Goal: Complete application form: Complete application form

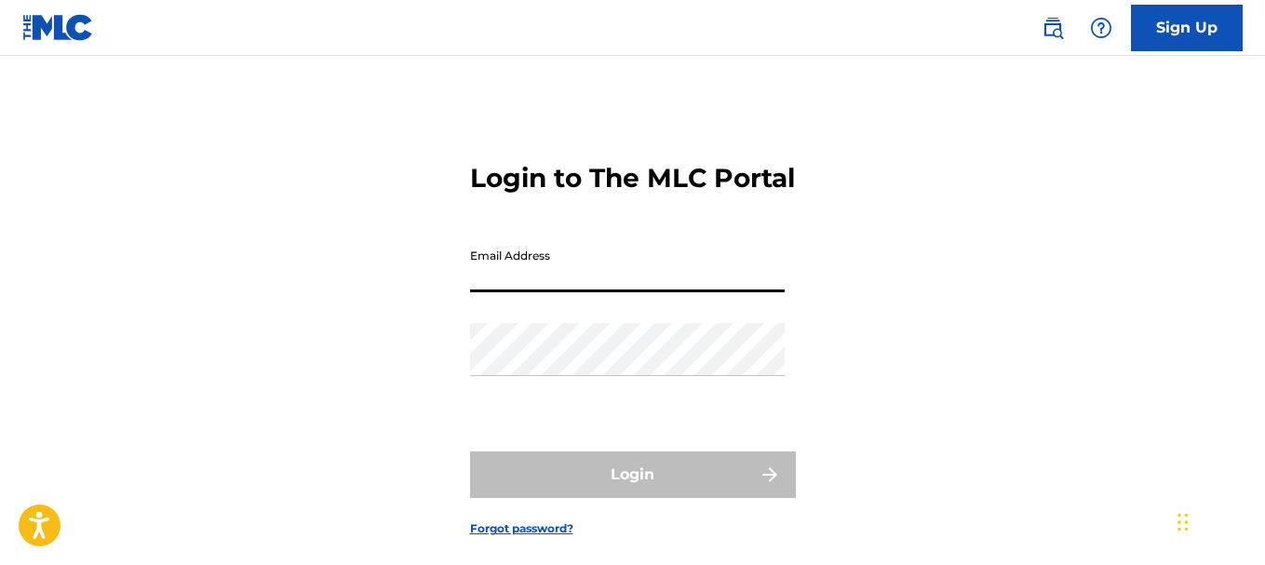
drag, startPoint x: 0, startPoint y: 0, endPoint x: 506, endPoint y: 304, distance: 589.7
click at [506, 292] on input "Email Address" at bounding box center [627, 265] width 315 height 53
type input "[EMAIL_ADDRESS][DOMAIN_NAME]"
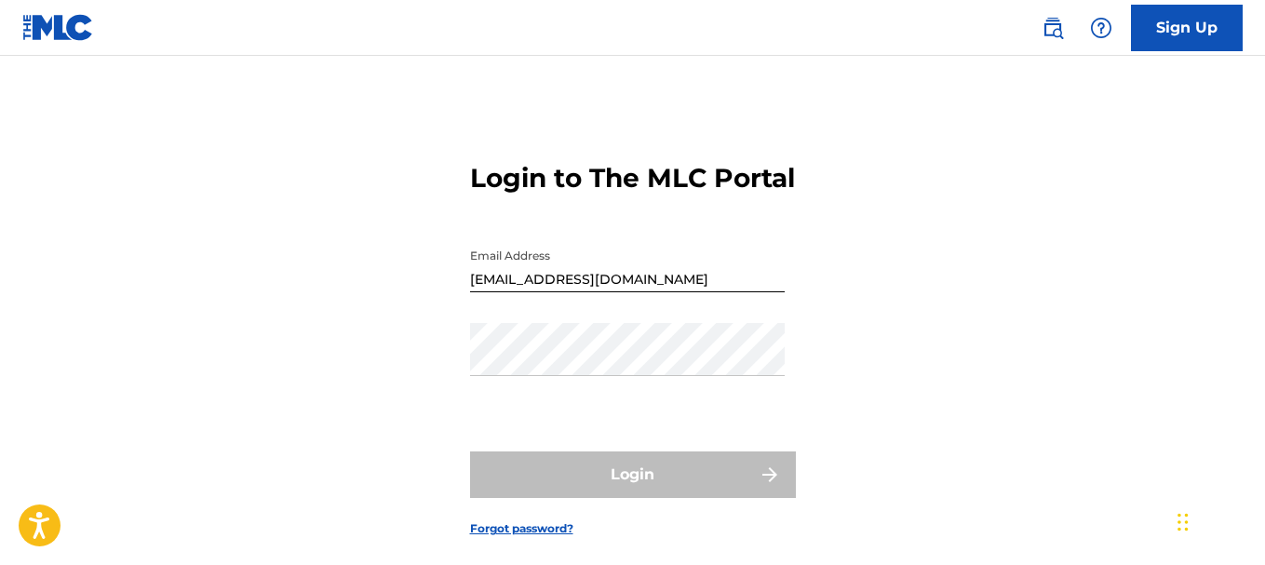
click at [1168, 27] on link "Sign Up" at bounding box center [1187, 28] width 112 height 47
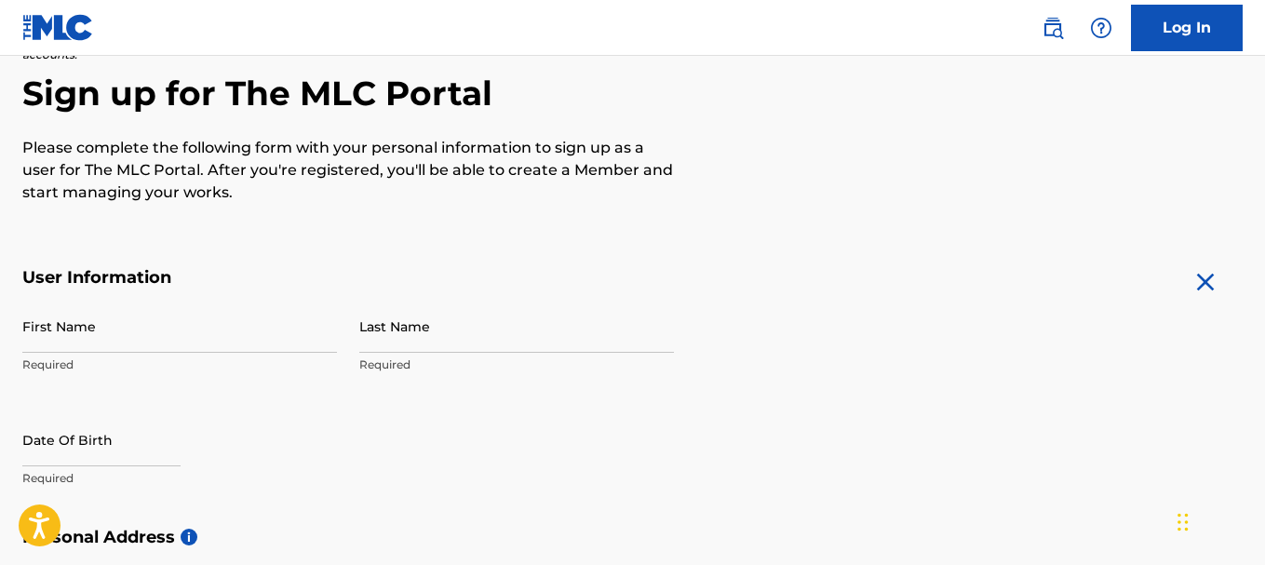
scroll to position [186, 0]
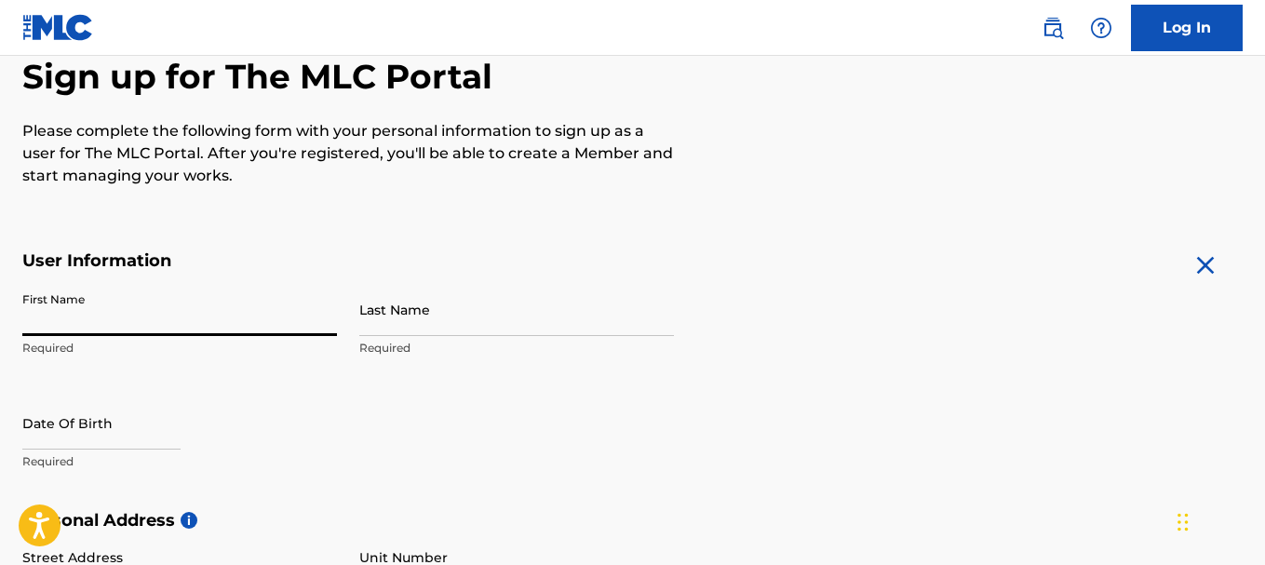
click at [128, 324] on input "First Name" at bounding box center [179, 309] width 315 height 53
type input "[PERSON_NAME]"
type input "barrier"
type input "[STREET_ADDRESS][PERSON_NAME]"
type input "MONTICELLO"
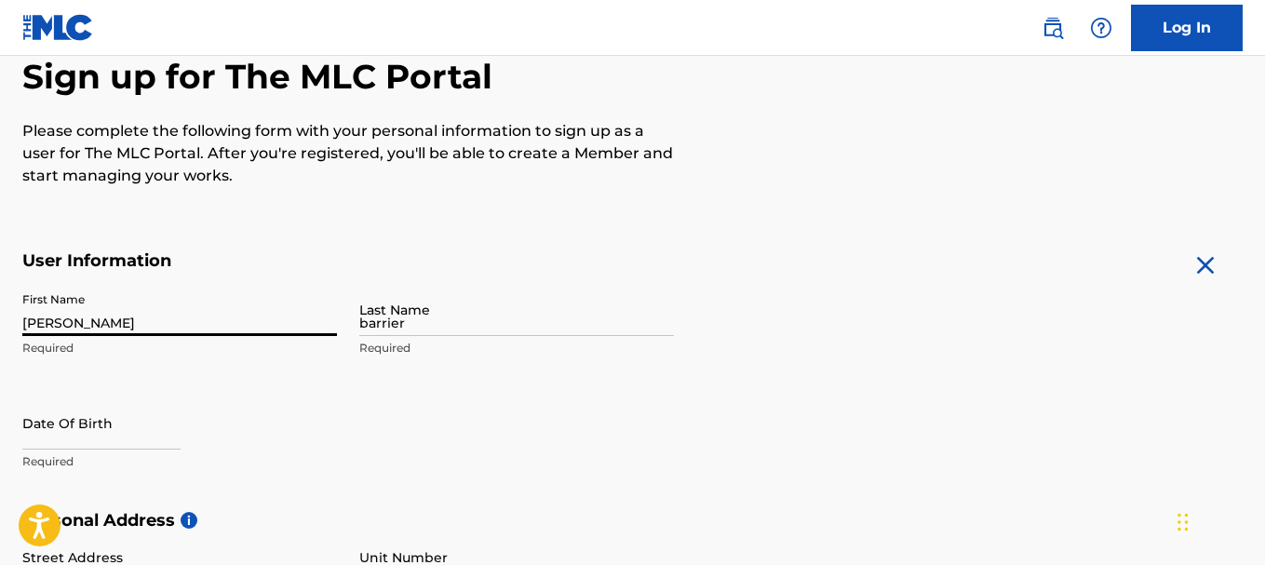
type input "[GEOGRAPHIC_DATA]"
type input "KY"
type input "42633"
type input "606"
type input "3071392"
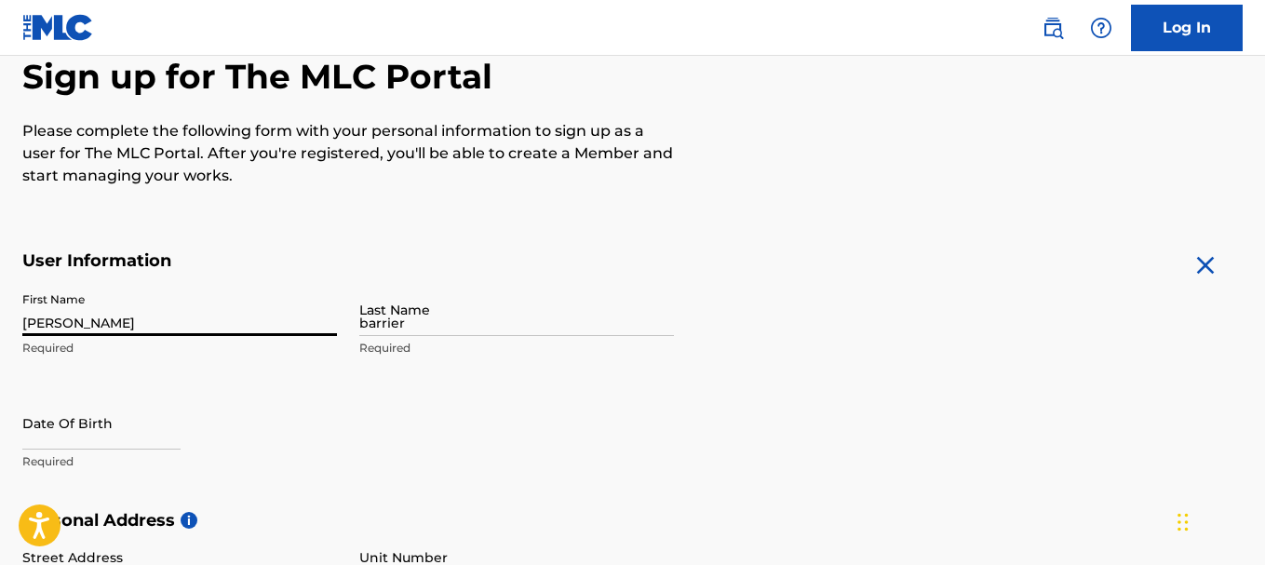
type input "[EMAIL_ADDRESS][DOMAIN_NAME]"
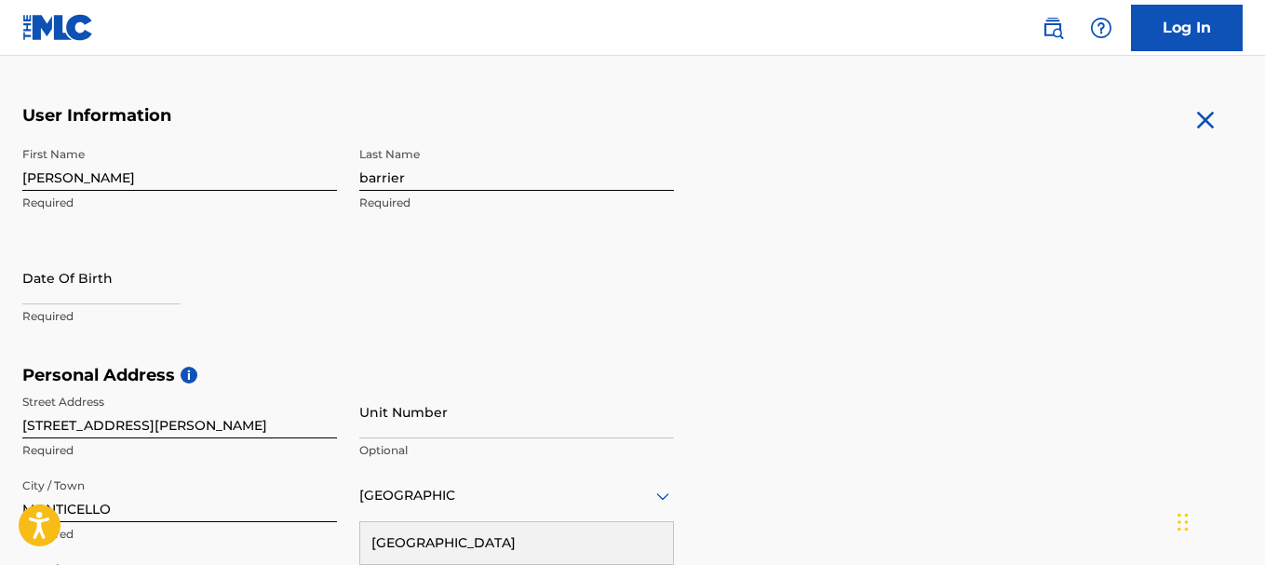
click at [457, 294] on div "First Name audie Required Last Name barrier Required Date Of Birth Required" at bounding box center [348, 251] width 652 height 227
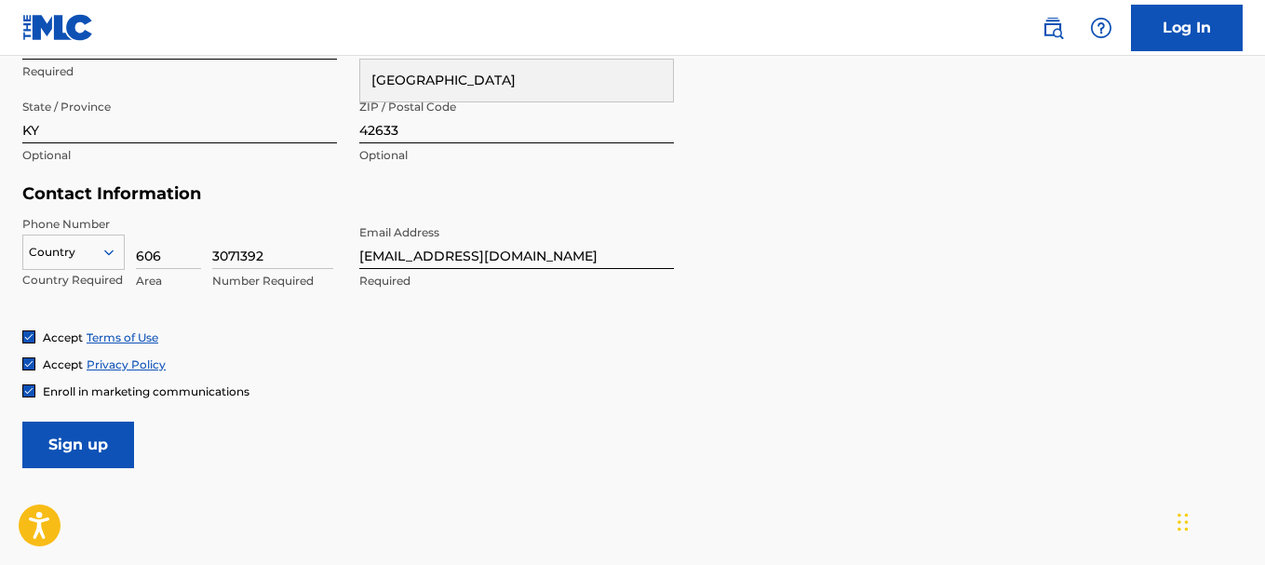
scroll to position [890, 0]
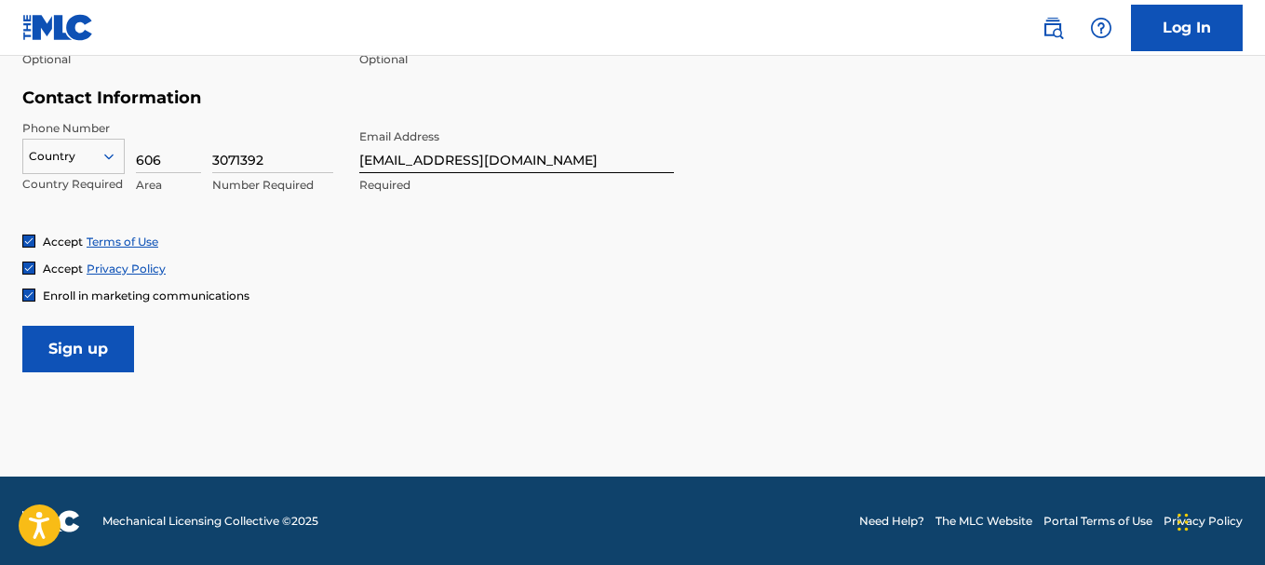
click at [78, 346] on input "Sign up" at bounding box center [78, 349] width 112 height 47
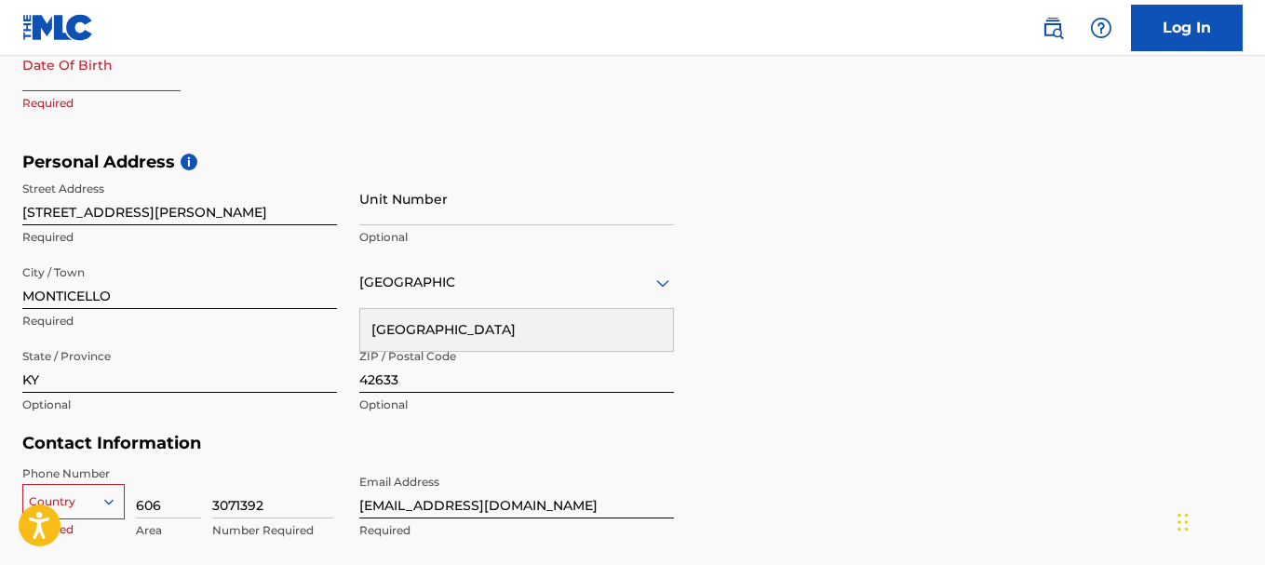
scroll to position [824, 0]
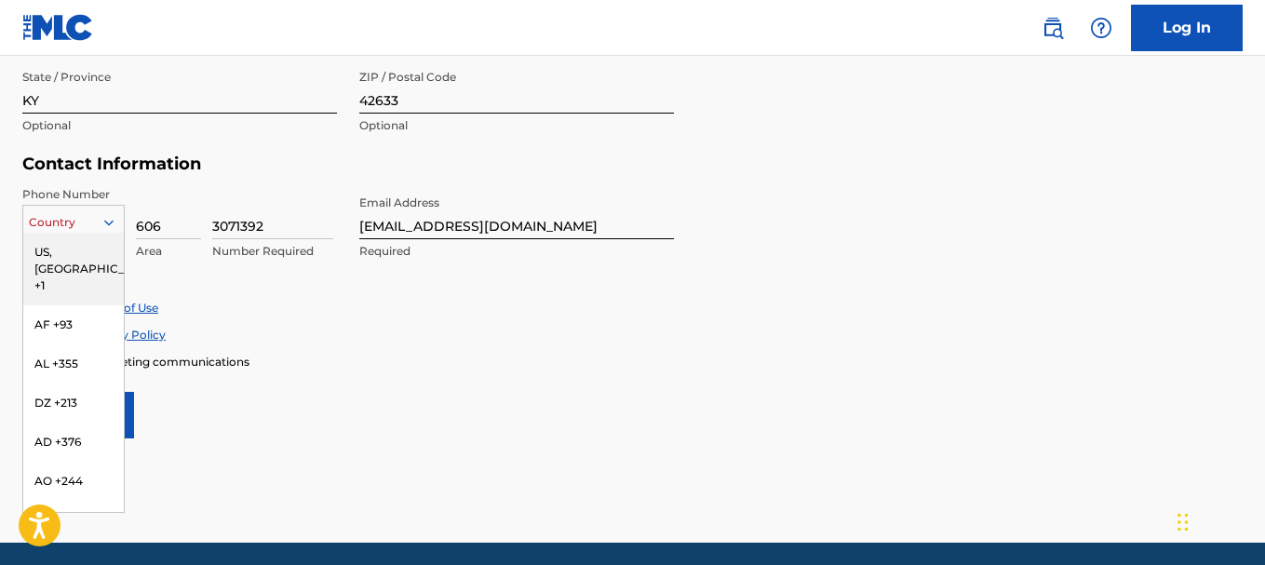
click at [115, 221] on icon at bounding box center [109, 222] width 17 height 17
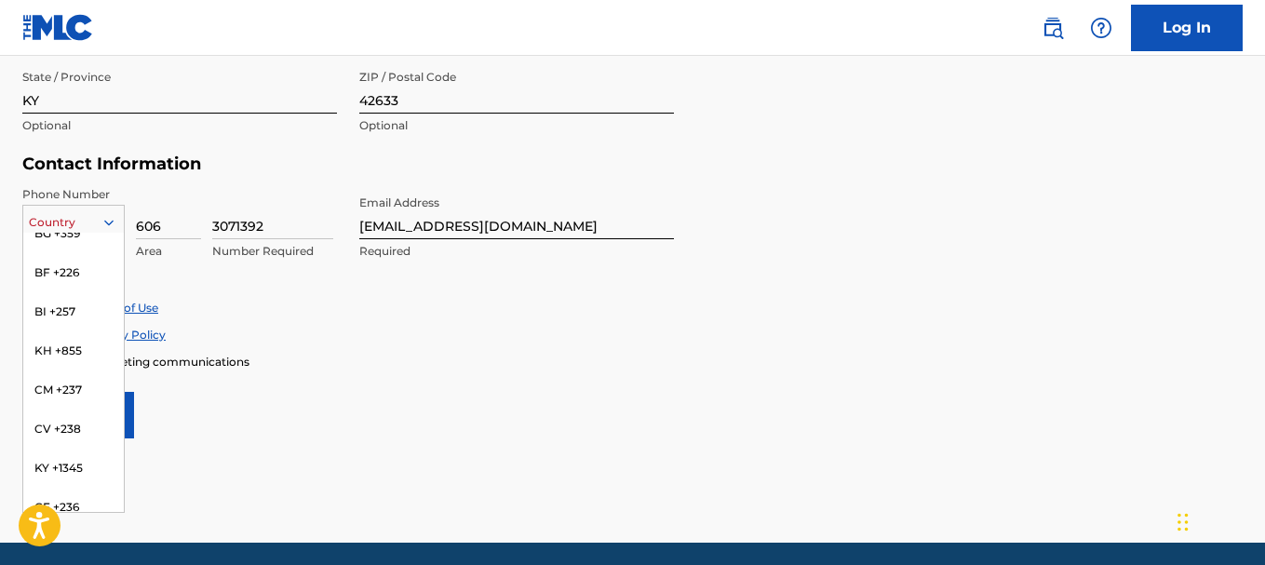
scroll to position [1210, 0]
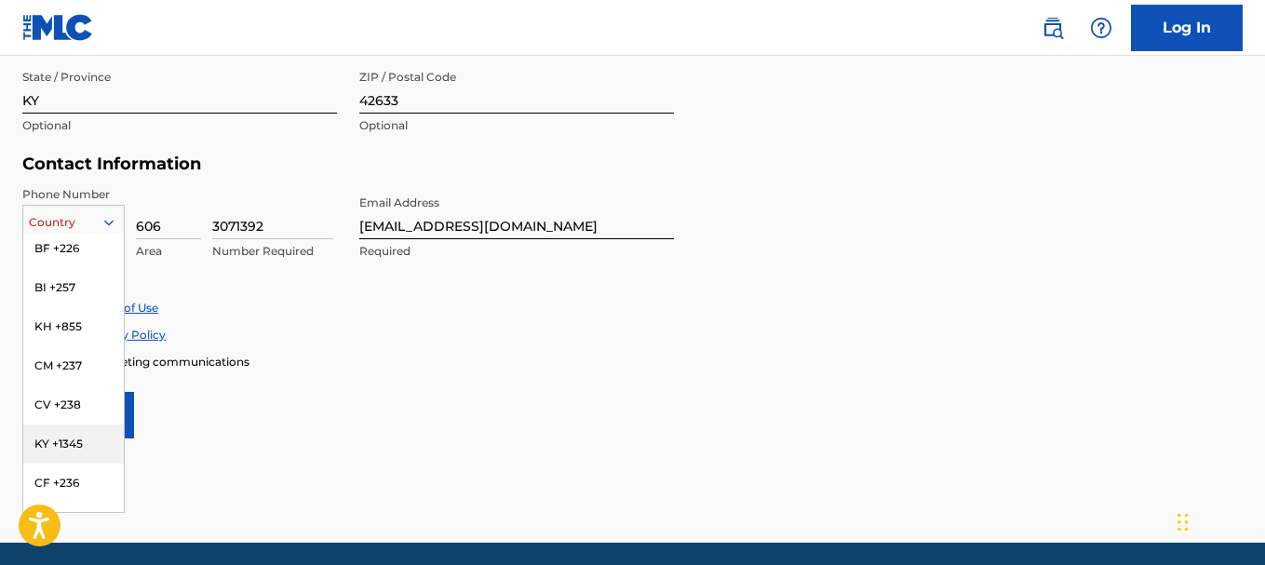
click at [74, 425] on div "KY +1345" at bounding box center [73, 444] width 101 height 39
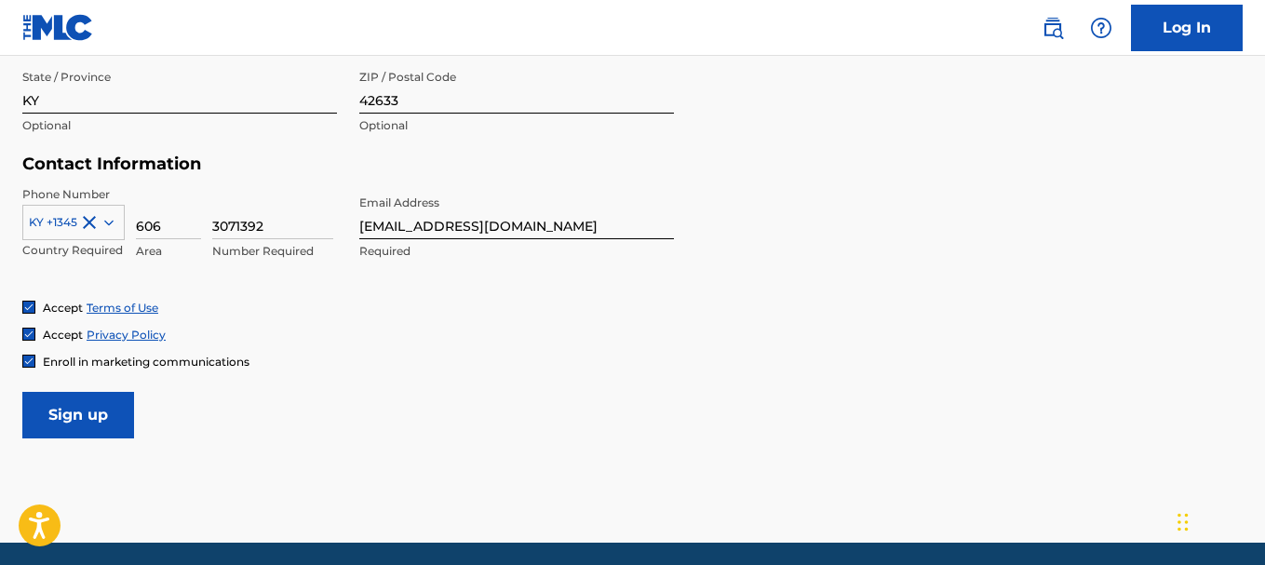
click at [74, 408] on input "Sign up" at bounding box center [78, 415] width 112 height 47
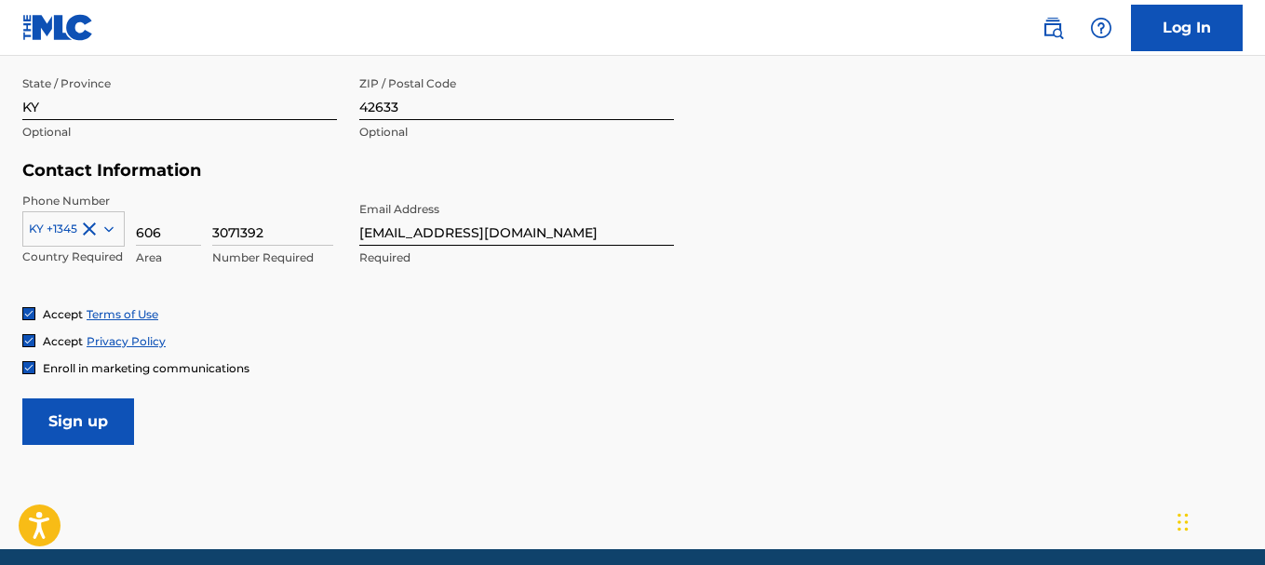
click at [89, 420] on input "Sign up" at bounding box center [78, 421] width 112 height 47
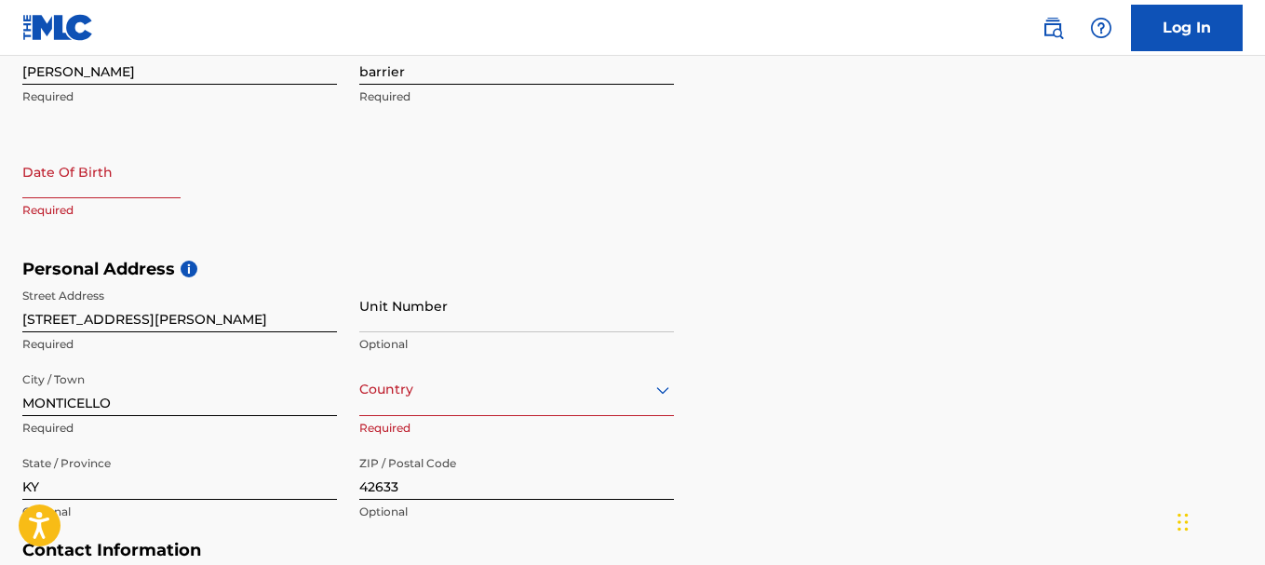
scroll to position [538, 0]
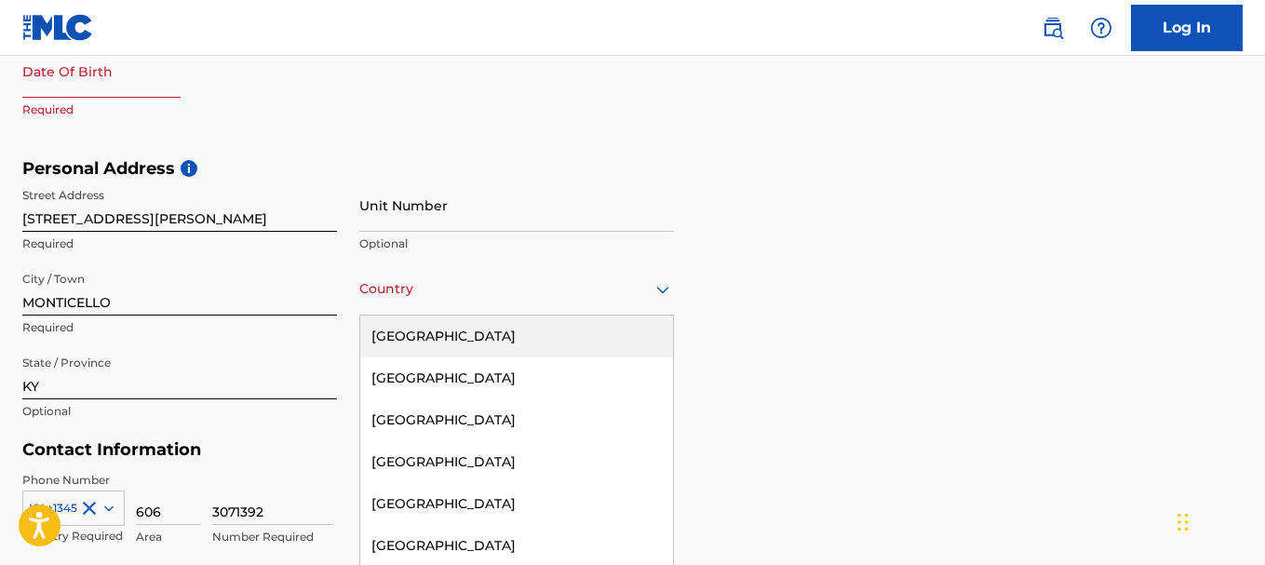
click at [668, 292] on div "223 results available. Use Up and Down to choose options, press Enter to select…" at bounding box center [516, 289] width 315 height 53
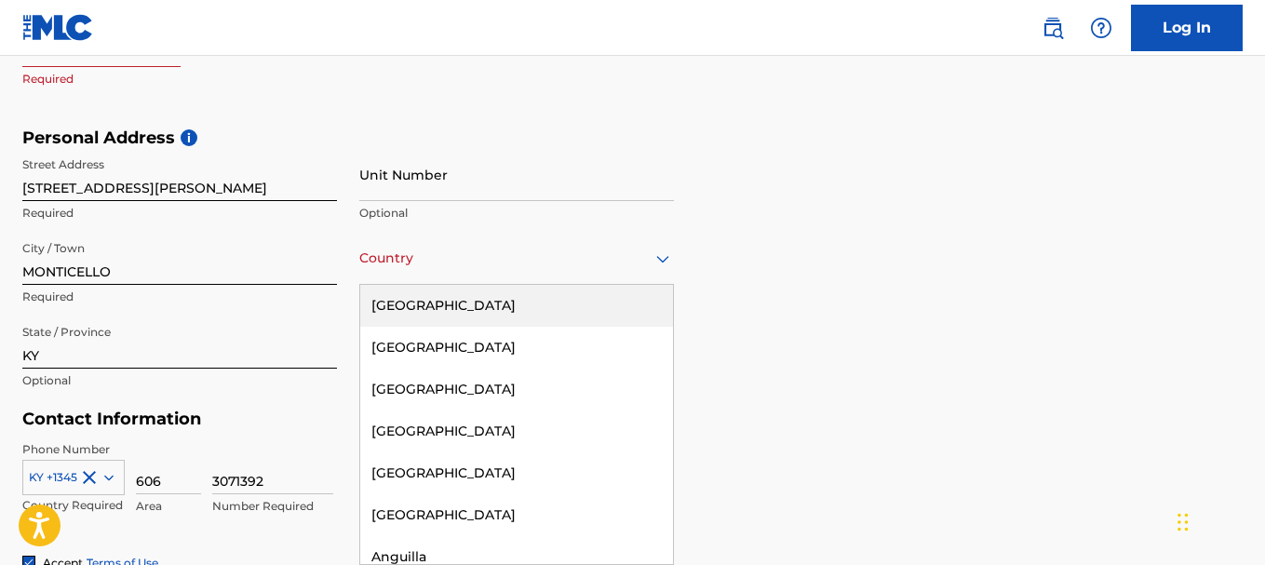
click at [450, 305] on div "[GEOGRAPHIC_DATA]" at bounding box center [516, 306] width 313 height 42
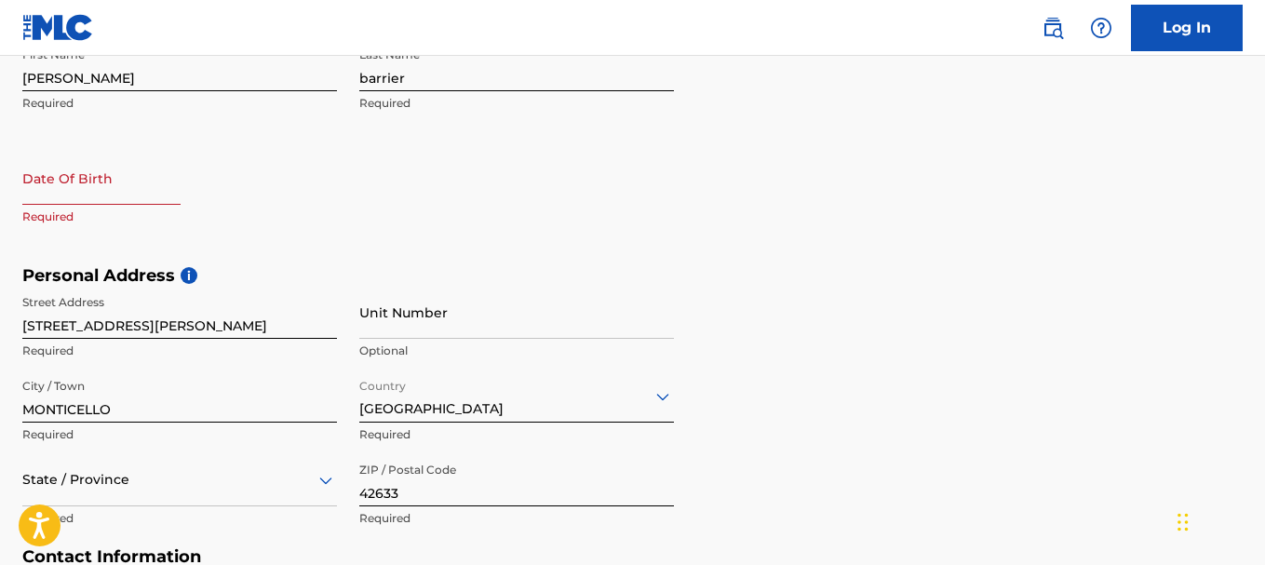
scroll to position [196, 0]
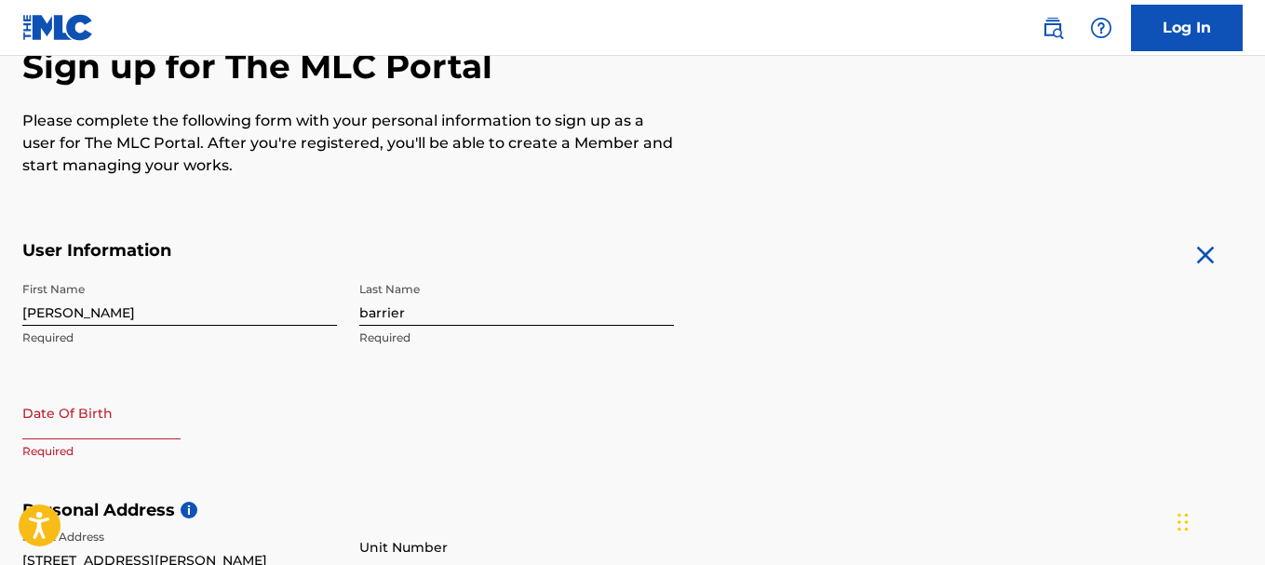
select select "8"
select select "2025"
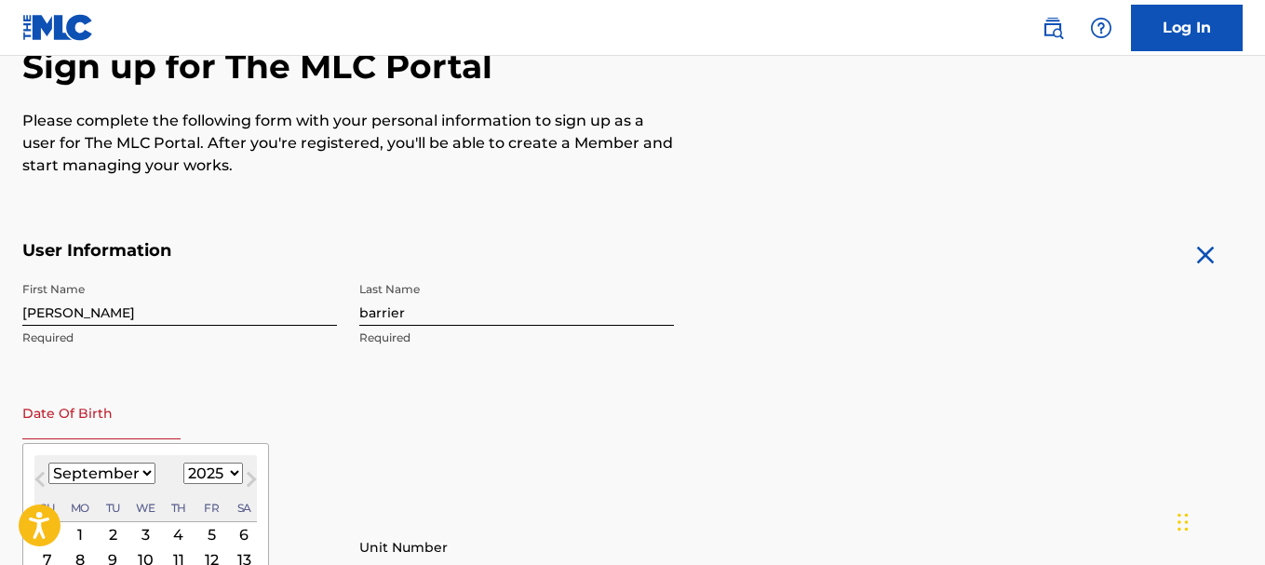
click at [45, 426] on input "text" at bounding box center [101, 412] width 158 height 53
type input "12/12/1957"
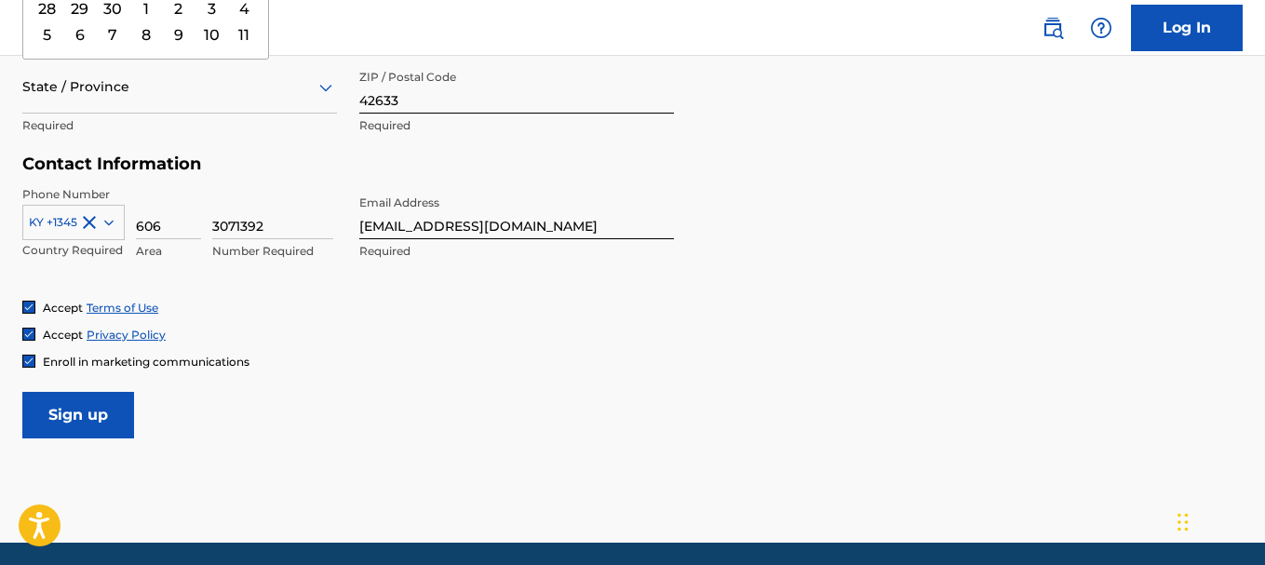
scroll to position [891, 0]
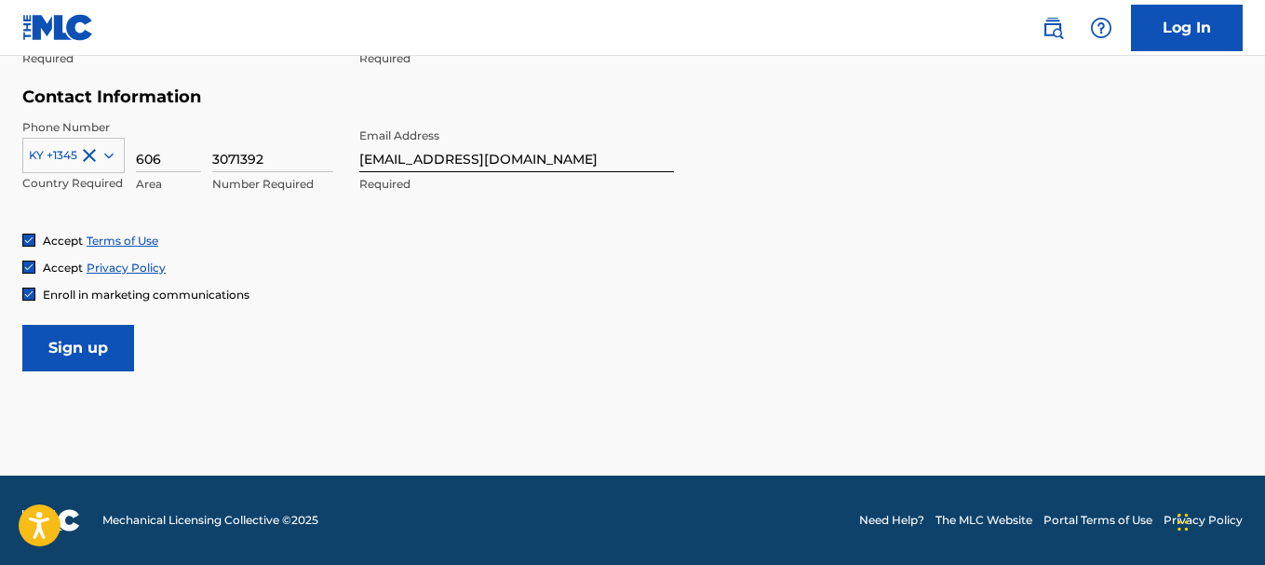
click at [56, 356] on input "Sign up" at bounding box center [78, 348] width 112 height 47
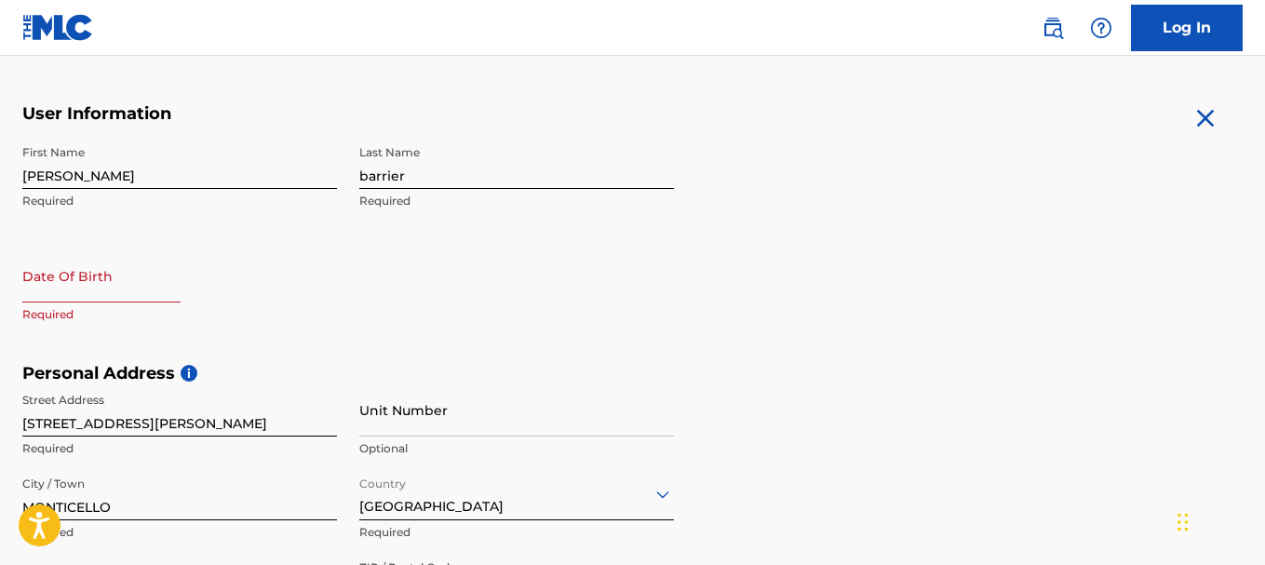
scroll to position [332, 0]
select select "8"
select select "2025"
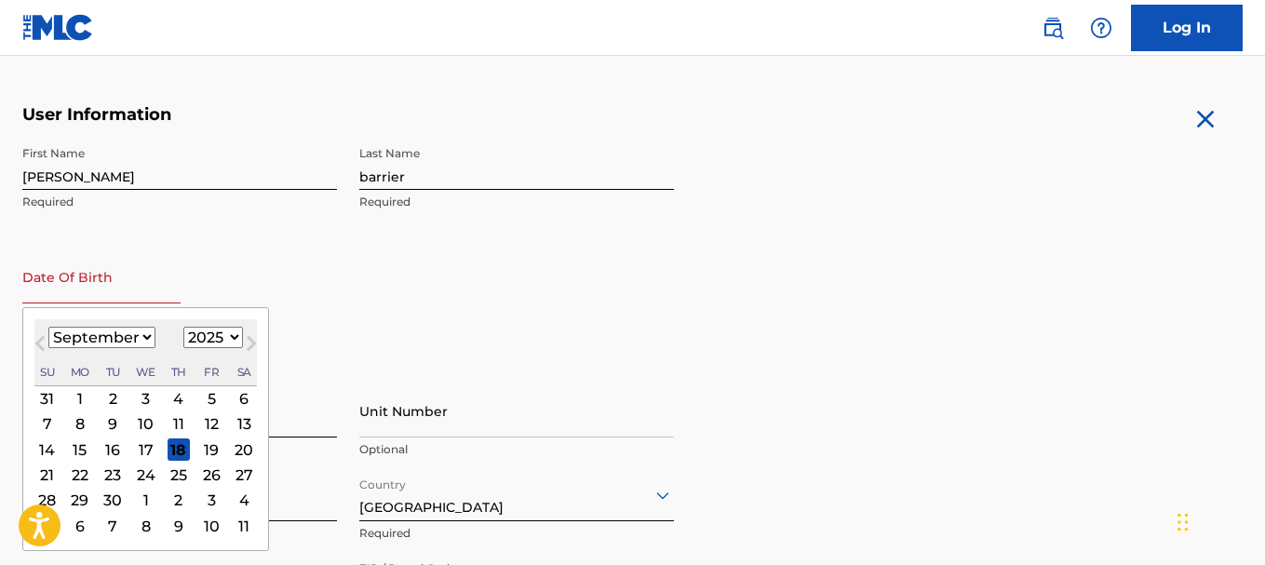
click at [77, 292] on input "text" at bounding box center [101, 276] width 158 height 53
type input "12/12/1957"
click at [147, 337] on select "January February March April May June July August September October November De…" at bounding box center [101, 337] width 107 height 21
select select "11"
click at [48, 327] on select "January February March April May June July August September October November De…" at bounding box center [101, 337] width 107 height 21
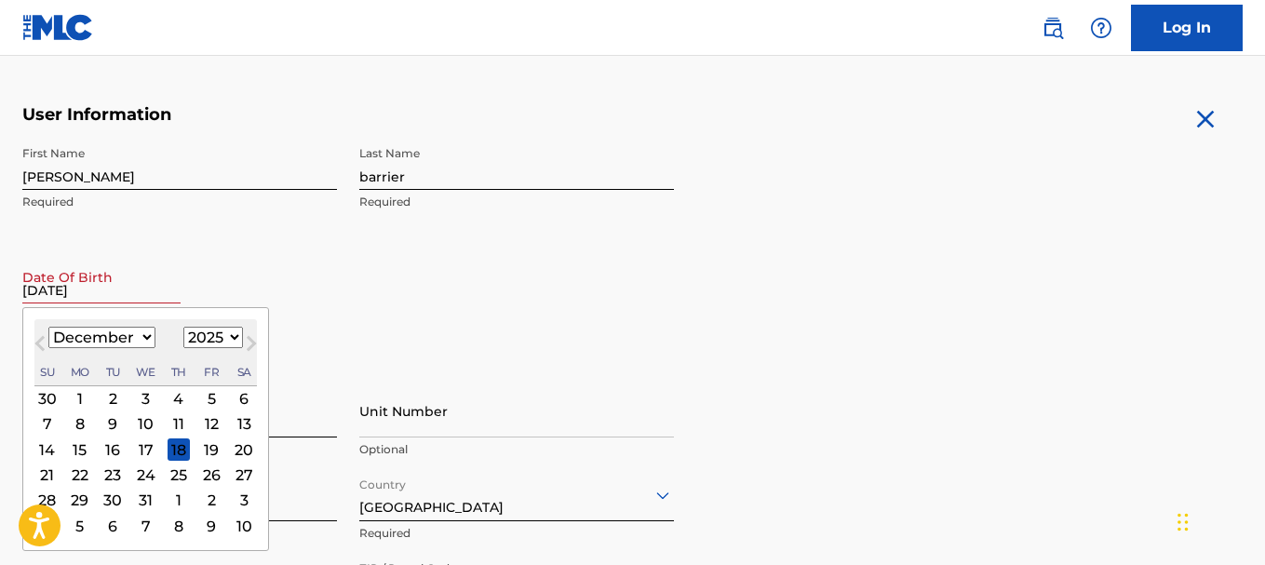
click at [214, 430] on div "12" at bounding box center [211, 424] width 22 height 22
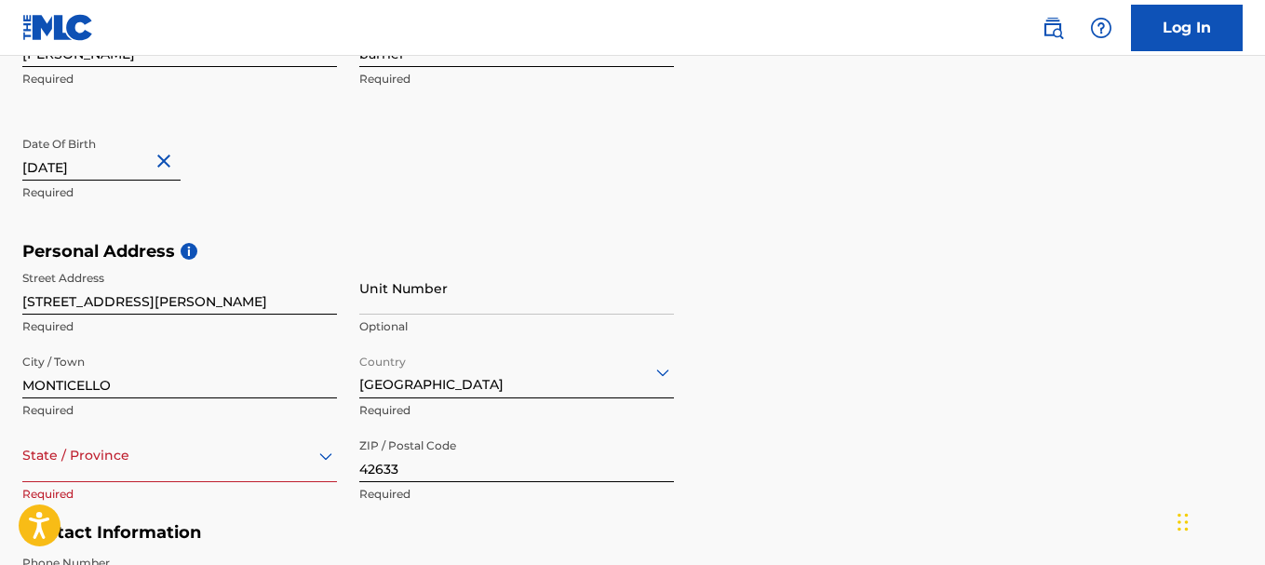
scroll to position [705, 0]
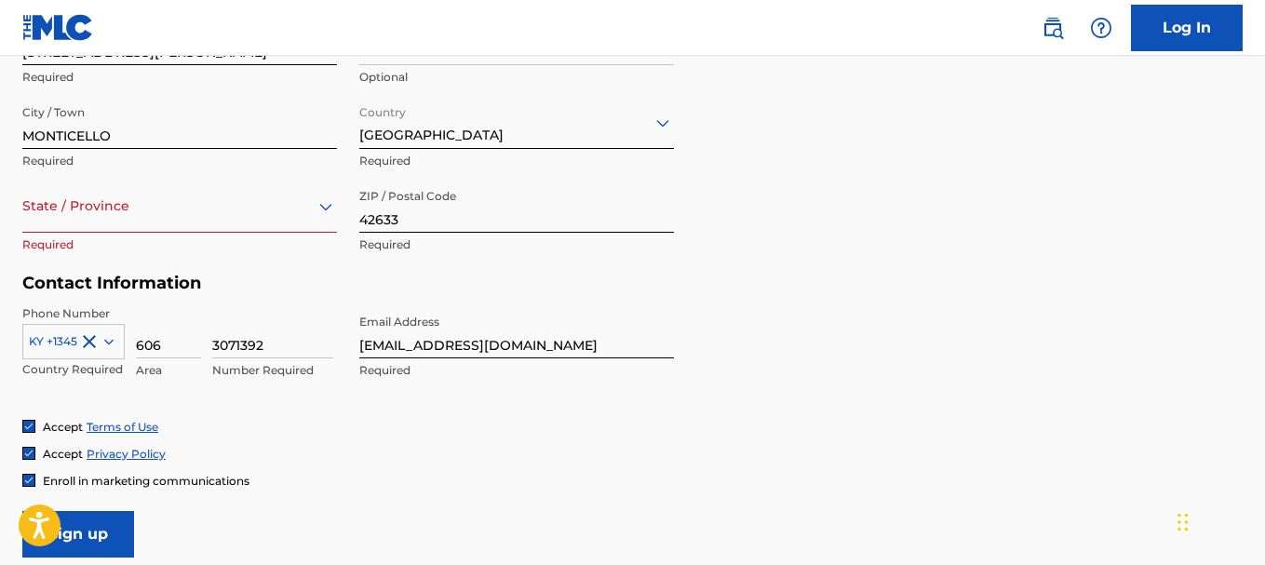
type input "December 12 1957"
click at [327, 207] on icon at bounding box center [325, 206] width 13 height 7
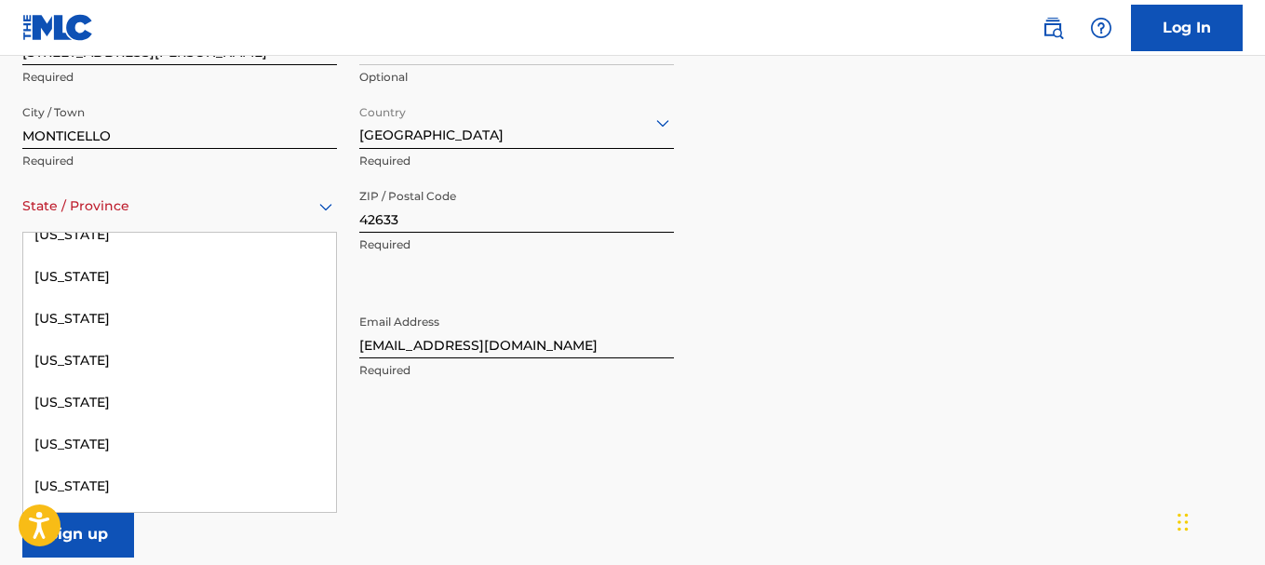
scroll to position [652, 0]
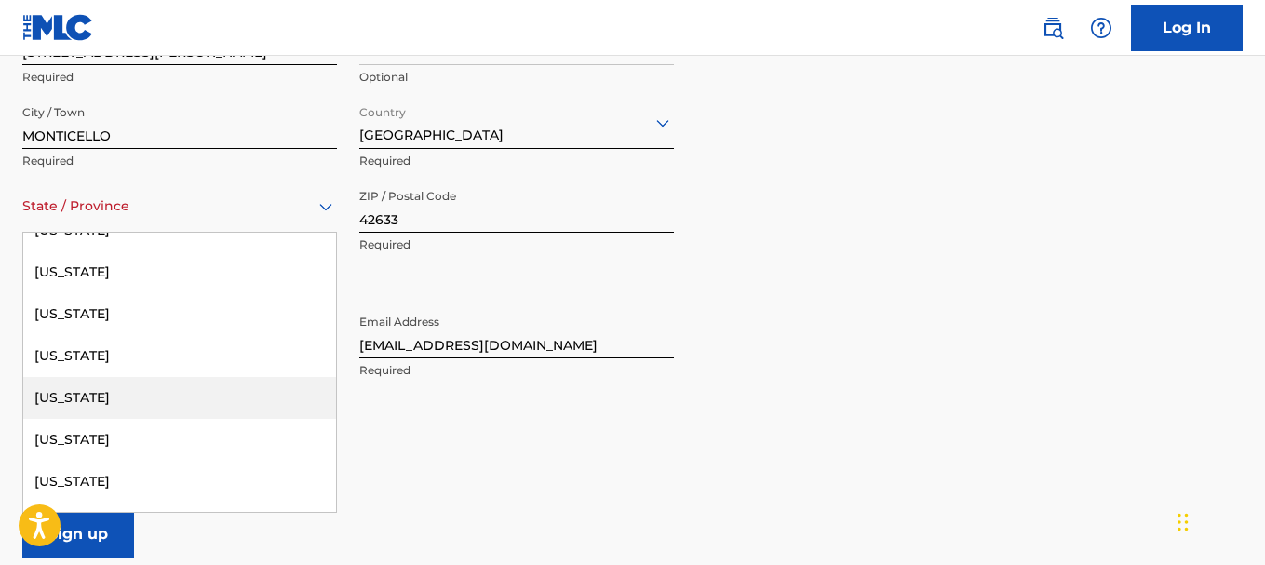
click at [93, 391] on div "[US_STATE]" at bounding box center [179, 398] width 313 height 42
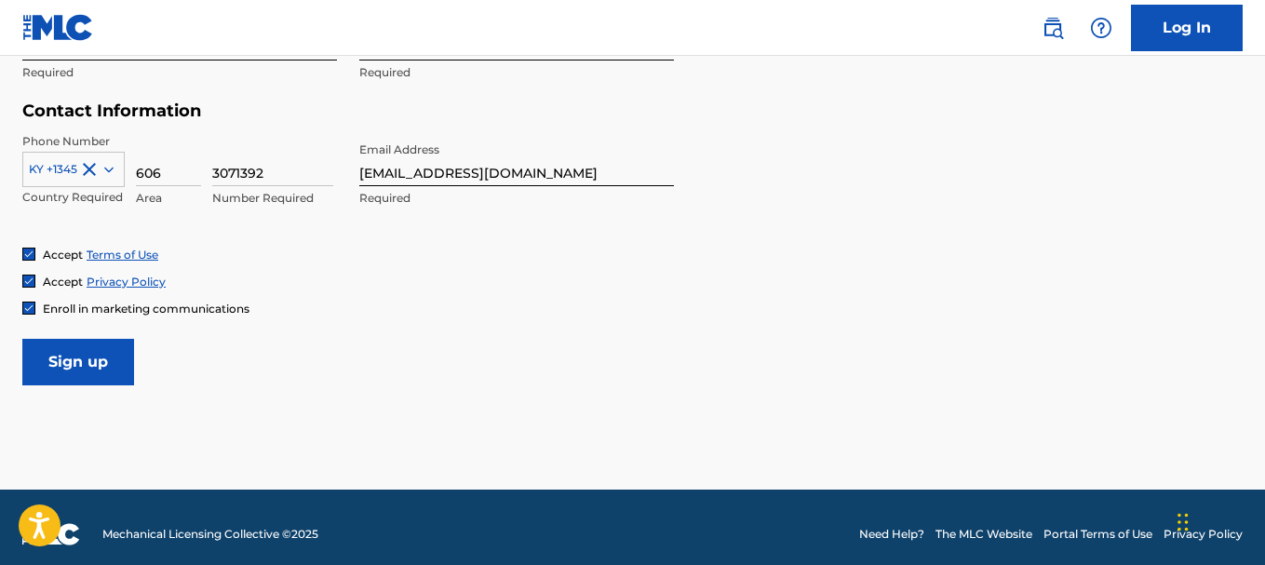
scroll to position [891, 0]
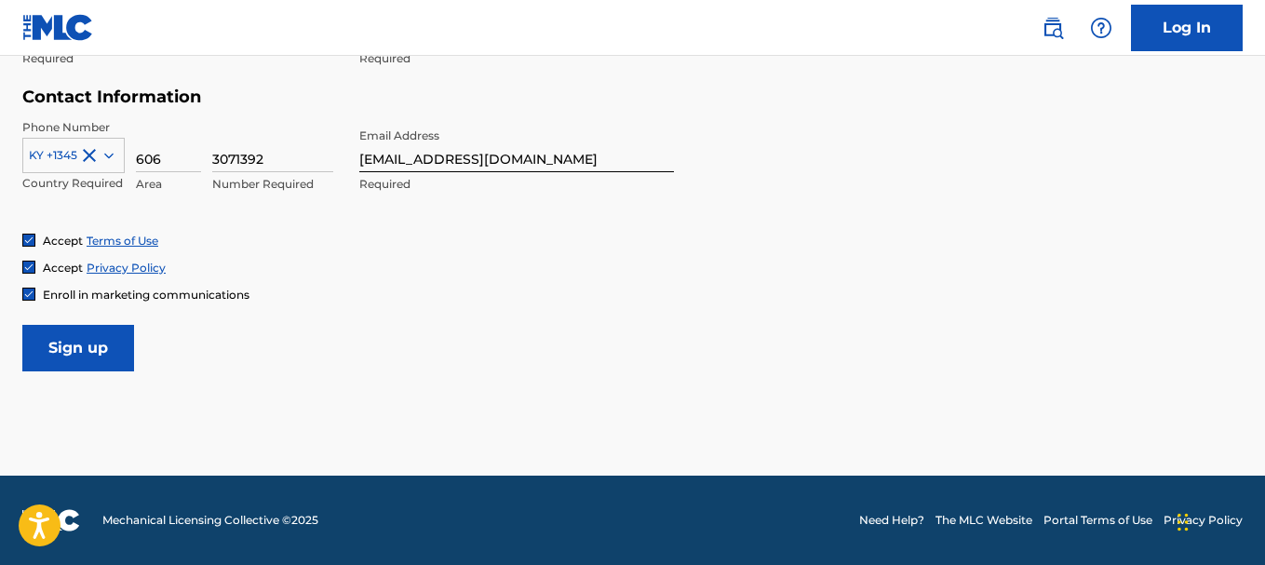
click at [92, 361] on input "Sign up" at bounding box center [78, 348] width 112 height 47
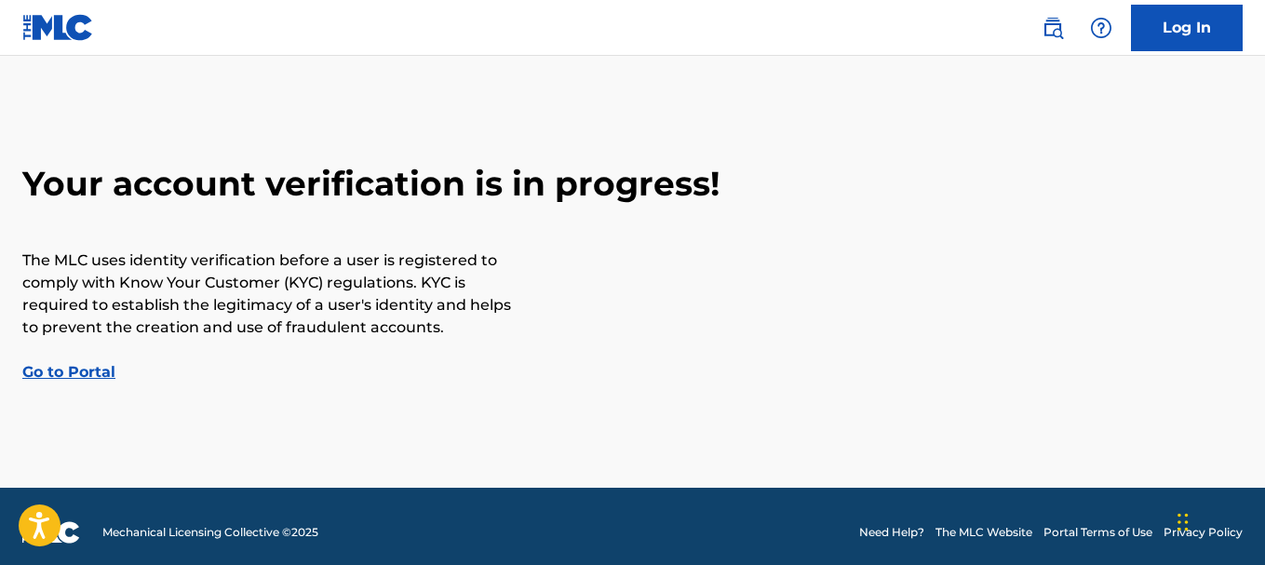
scroll to position [41, 0]
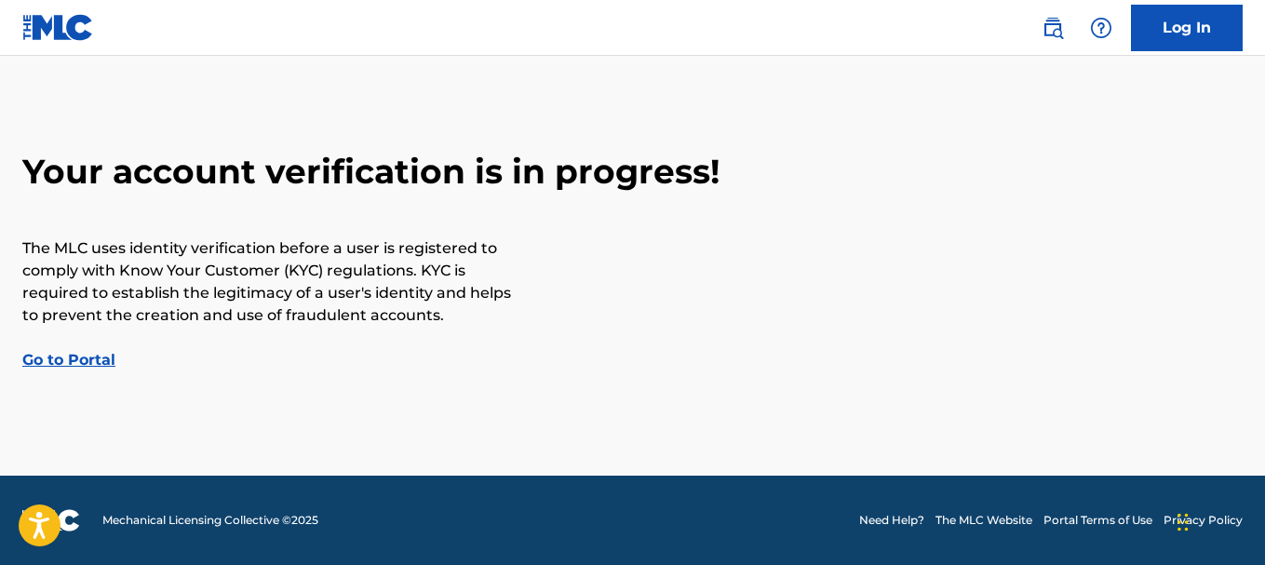
click at [89, 361] on link "Go to Portal" at bounding box center [68, 360] width 93 height 18
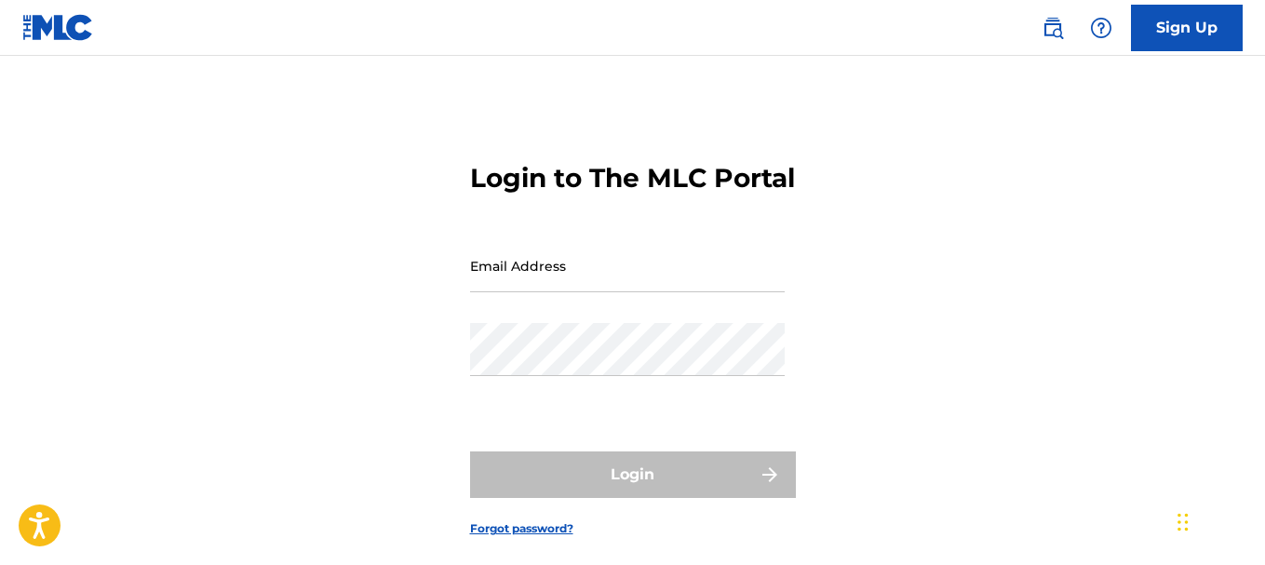
scroll to position [41, 0]
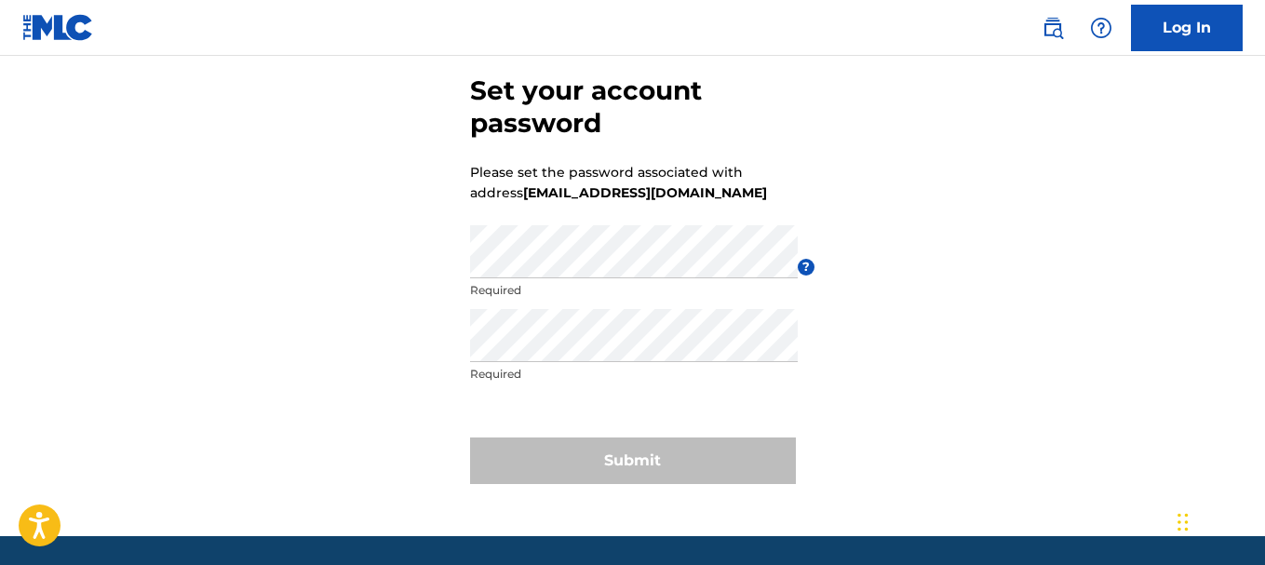
scroll to position [55, 0]
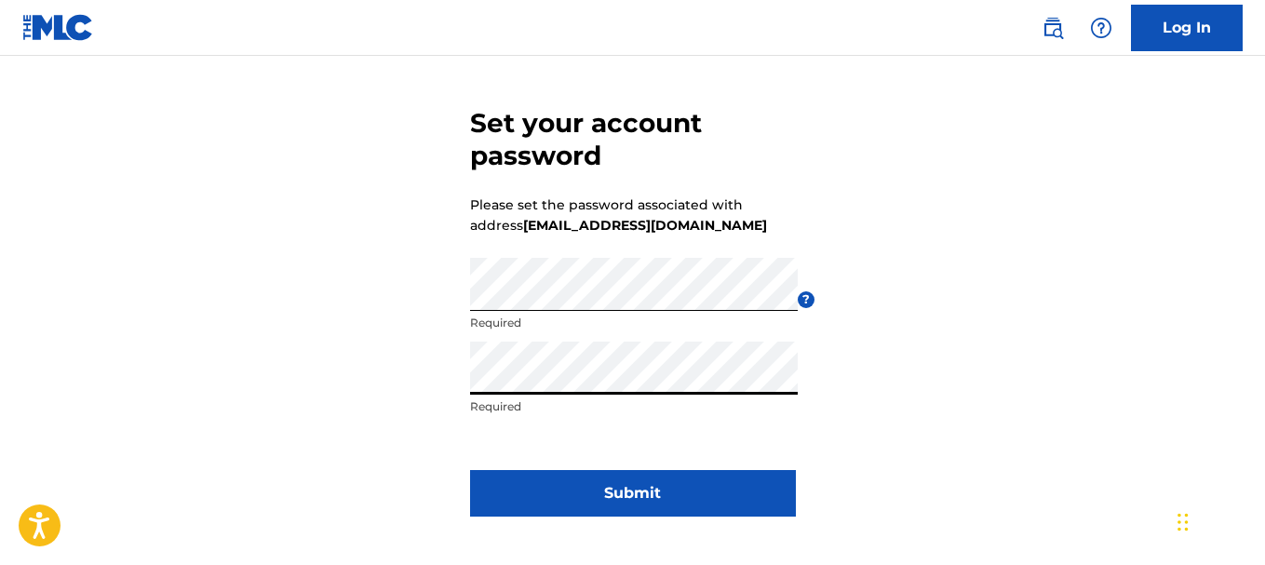
click at [649, 500] on button "Submit" at bounding box center [633, 493] width 326 height 47
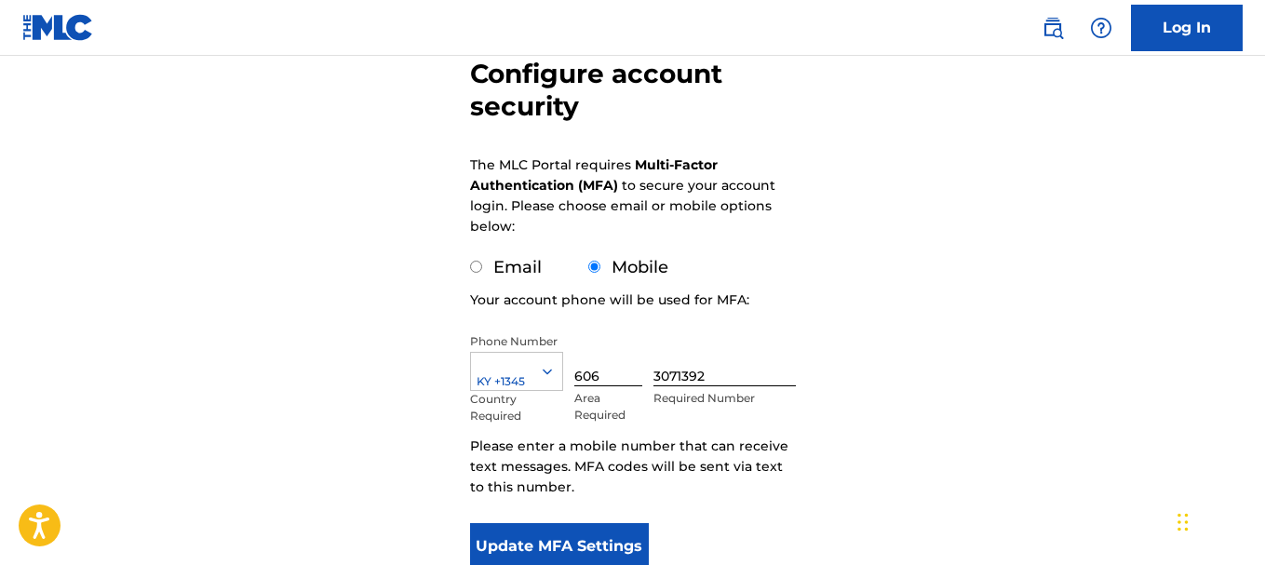
scroll to position [186, 0]
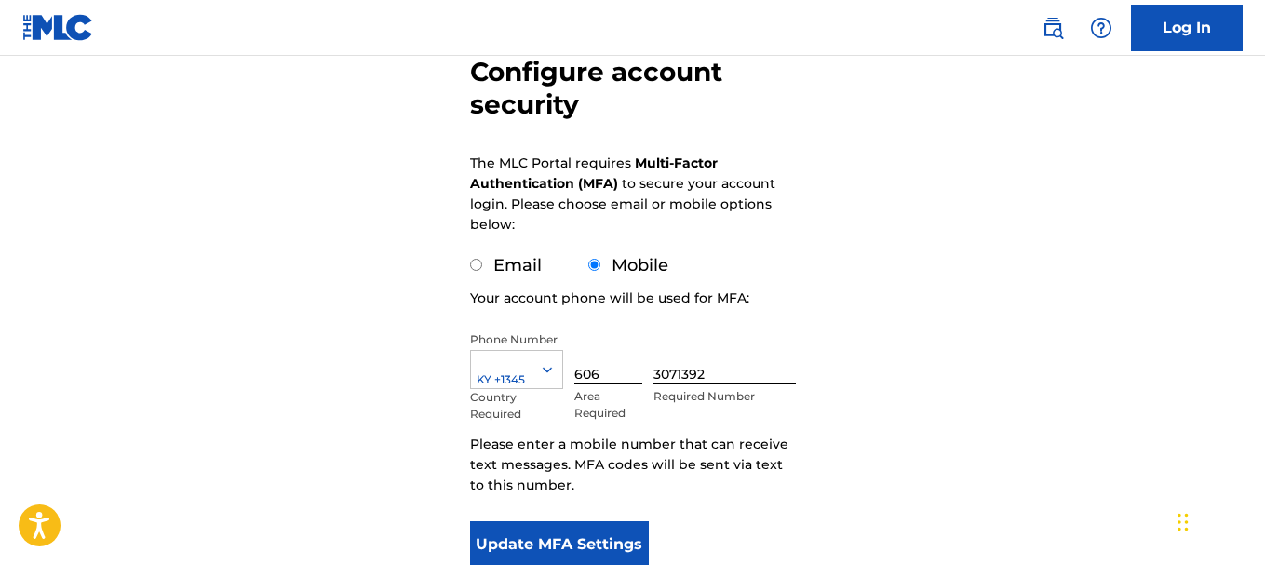
click at [547, 368] on icon at bounding box center [547, 369] width 17 height 17
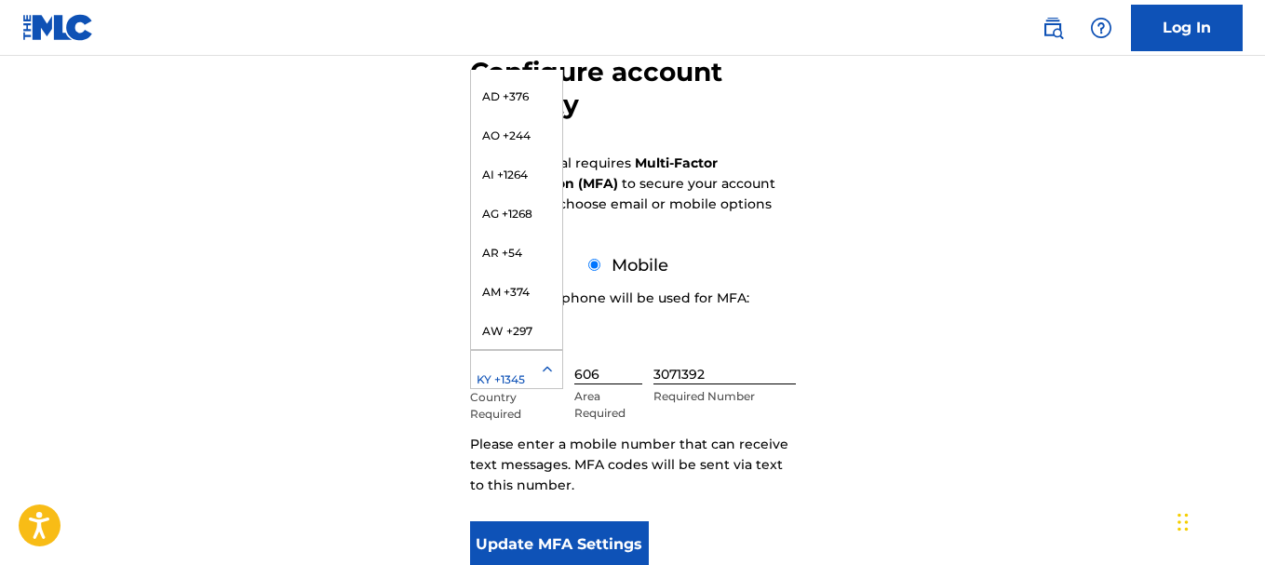
scroll to position [0, 0]
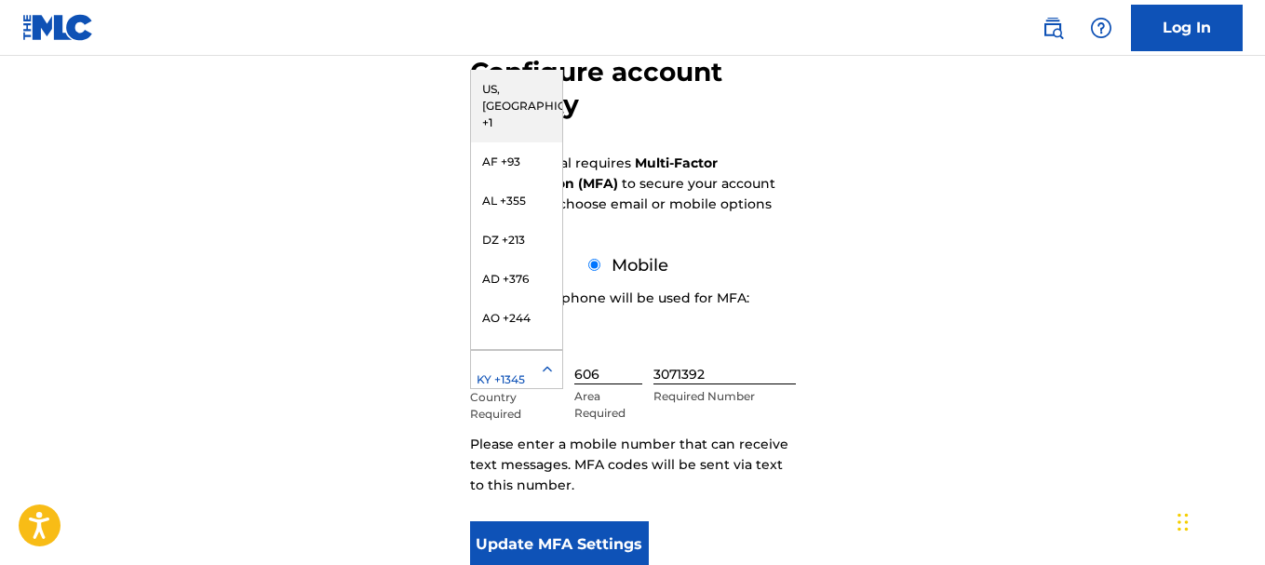
click at [502, 89] on div "US, [GEOGRAPHIC_DATA] +1" at bounding box center [516, 106] width 91 height 73
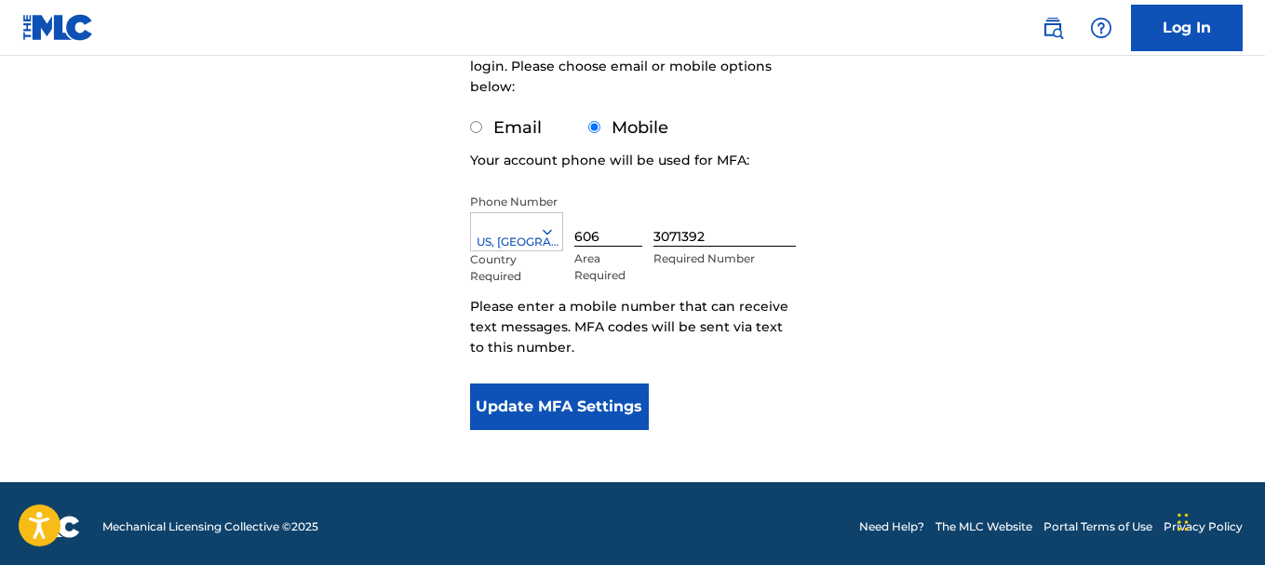
scroll to position [331, 0]
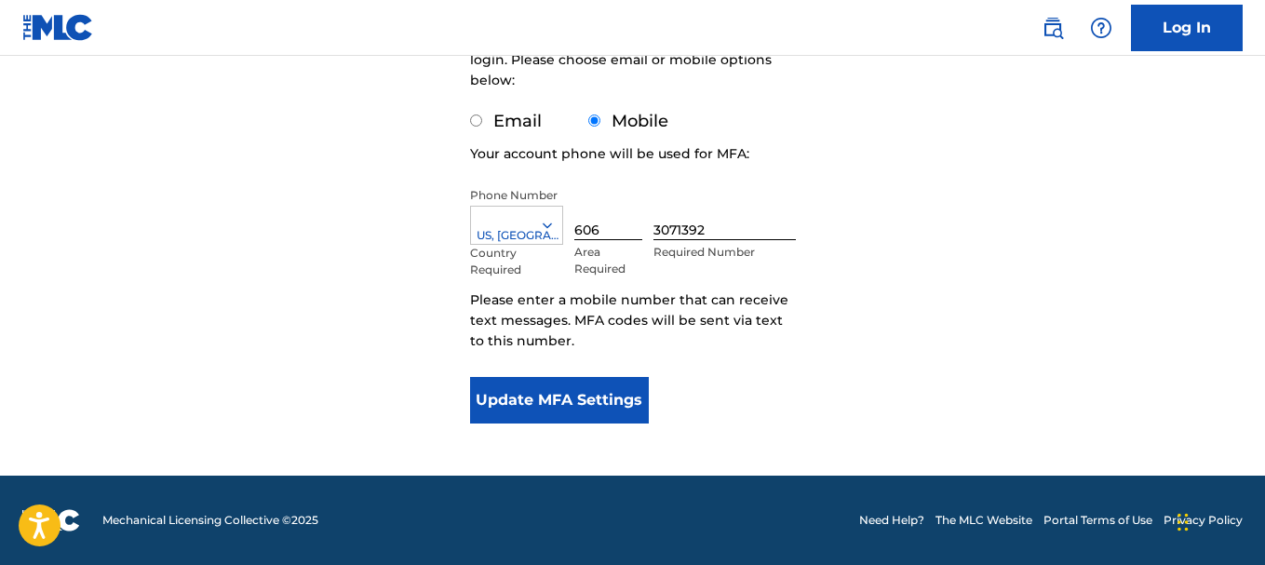
click at [565, 406] on button "Update MFA Settings" at bounding box center [560, 400] width 180 height 47
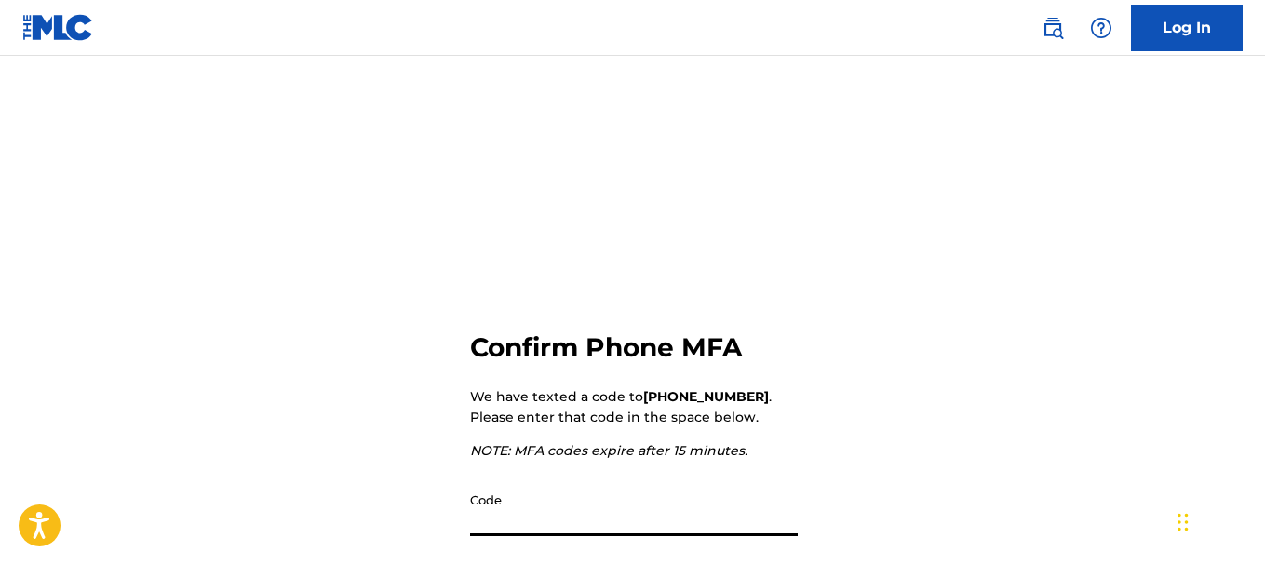
click at [560, 526] on input "Code" at bounding box center [634, 509] width 328 height 53
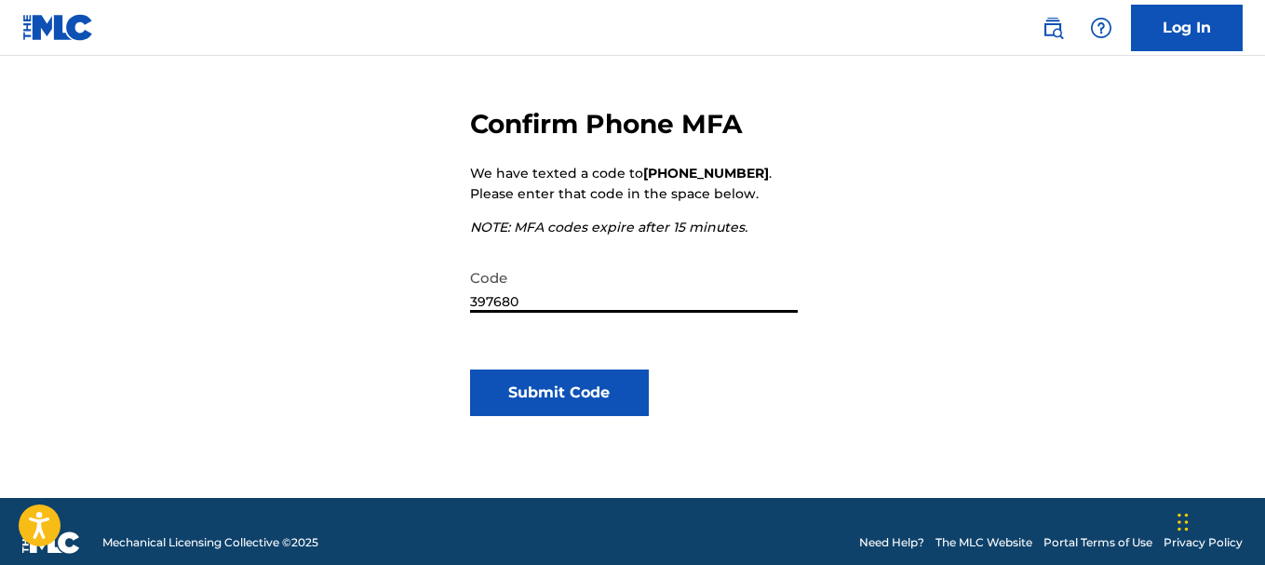
scroll to position [246, 0]
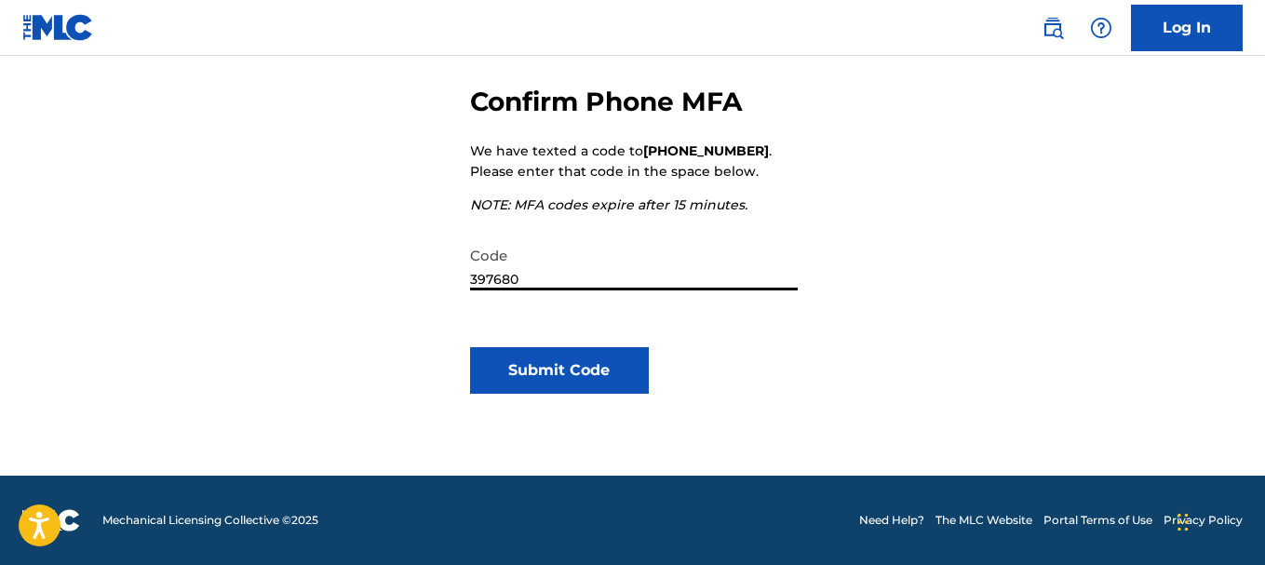
type input "397680"
click at [540, 358] on button "Submit Code" at bounding box center [560, 370] width 180 height 47
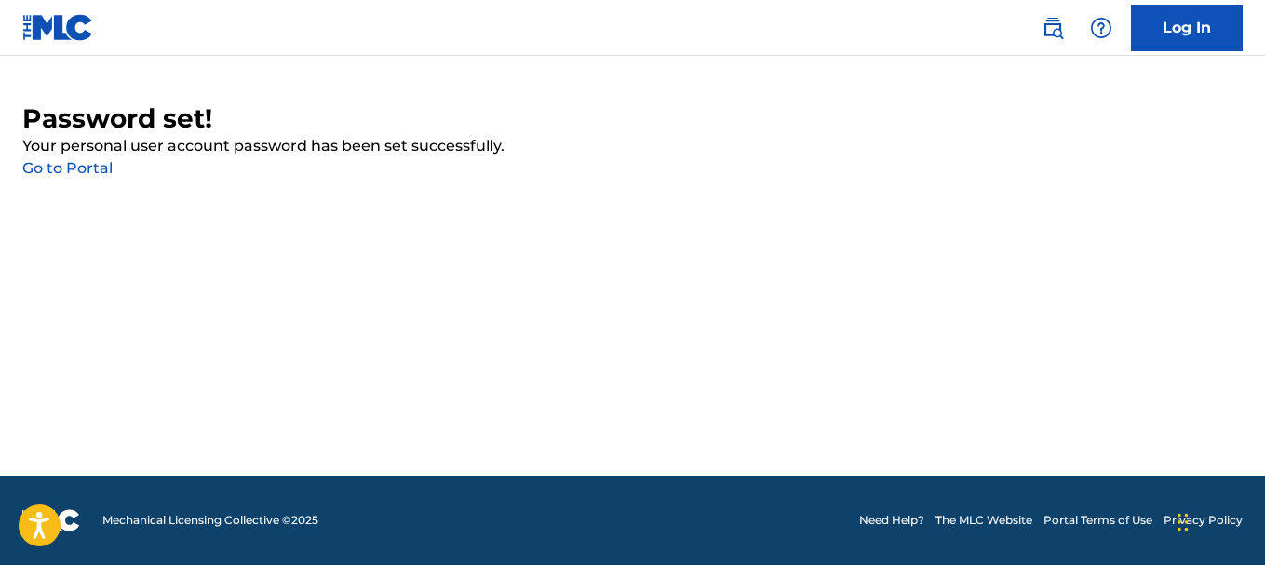
click at [79, 163] on link "Go to Portal" at bounding box center [67, 168] width 90 height 18
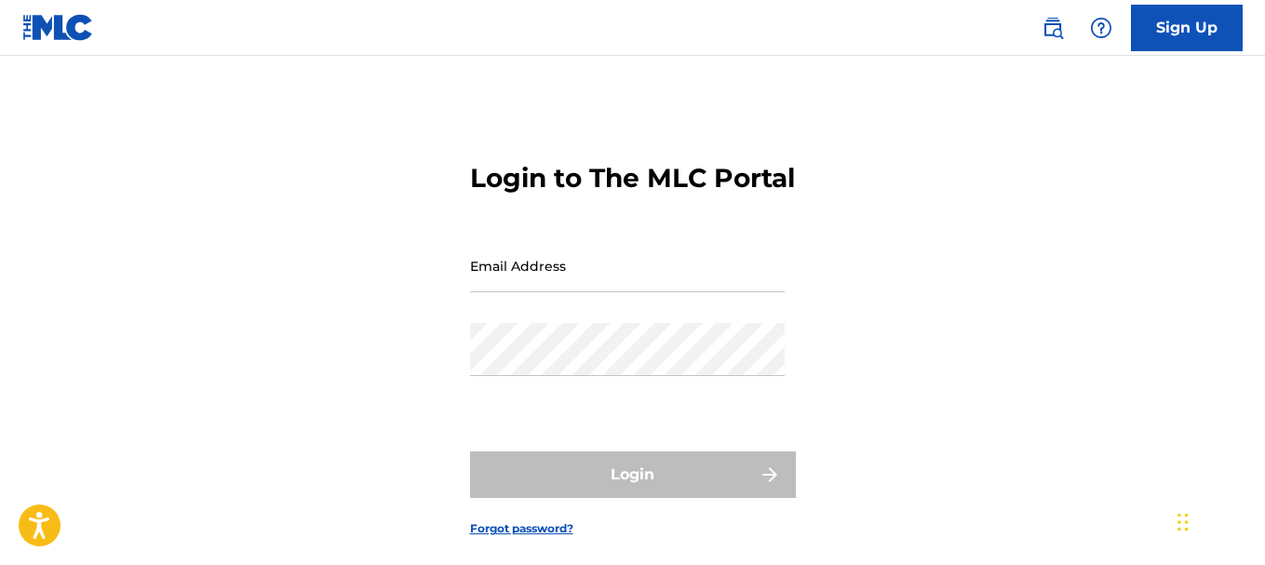
click at [502, 292] on input "Email Address" at bounding box center [627, 265] width 315 height 53
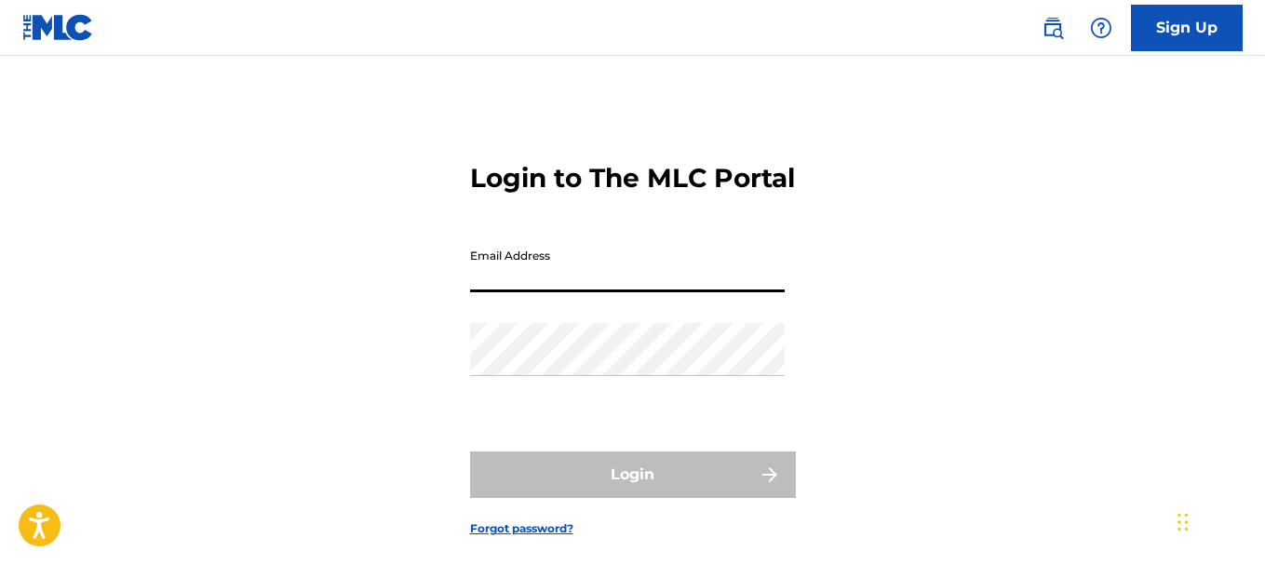
type input "[EMAIL_ADDRESS][DOMAIN_NAME]"
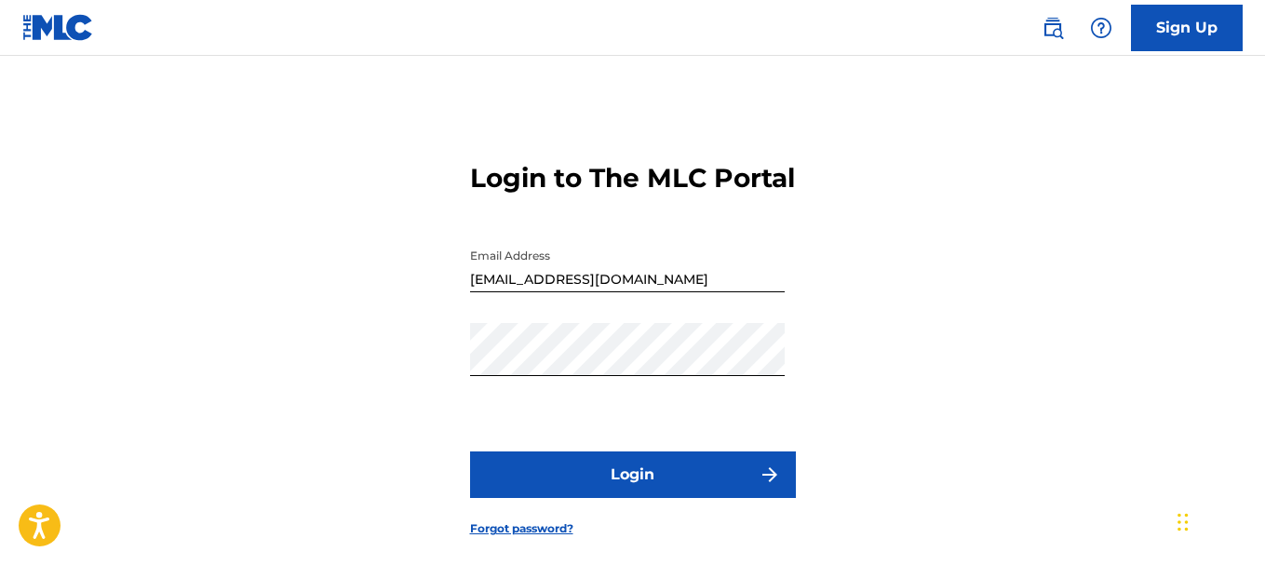
click at [643, 498] on button "Login" at bounding box center [633, 475] width 326 height 47
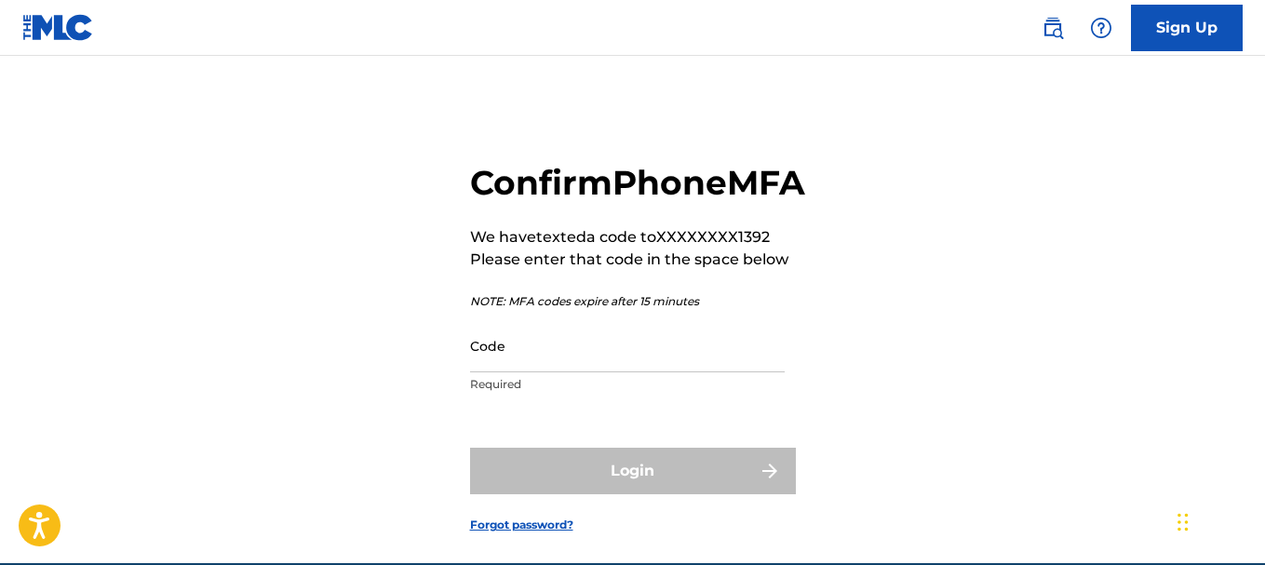
click at [588, 372] on input "Code" at bounding box center [627, 345] width 315 height 53
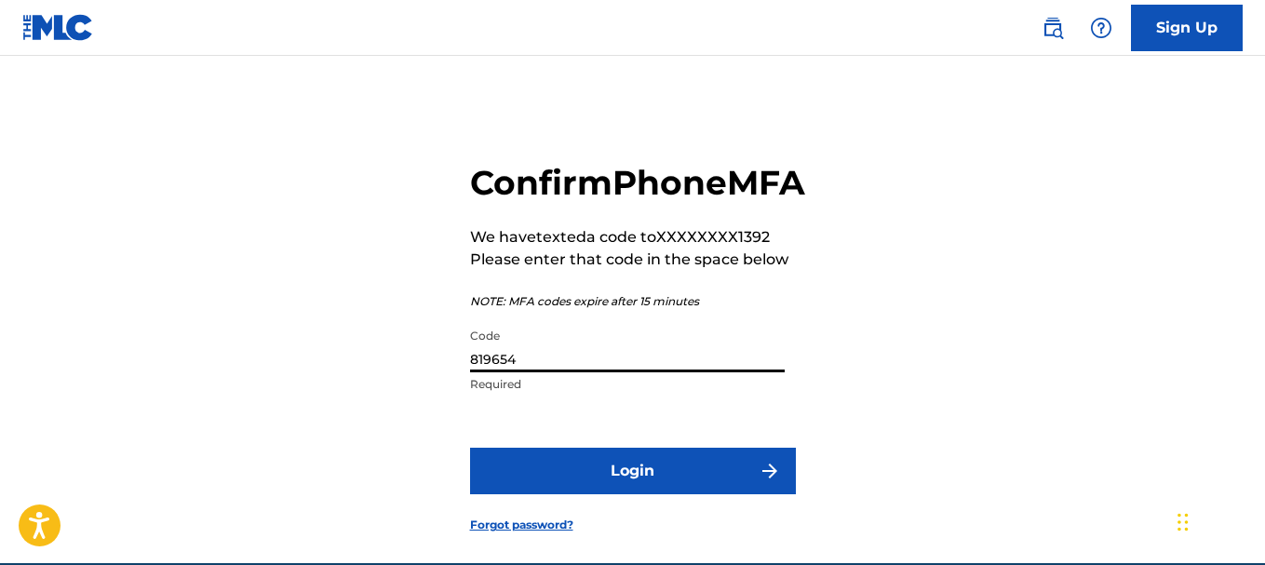
type input "819654"
click at [602, 494] on button "Login" at bounding box center [633, 471] width 326 height 47
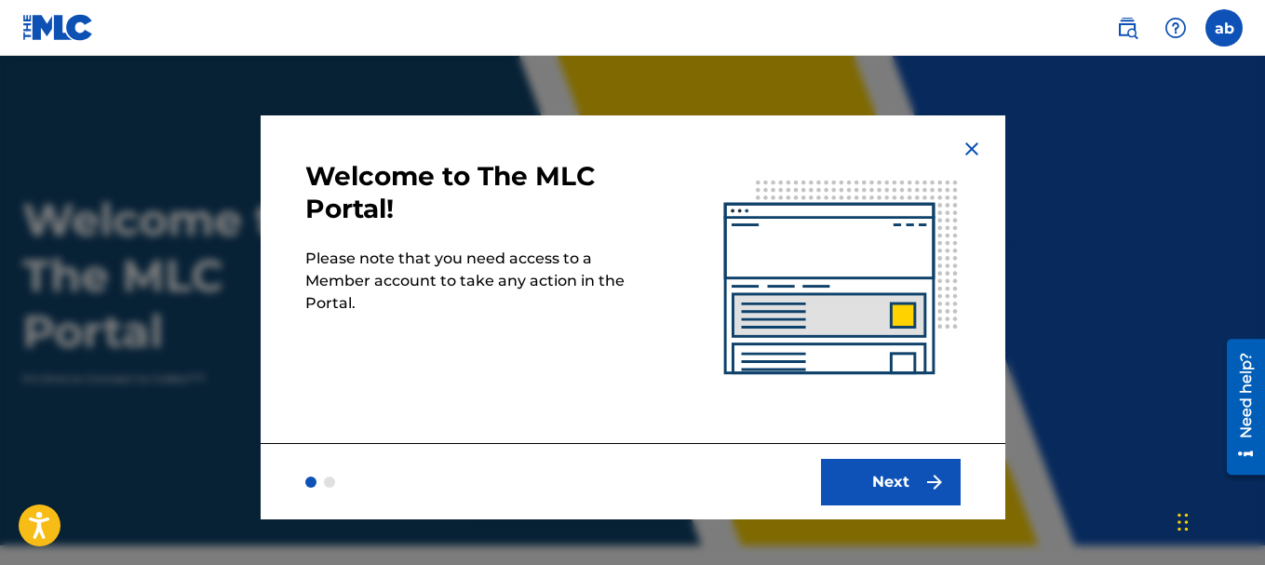
click at [869, 481] on button "Next" at bounding box center [891, 482] width 140 height 47
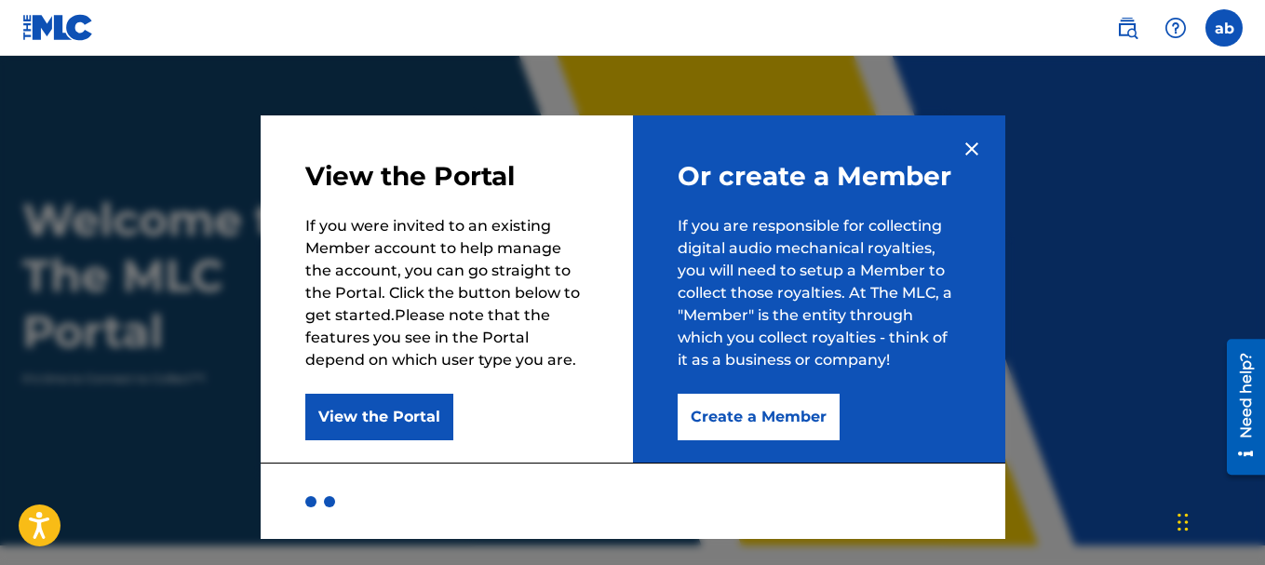
click at [372, 413] on button "View the Portal" at bounding box center [379, 417] width 148 height 47
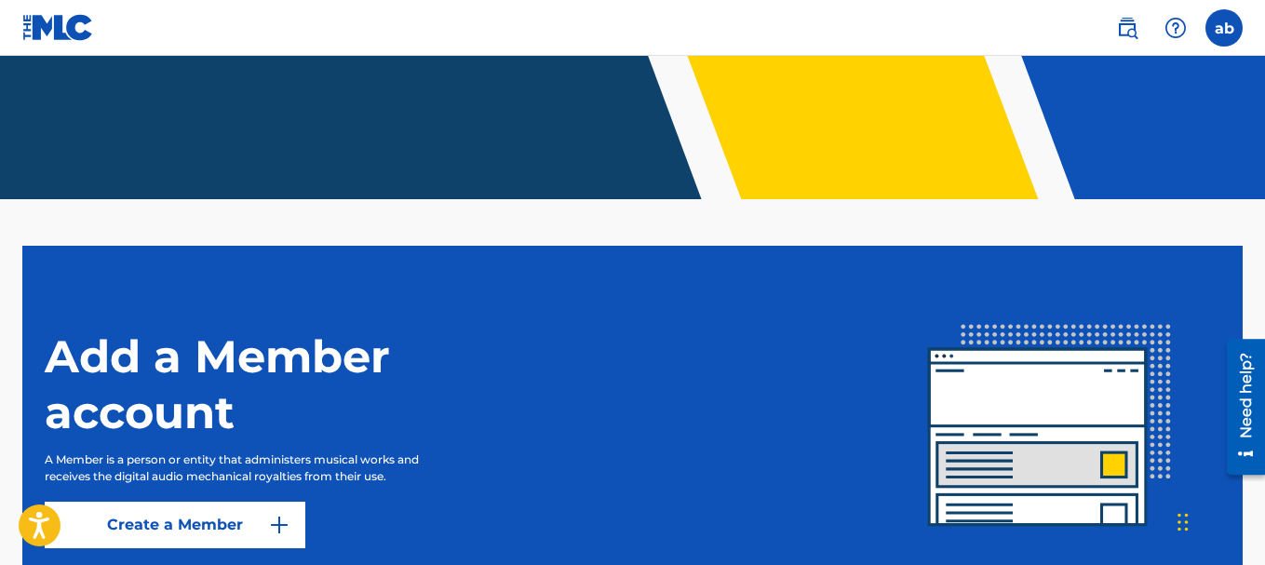
scroll to position [502, 0]
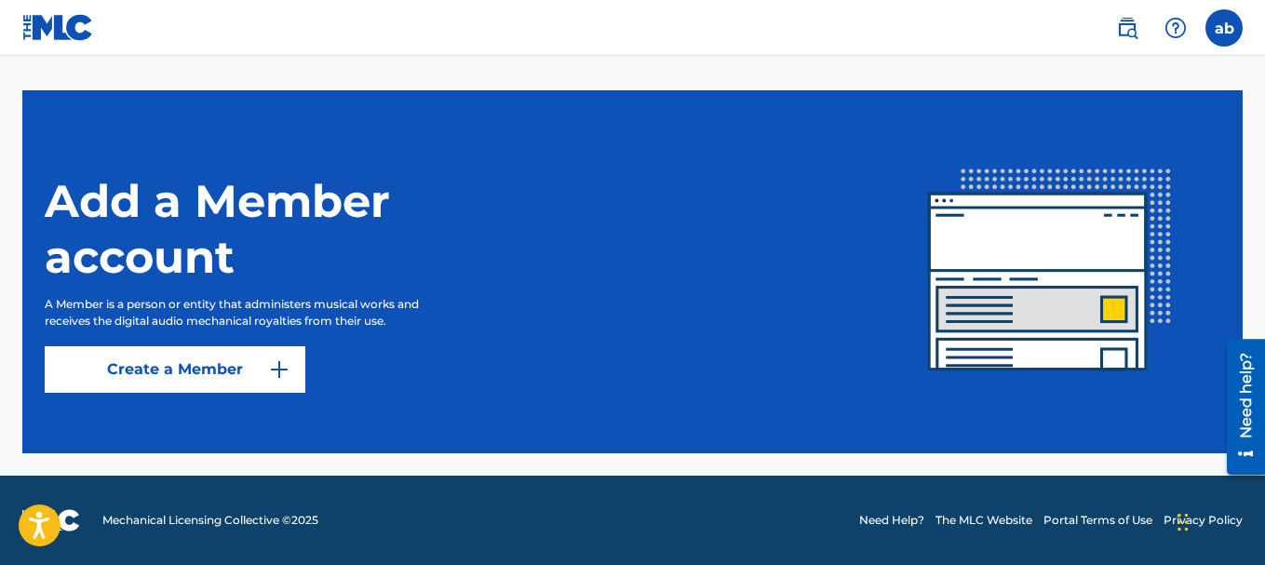
click at [213, 366] on link "Create a Member" at bounding box center [175, 369] width 261 height 47
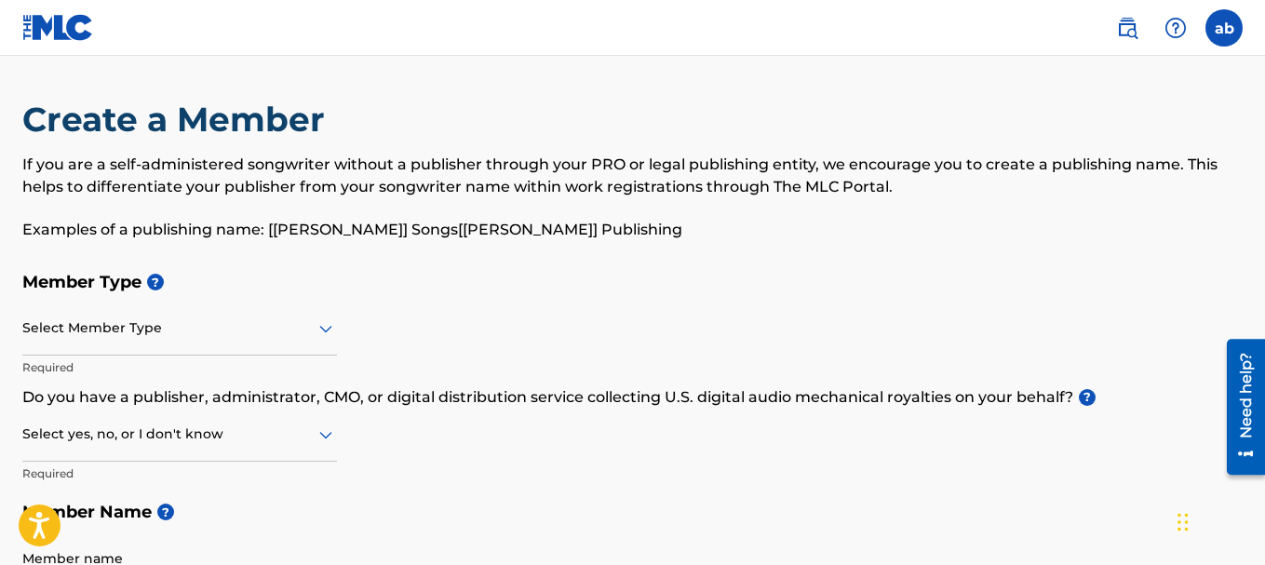
click at [324, 334] on icon at bounding box center [326, 328] width 22 height 22
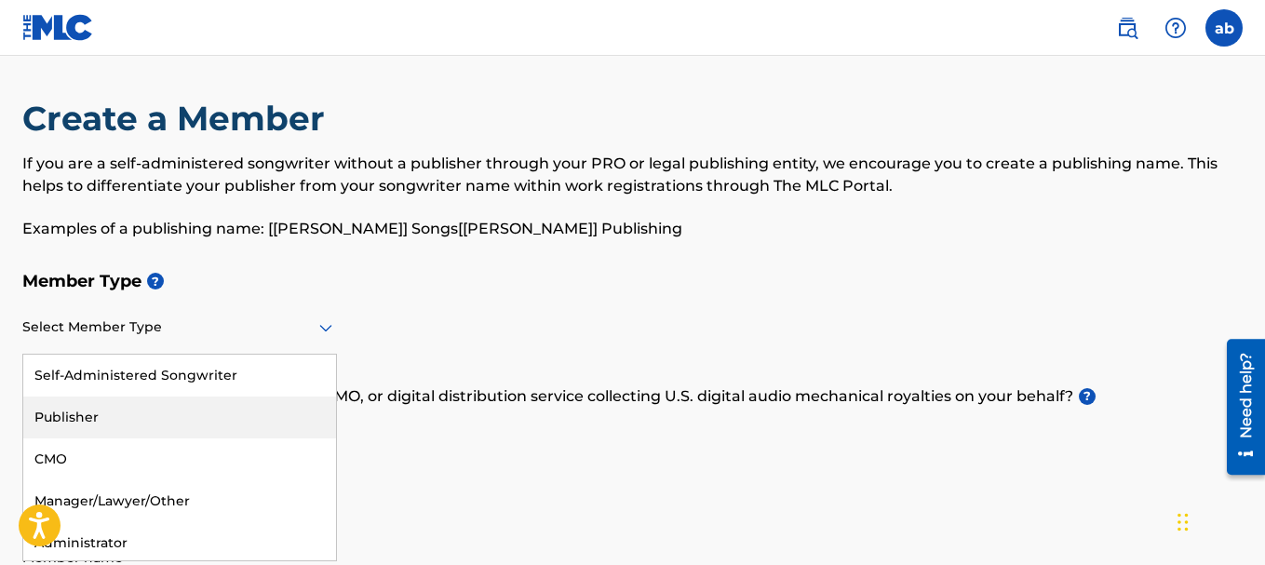
scroll to position [3, 0]
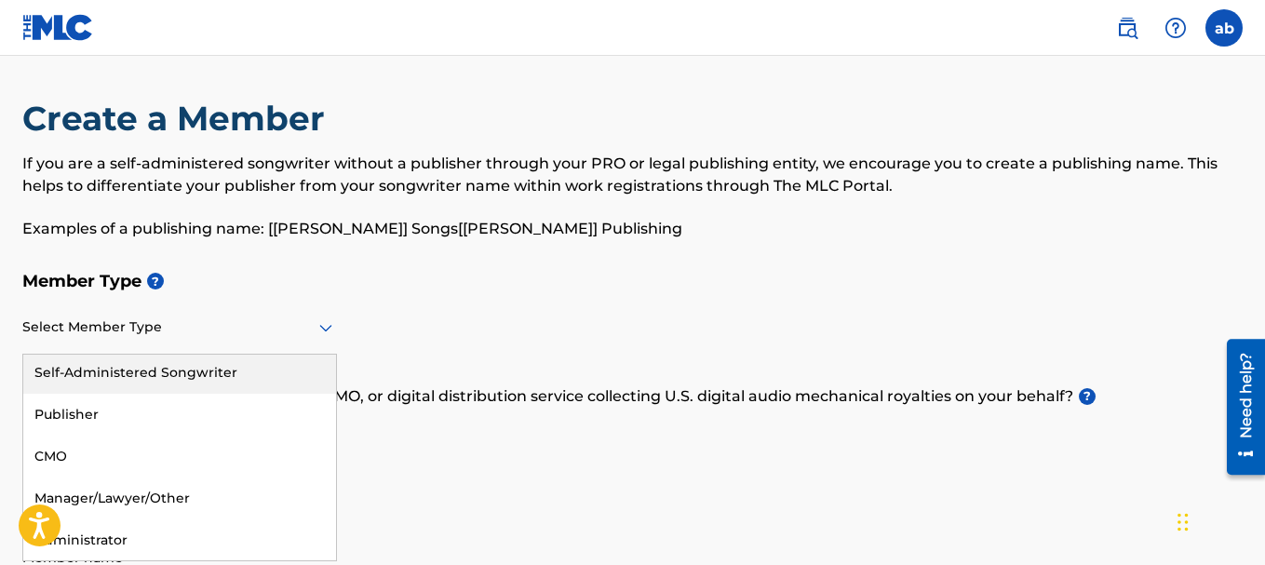
click at [203, 379] on div "Self-Administered Songwriter" at bounding box center [179, 373] width 313 height 42
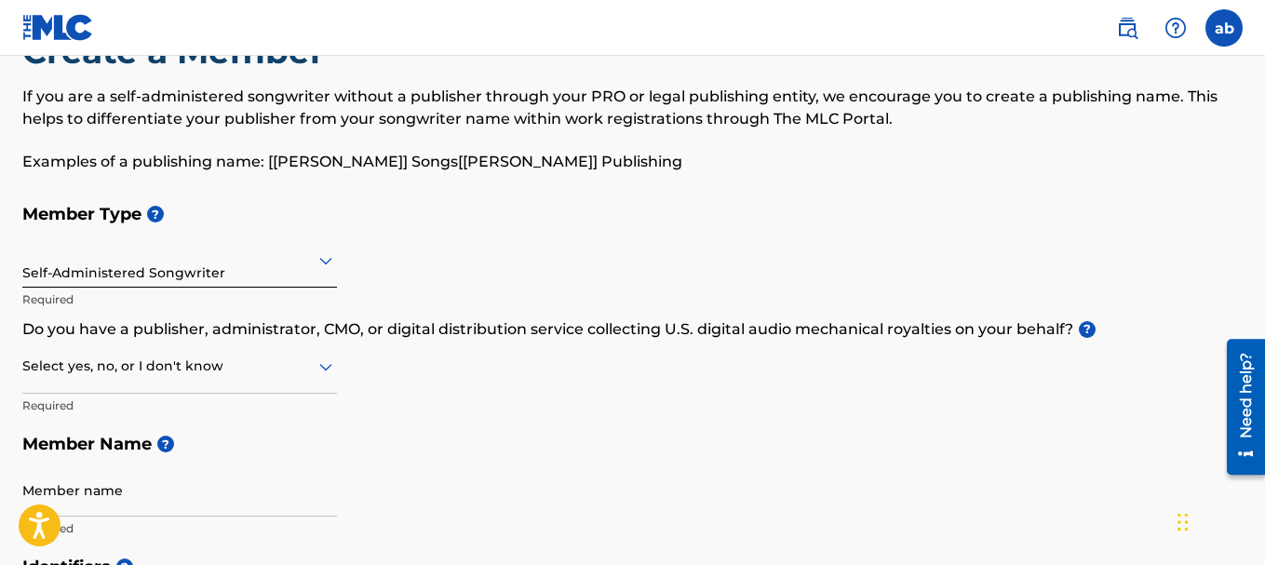
scroll to position [191, 0]
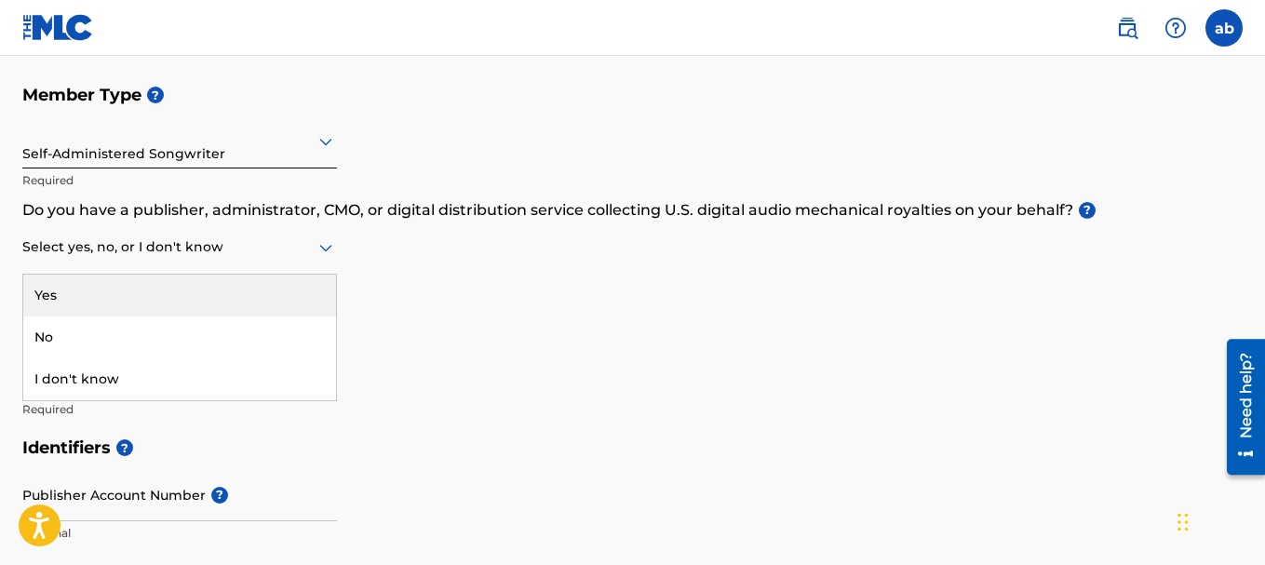
click at [325, 248] on icon at bounding box center [325, 248] width 13 height 7
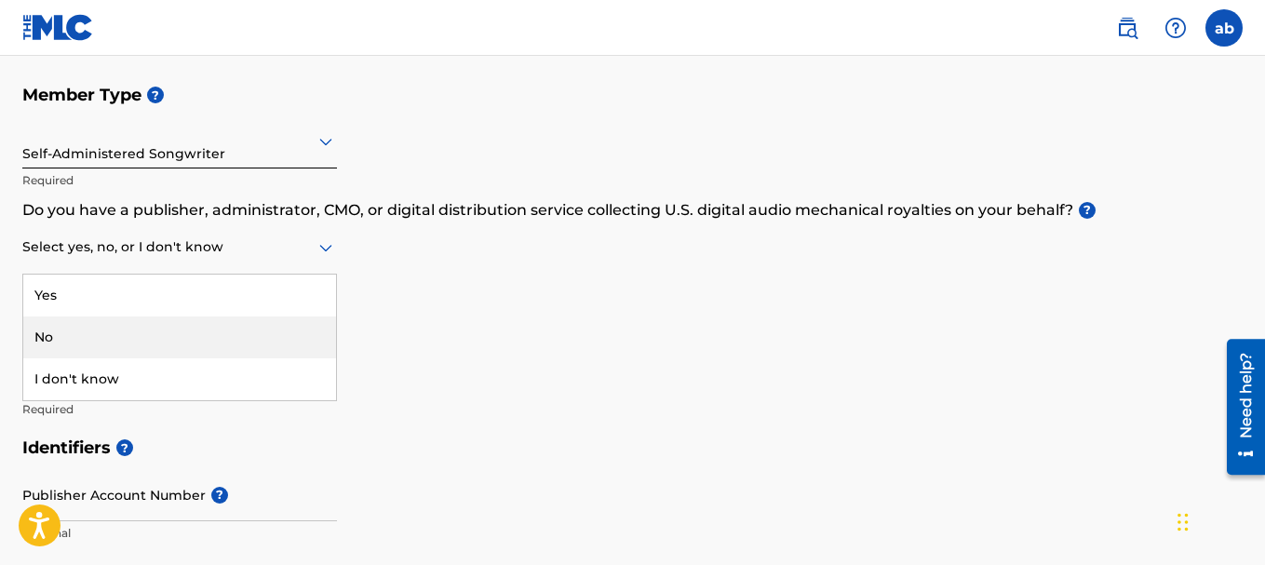
click at [75, 342] on div "No" at bounding box center [179, 338] width 313 height 42
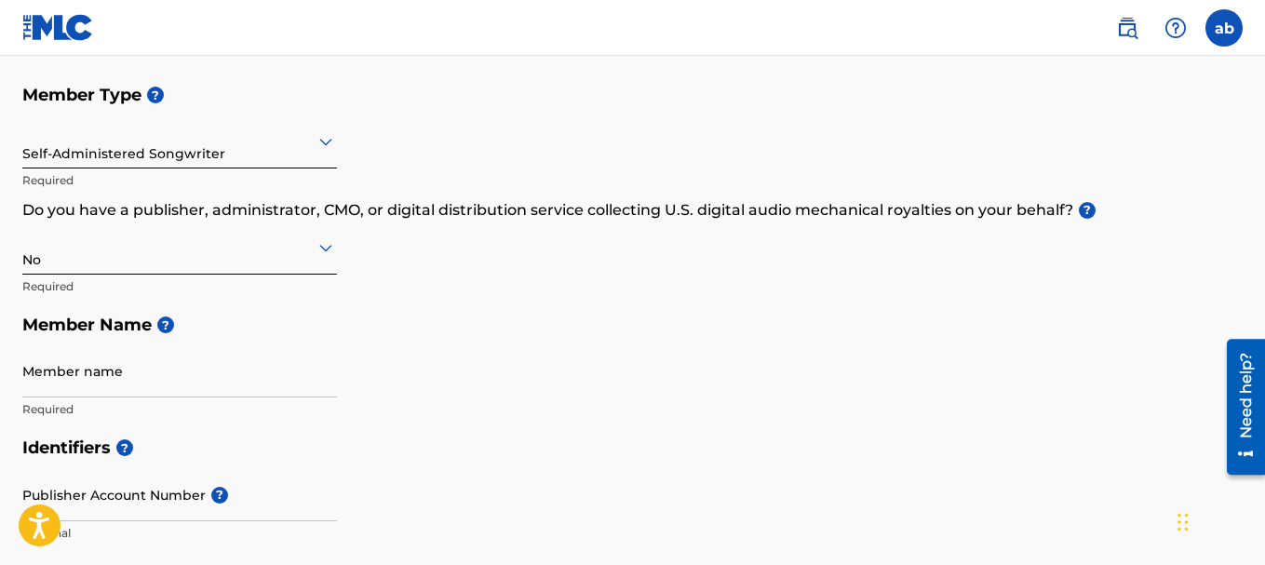
click at [91, 371] on input "Member name" at bounding box center [179, 370] width 315 height 53
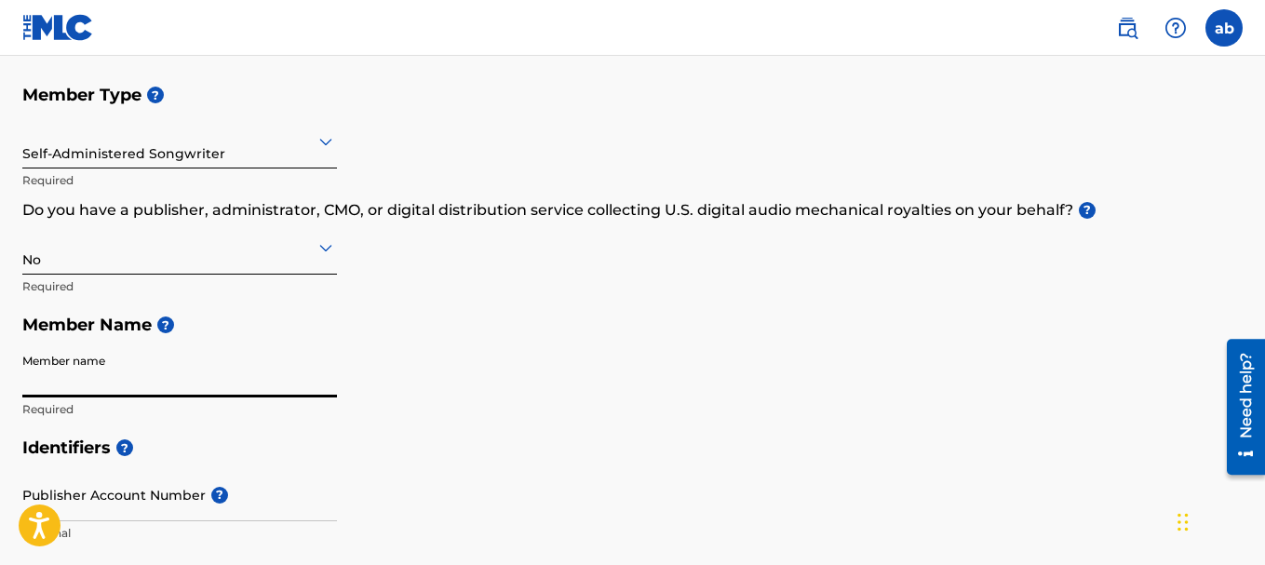
type input "[PERSON_NAME] k barrier"
type input "[STREET_ADDRESS][PERSON_NAME]"
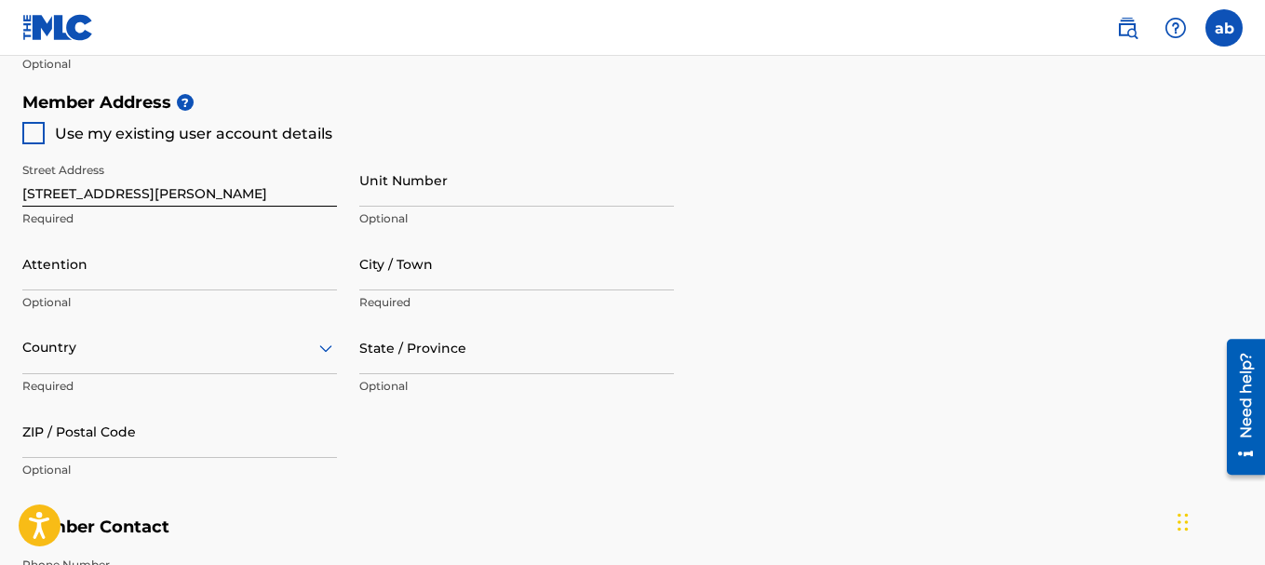
scroll to position [843, 0]
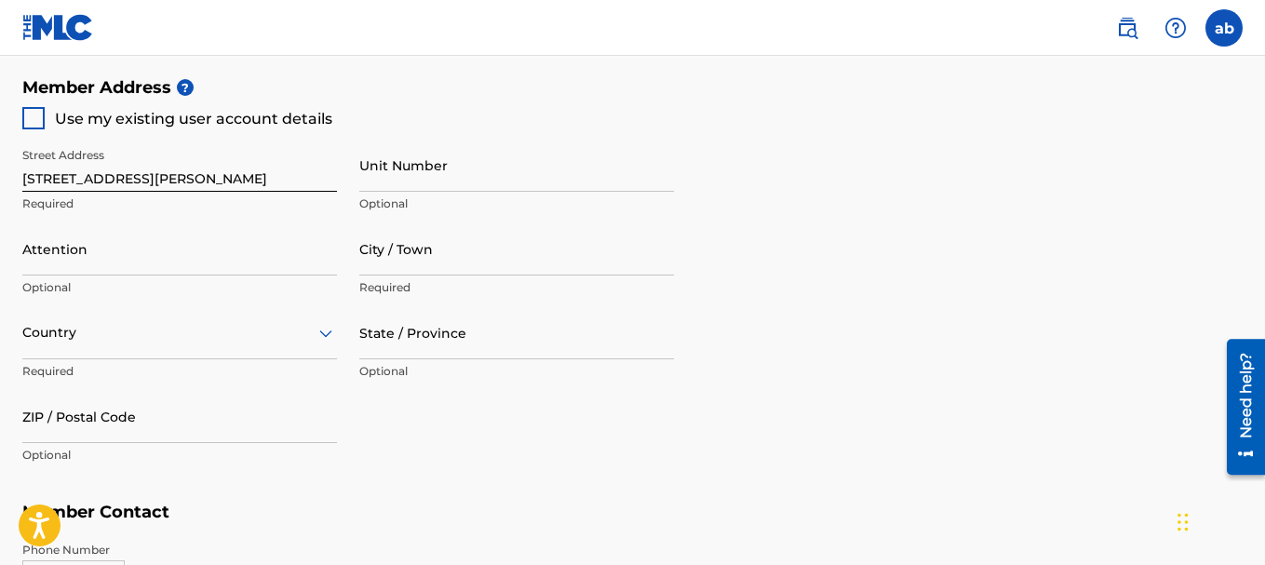
click at [31, 116] on div at bounding box center [33, 118] width 22 height 22
type input "MONTICELLO"
type input "42633"
type input "606"
type input "3071392"
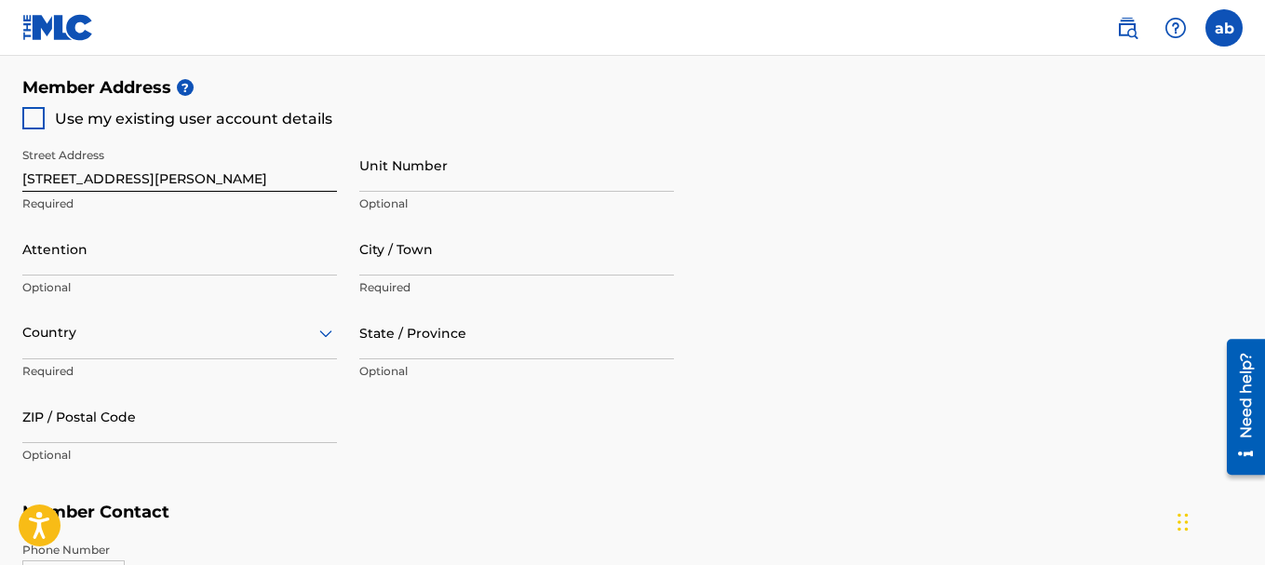
type input "[EMAIL_ADDRESS][DOMAIN_NAME]"
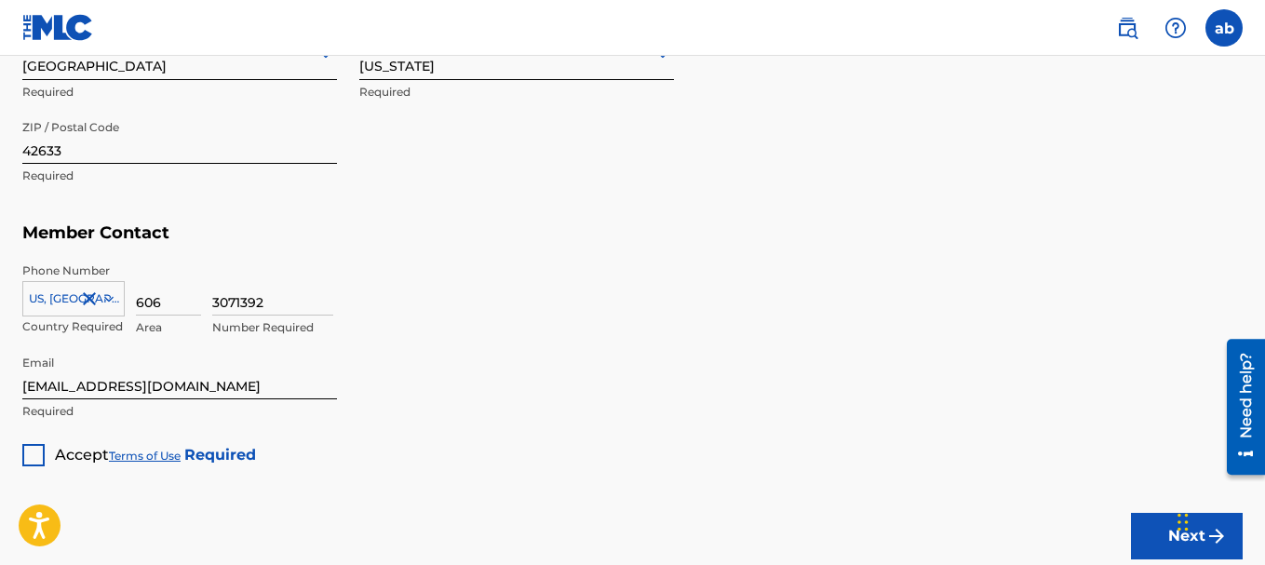
scroll to position [1215, 0]
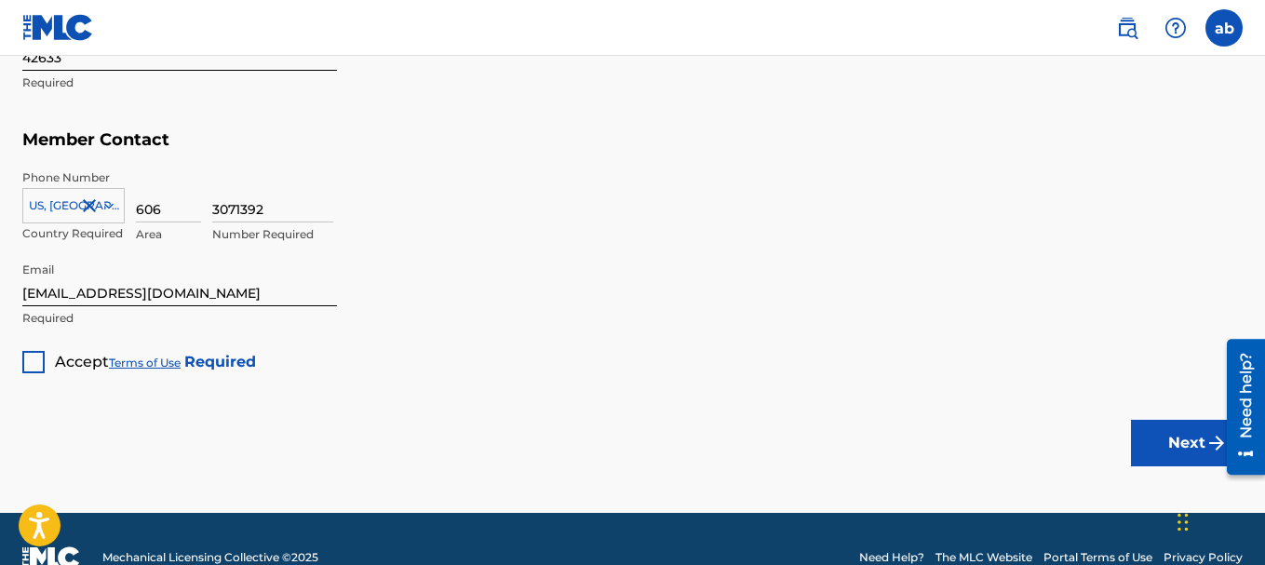
click at [32, 365] on div at bounding box center [33, 362] width 22 height 22
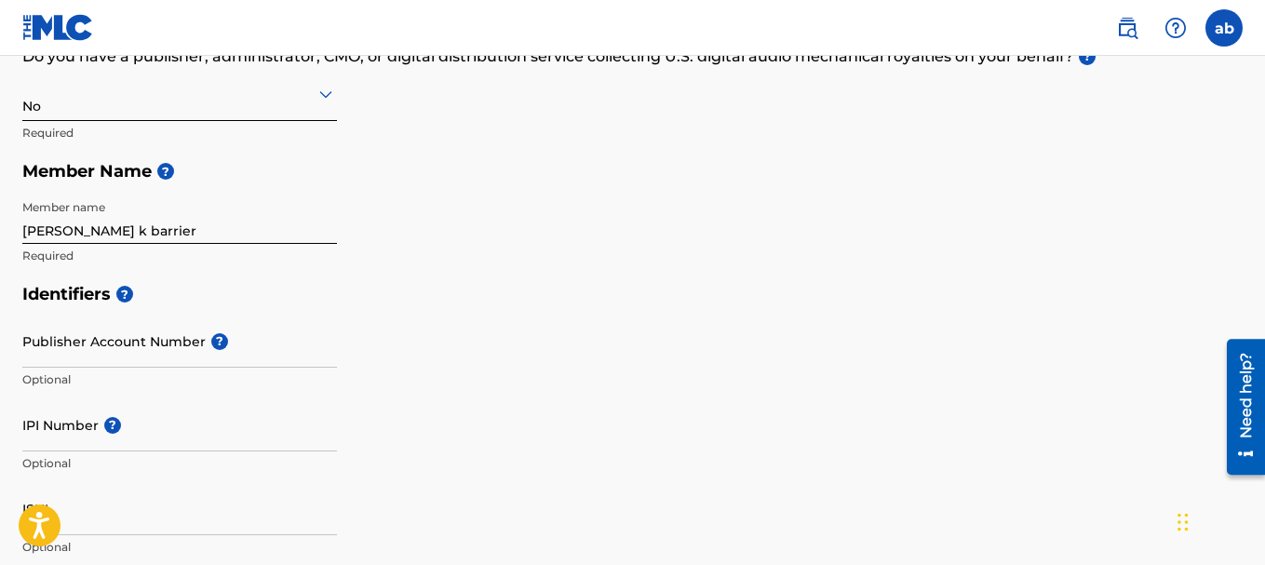
scroll to position [377, 0]
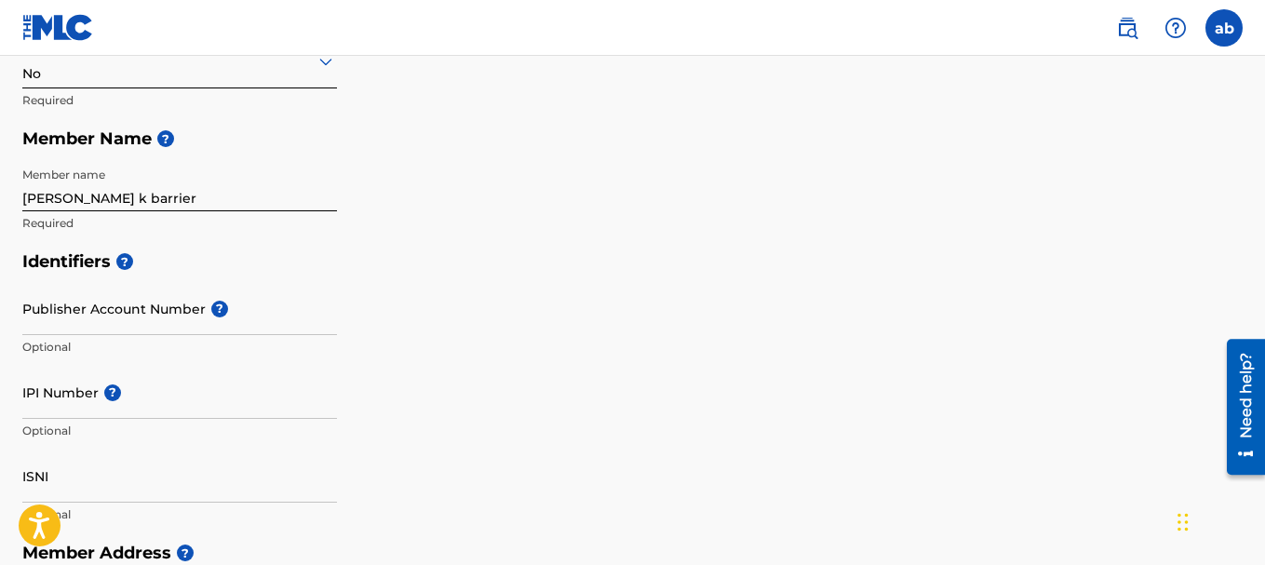
click at [27, 307] on input "Publisher Account Number ?" at bounding box center [179, 308] width 315 height 53
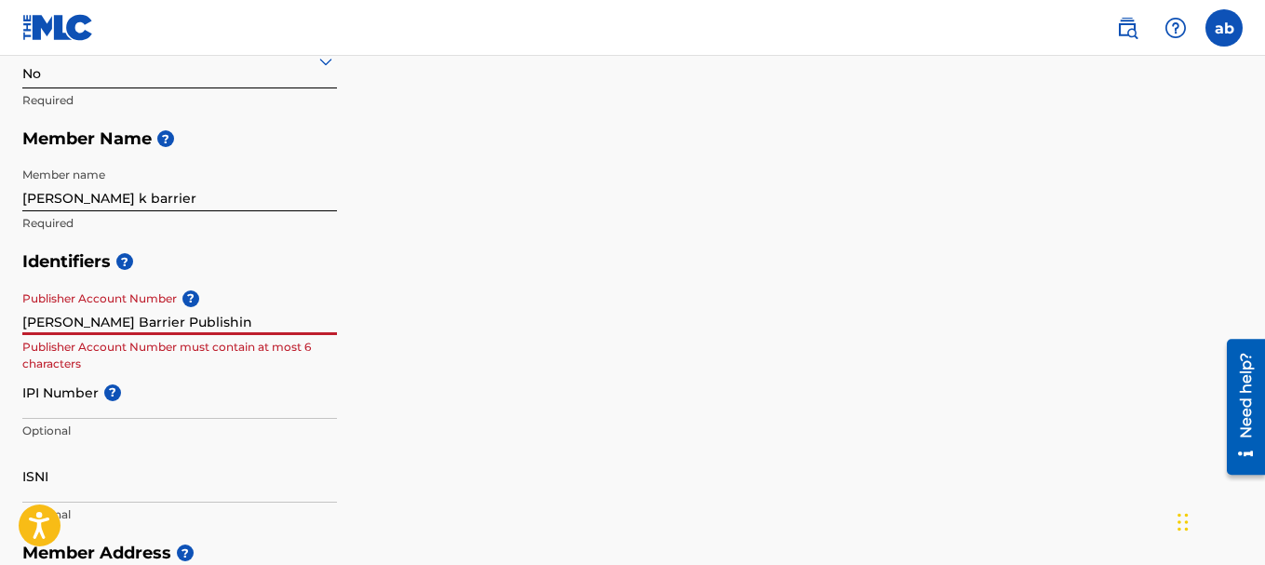
type input "Audie Barrier Publishing"
drag, startPoint x: 191, startPoint y: 318, endPoint x: 0, endPoint y: 324, distance: 190.9
click at [0, 322] on div "Create a Member If you are a self-administered songwriter without a publisher t…" at bounding box center [632, 468] width 1265 height 1486
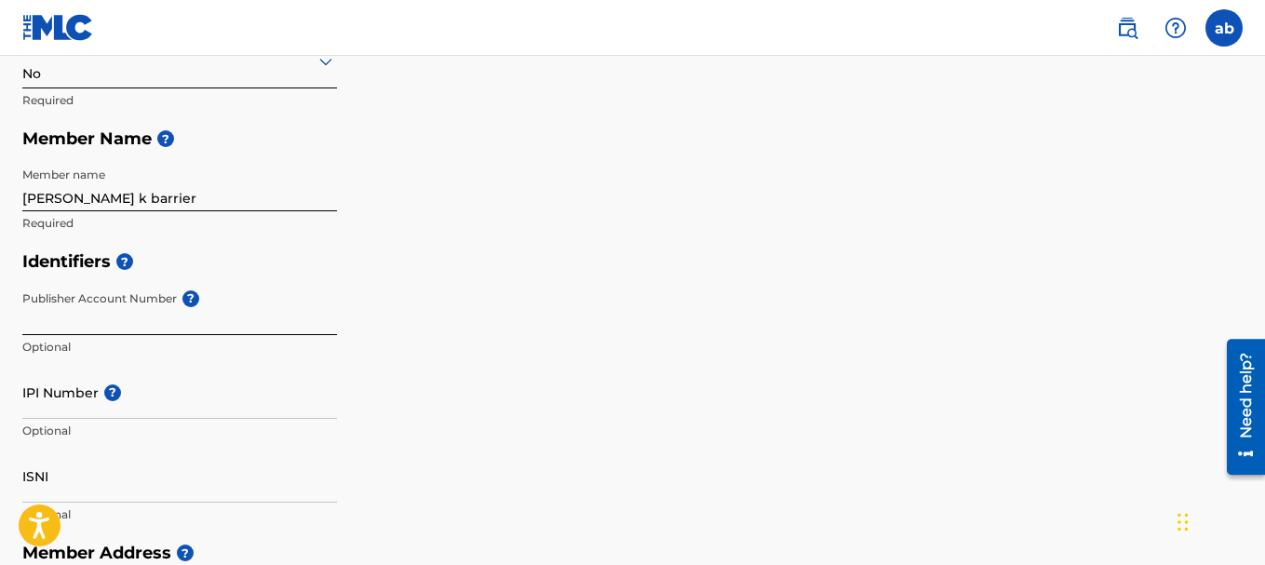
click at [374, 258] on h5 "Identifiers ?" at bounding box center [632, 262] width 1221 height 40
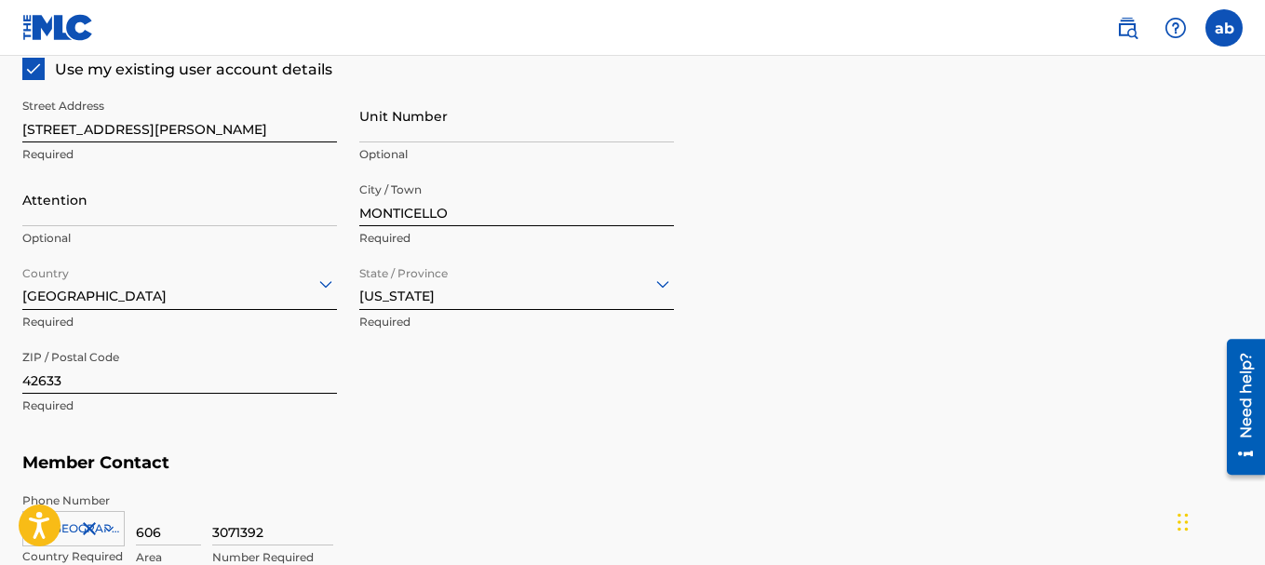
scroll to position [1159, 0]
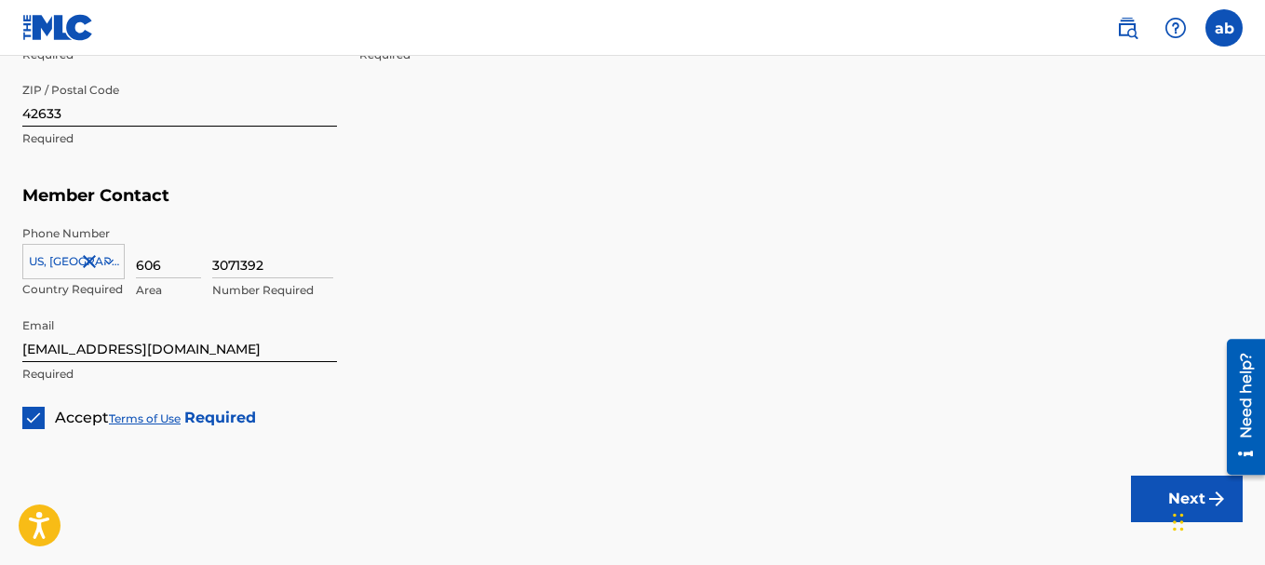
click at [1189, 506] on div "Chat Widget" at bounding box center [1214, 520] width 93 height 89
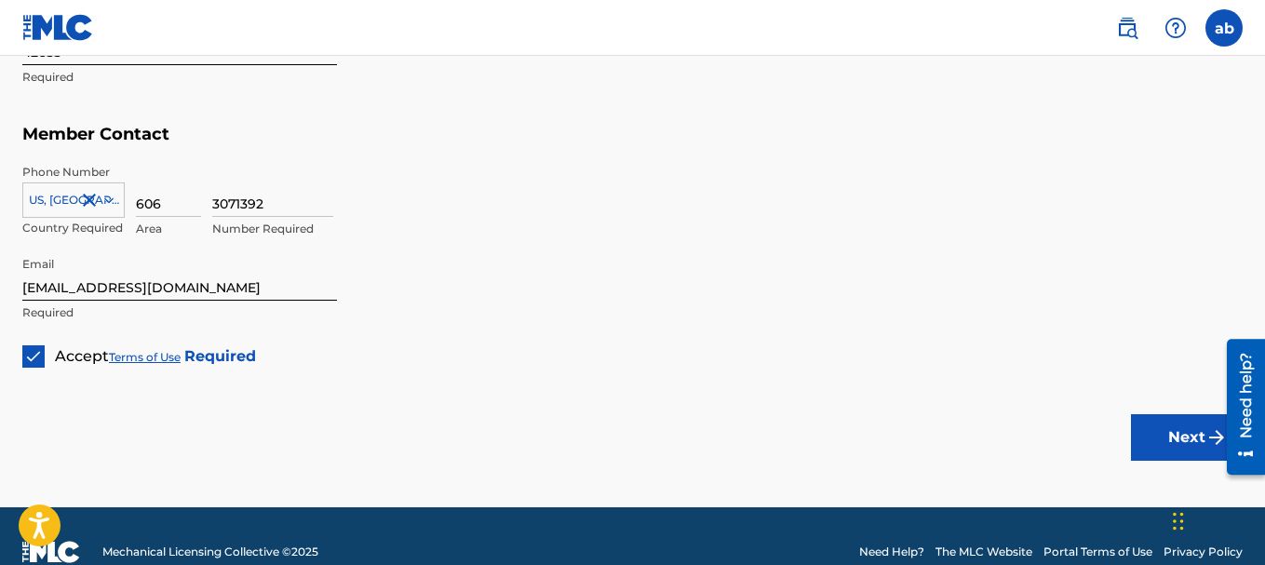
scroll to position [1252, 0]
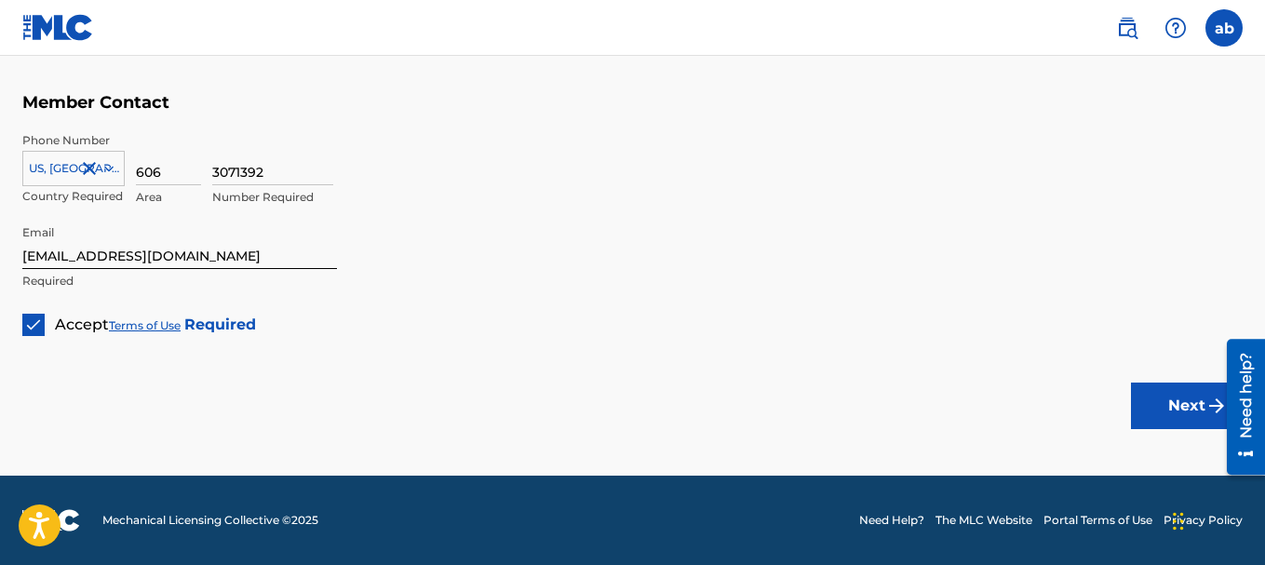
click at [1191, 407] on button "Next" at bounding box center [1187, 406] width 112 height 47
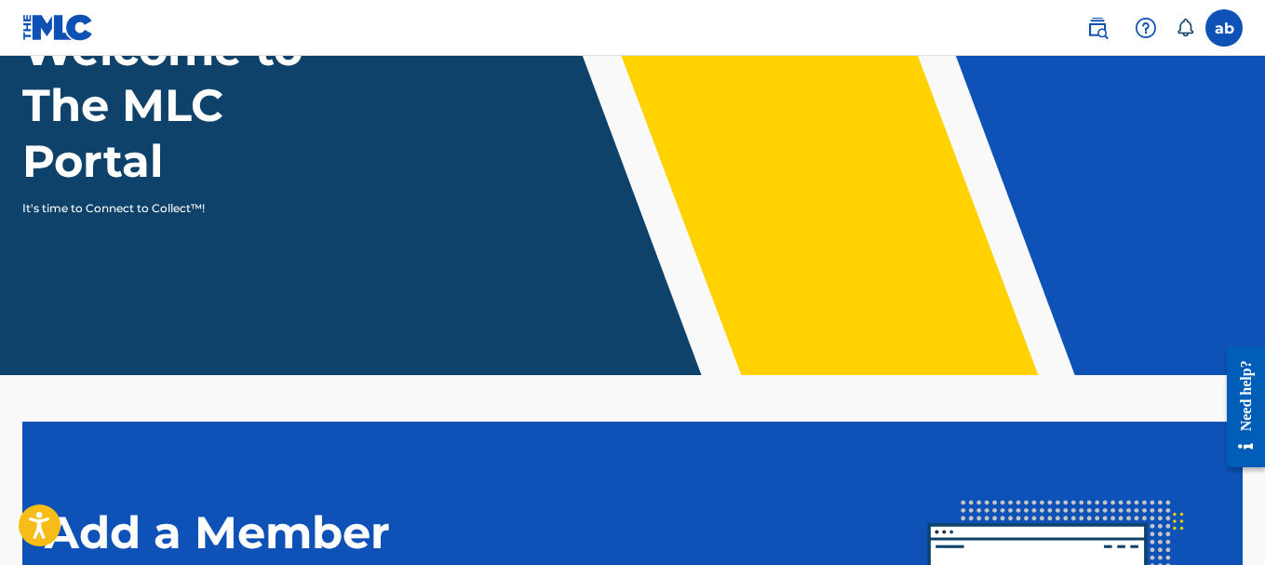
scroll to position [502, 0]
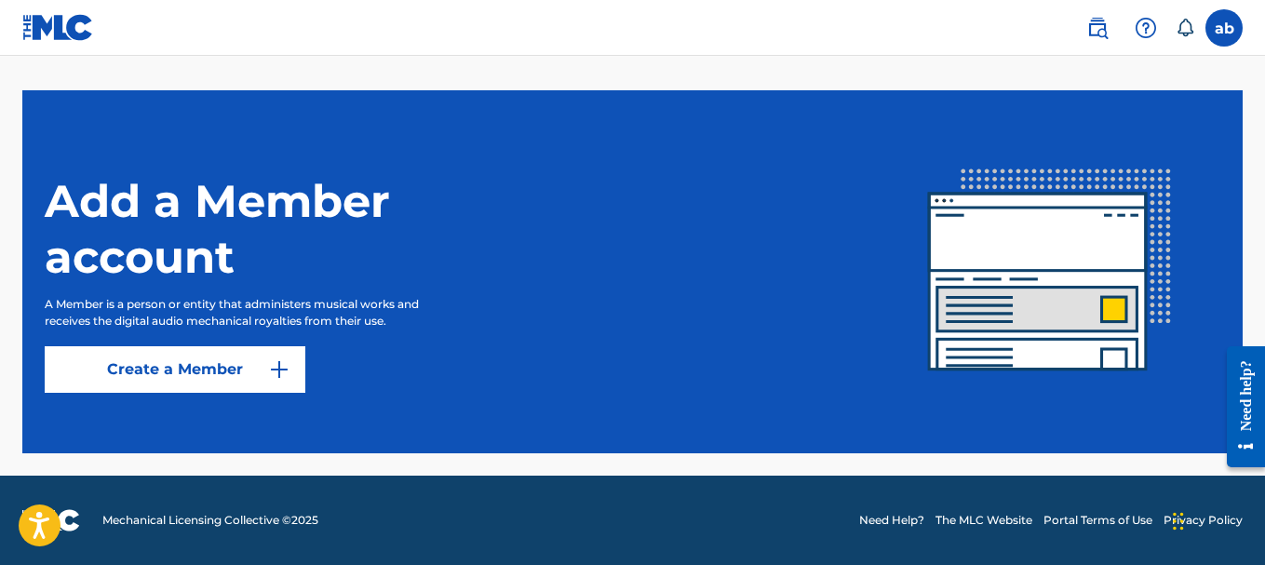
click at [604, 212] on div "Add a Member account A Member is a person or entity that administers musical wo…" at bounding box center [462, 272] width 835 height 242
click at [278, 370] on img at bounding box center [279, 369] width 22 height 22
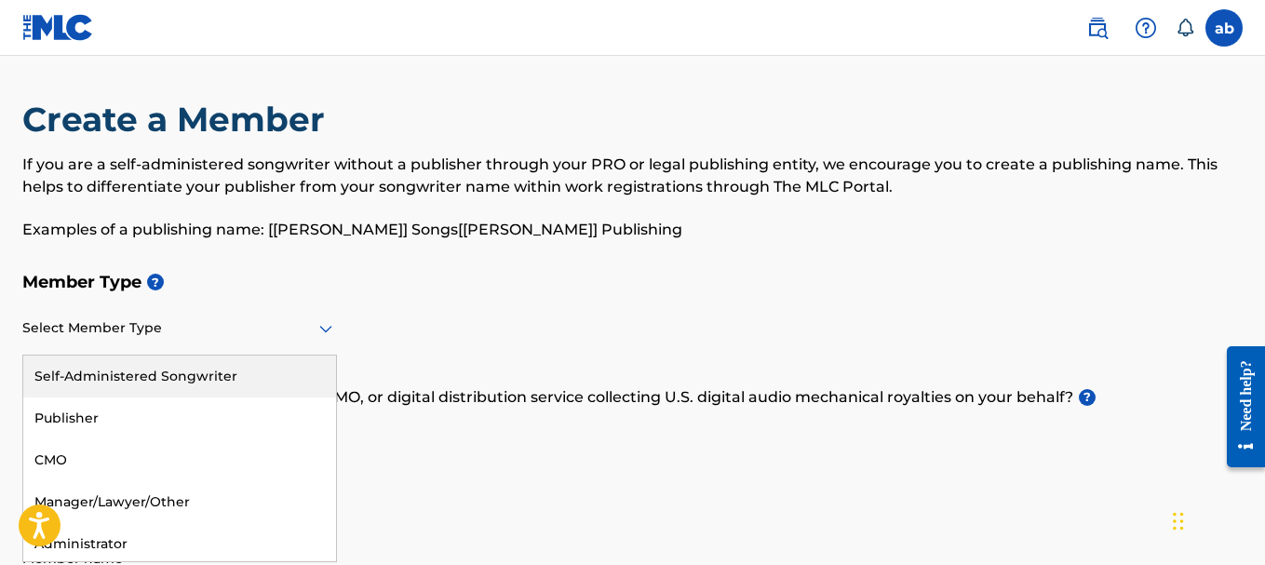
click at [320, 333] on icon at bounding box center [326, 328] width 22 height 22
click at [222, 376] on div "Self-Administered Songwriter" at bounding box center [179, 376] width 313 height 42
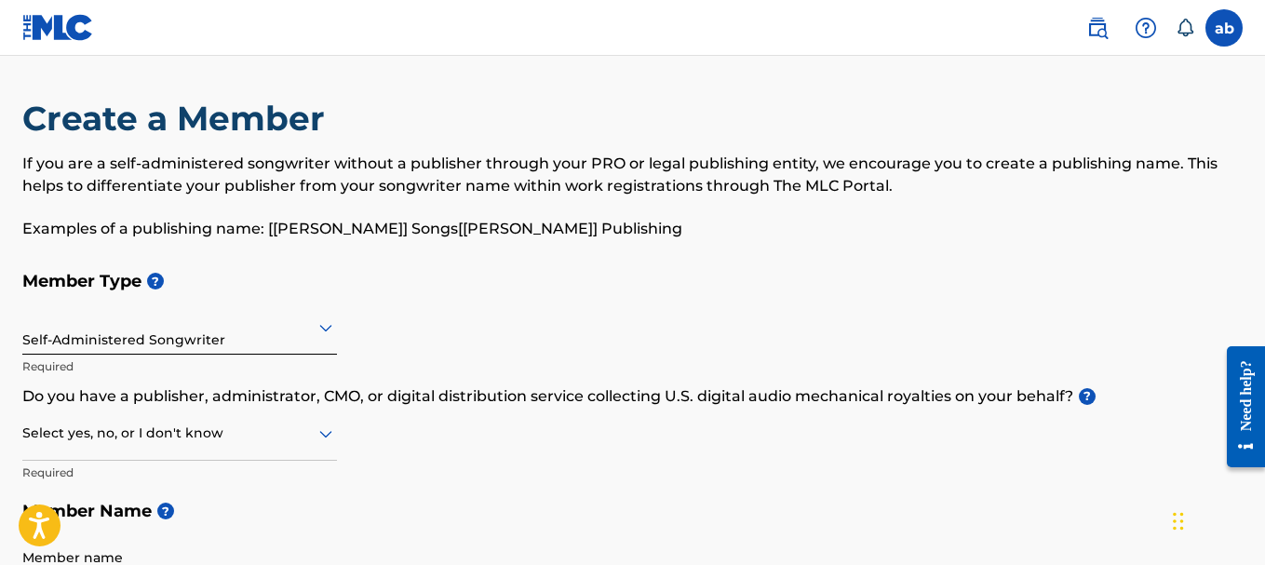
scroll to position [98, 0]
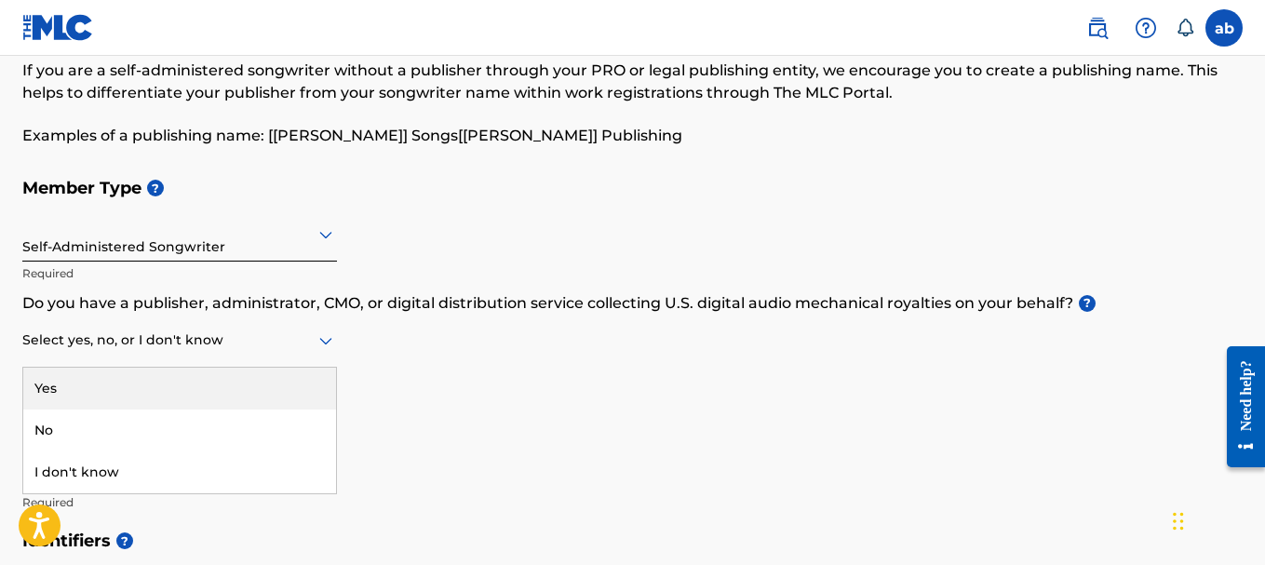
click at [325, 342] on icon at bounding box center [325, 341] width 13 height 7
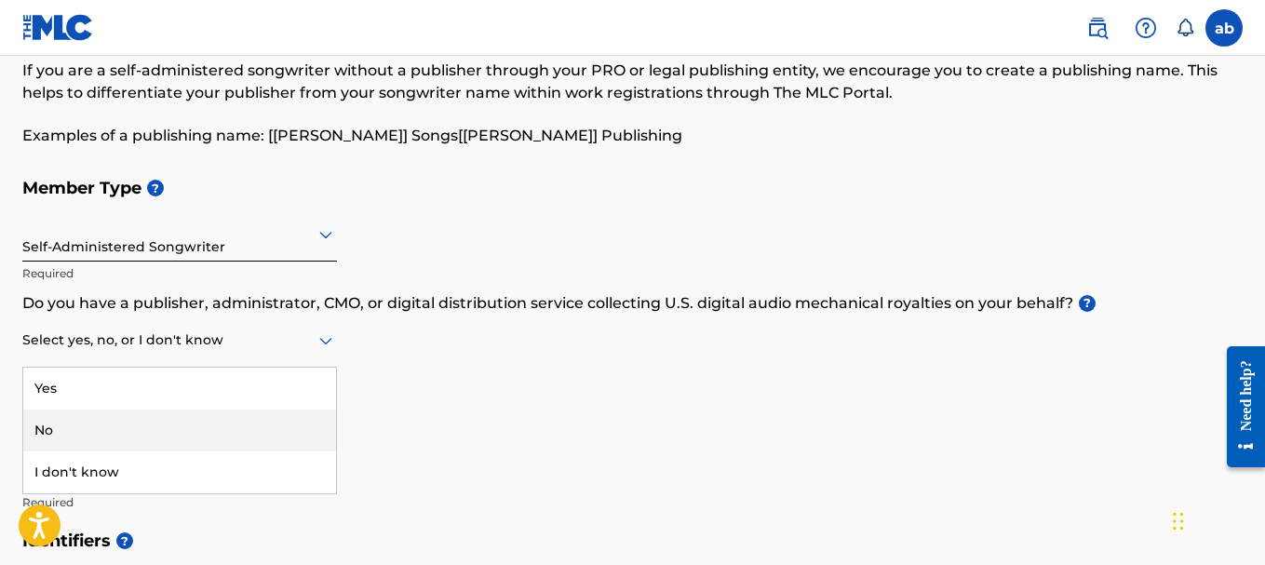
click at [74, 433] on div "No" at bounding box center [179, 431] width 313 height 42
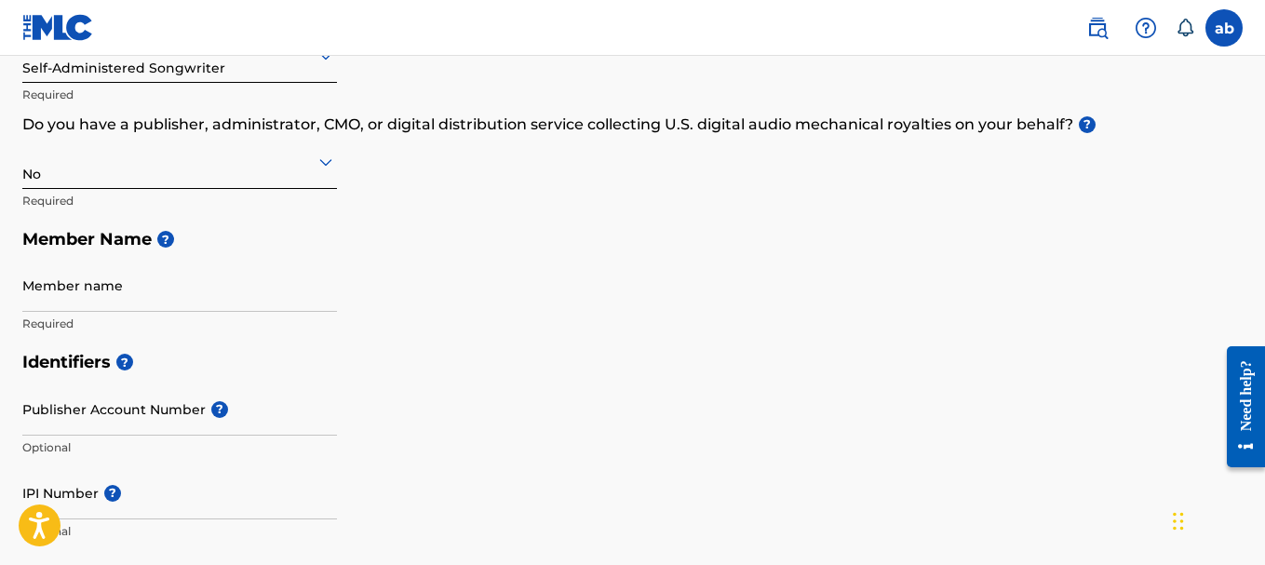
scroll to position [284, 0]
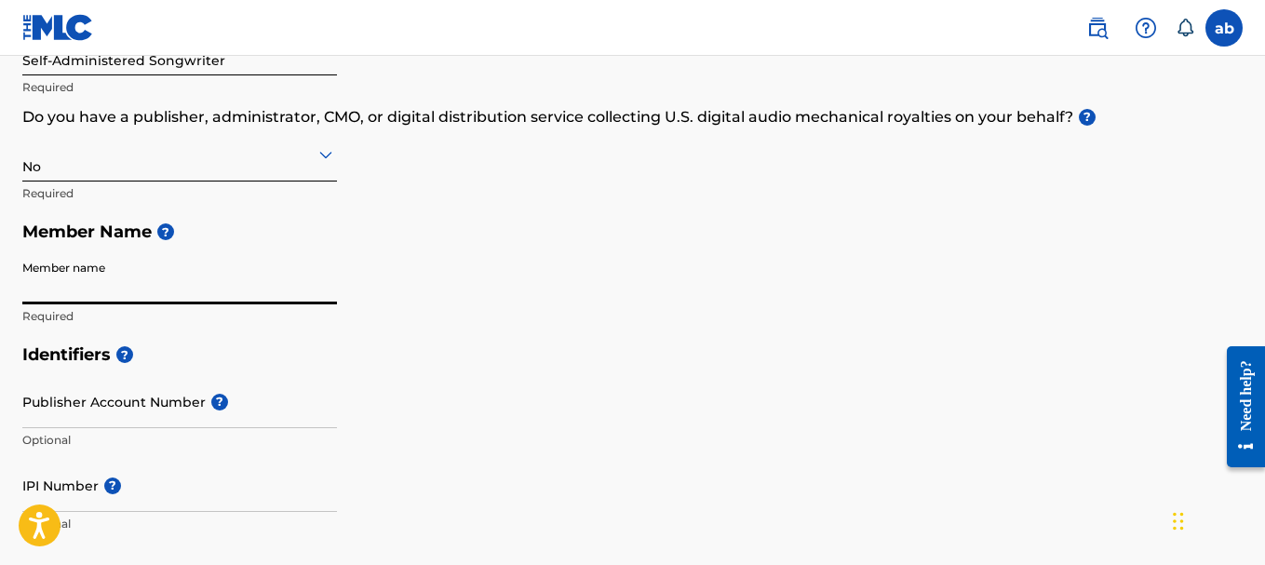
click at [59, 279] on input "Member name" at bounding box center [179, 277] width 315 height 53
type input "[PERSON_NAME] k barrier"
type input "[STREET_ADDRESS][PERSON_NAME]"
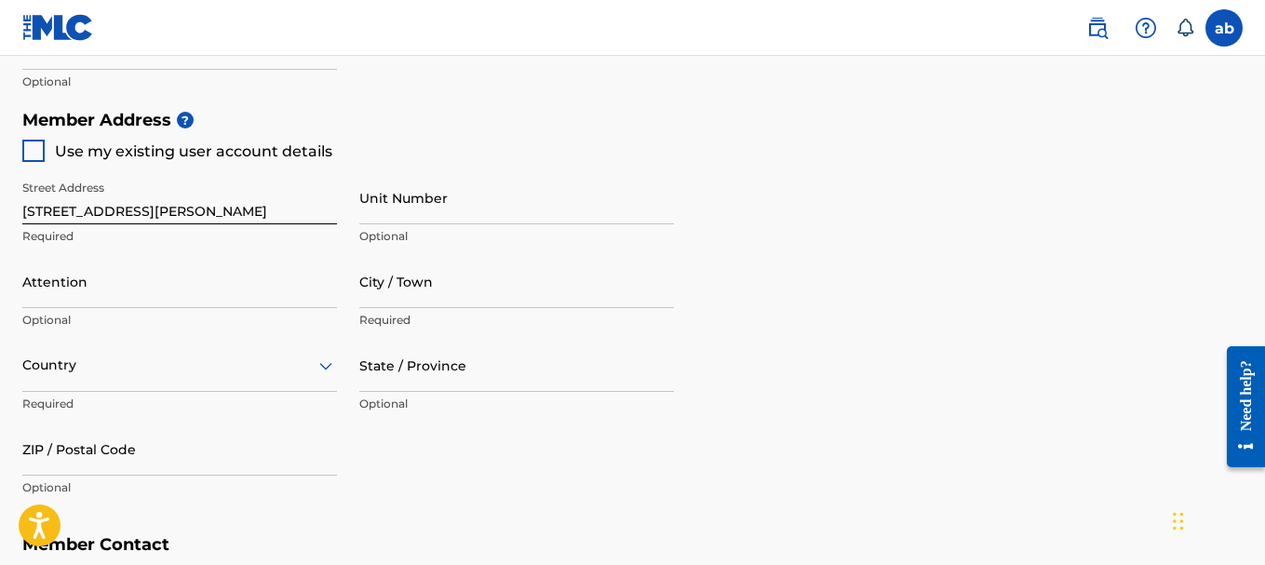
scroll to position [843, 0]
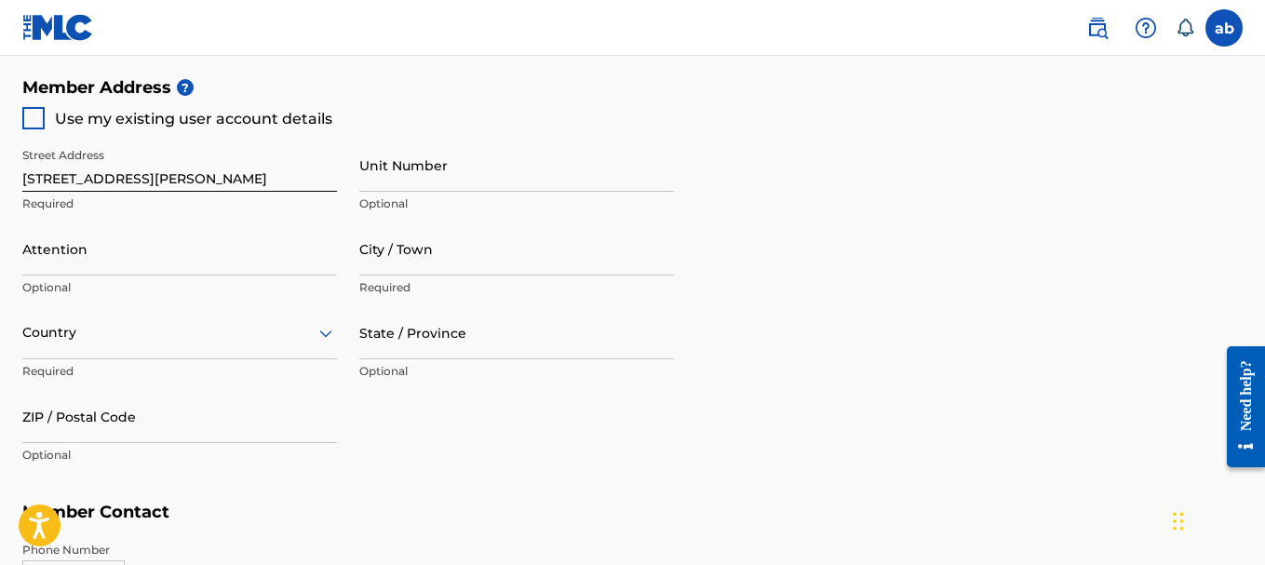
click at [321, 336] on div "Country" at bounding box center [179, 332] width 315 height 53
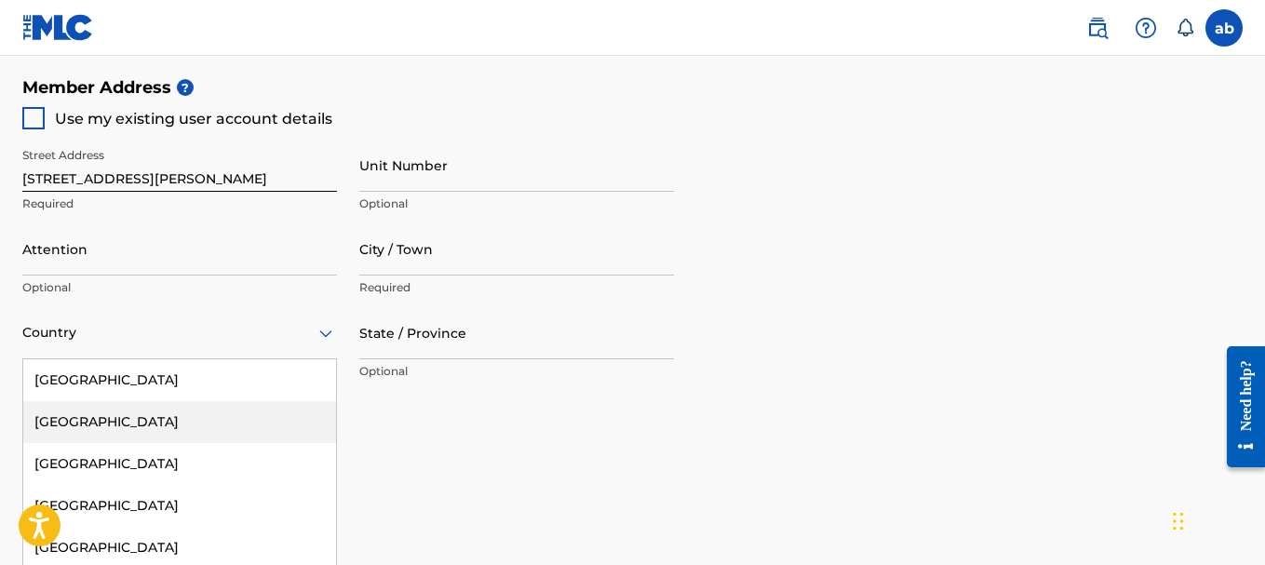
scroll to position [917, 0]
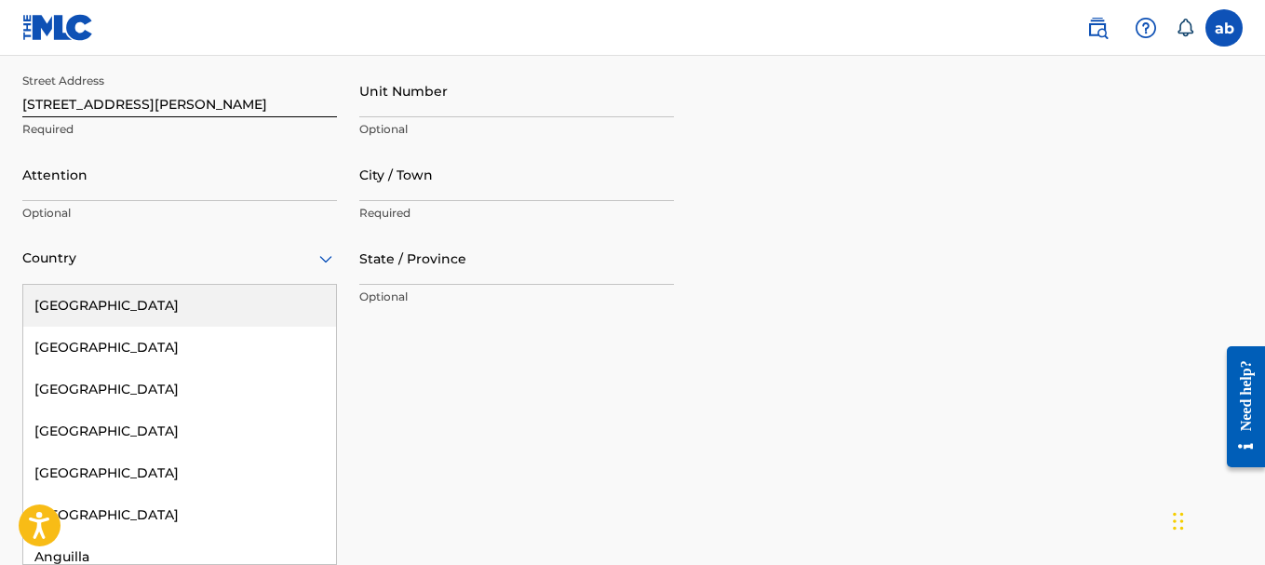
click at [105, 315] on div "[GEOGRAPHIC_DATA]" at bounding box center [179, 306] width 313 height 42
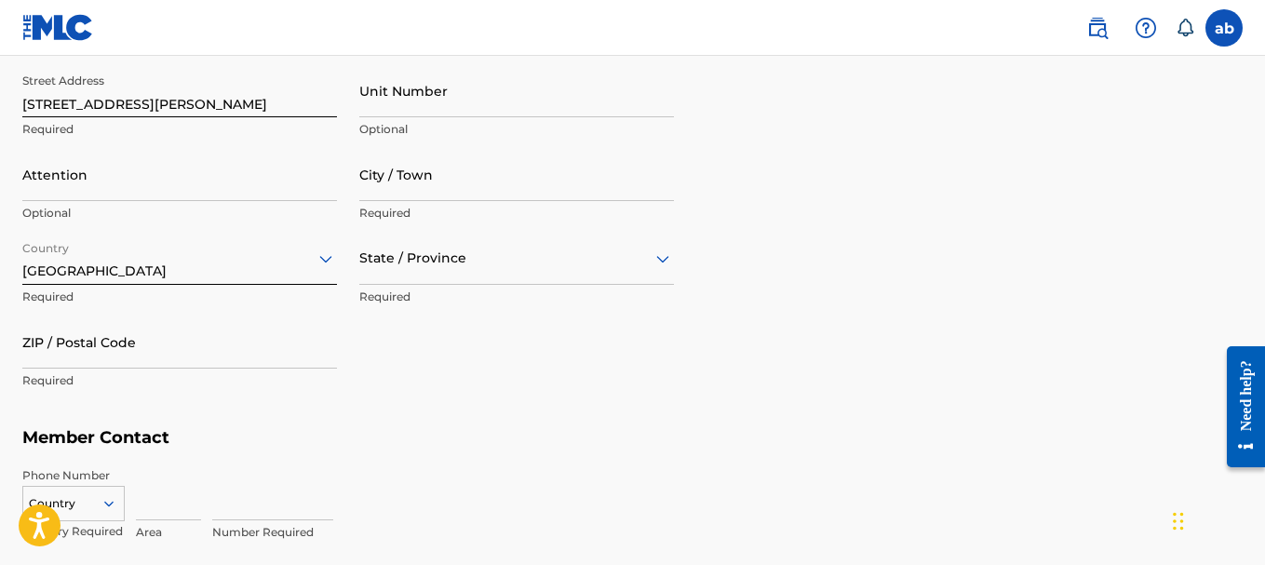
click at [659, 258] on icon at bounding box center [662, 258] width 13 height 7
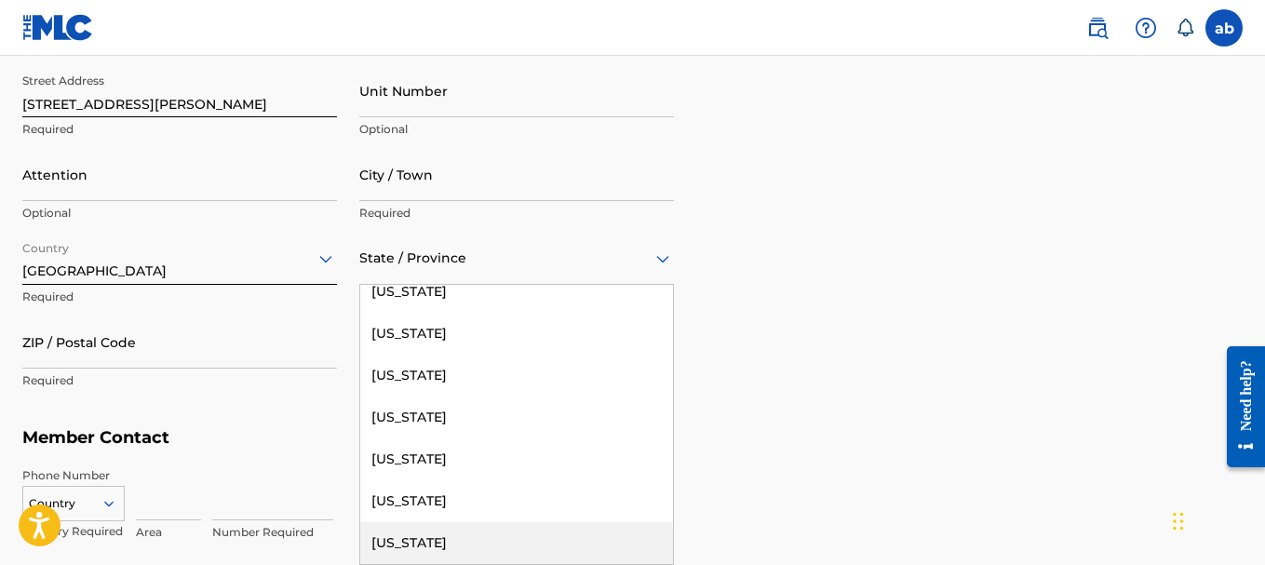
click at [408, 544] on div "[US_STATE]" at bounding box center [516, 543] width 313 height 42
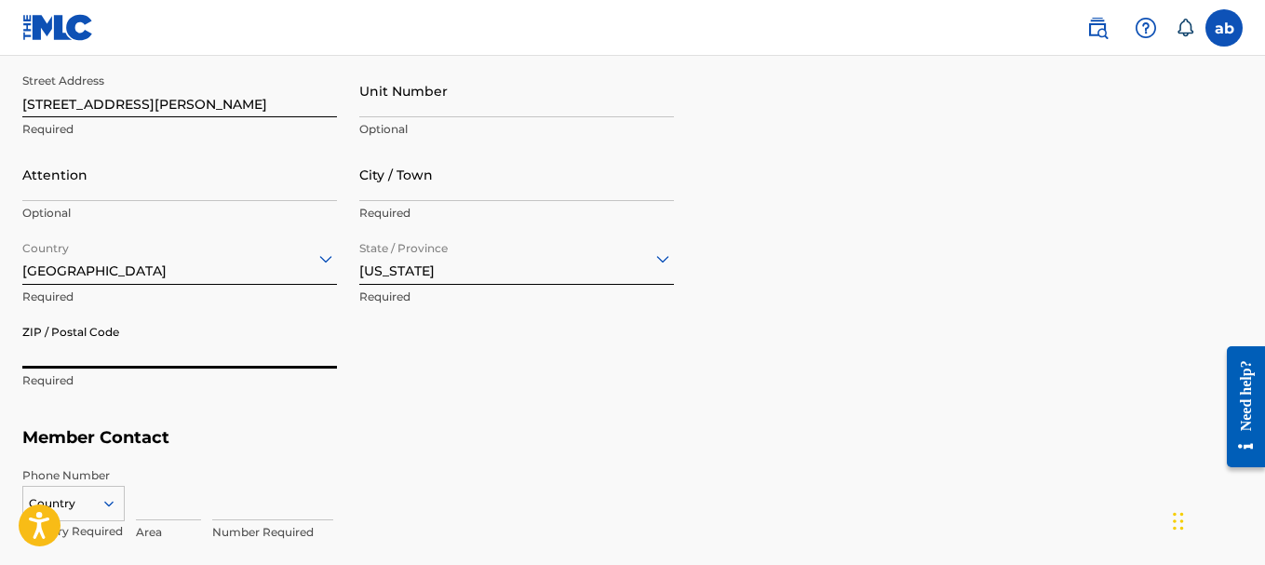
click at [166, 364] on input "ZIP / Postal Code" at bounding box center [179, 342] width 315 height 53
type input "42633"
type input "[PERSON_NAME] k barrier"
type input "MONTICELLO"
type input "[GEOGRAPHIC_DATA]"
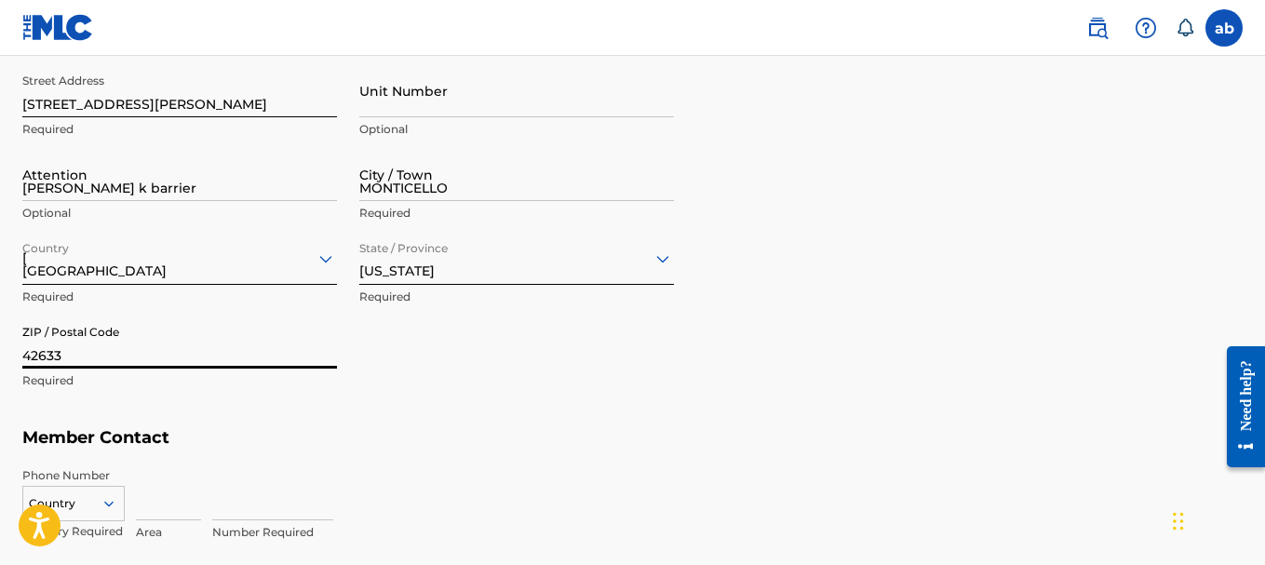
type input "KY"
type input "606"
type input "3071392"
type input "[EMAIL_ADDRESS][DOMAIN_NAME]"
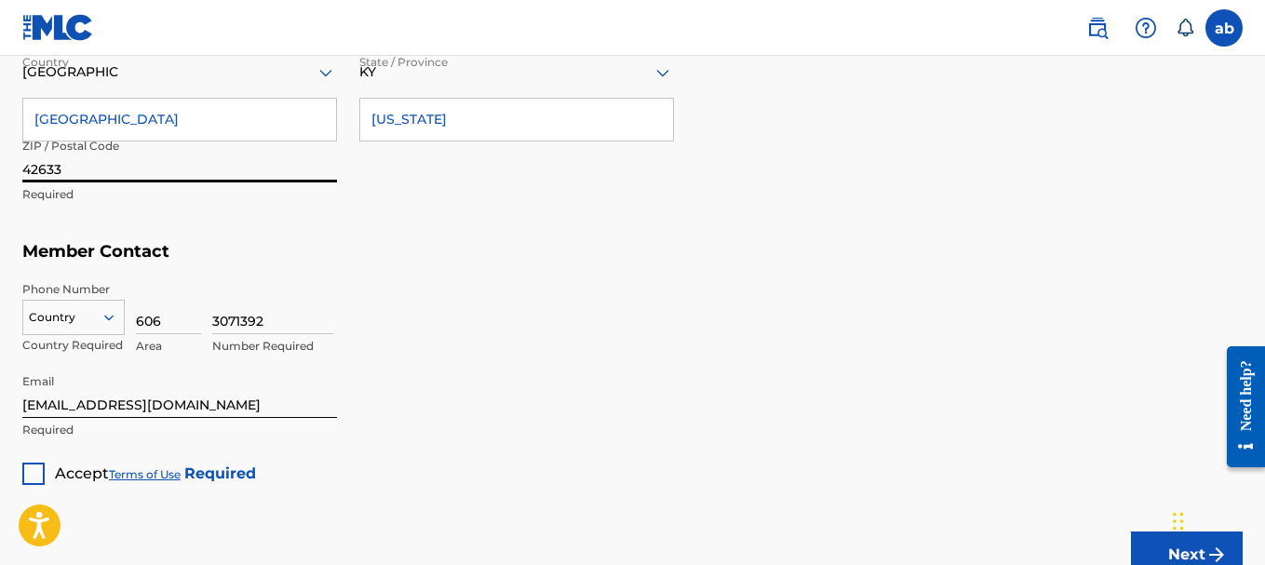
scroll to position [1146, 0]
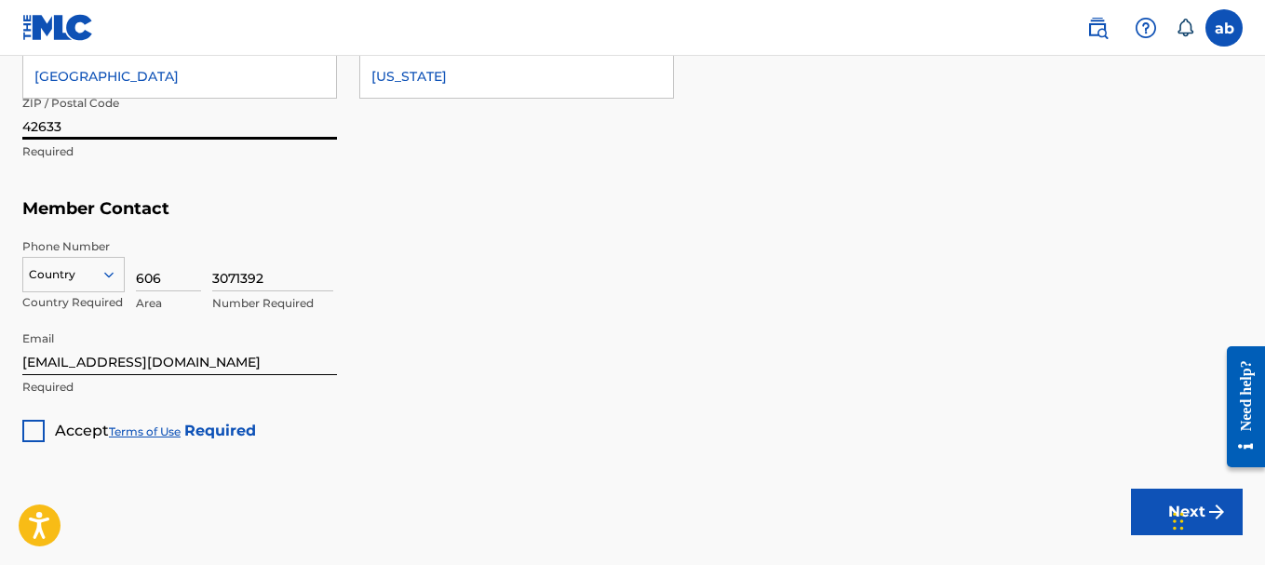
click at [113, 285] on div "Country" at bounding box center [73, 271] width 102 height 28
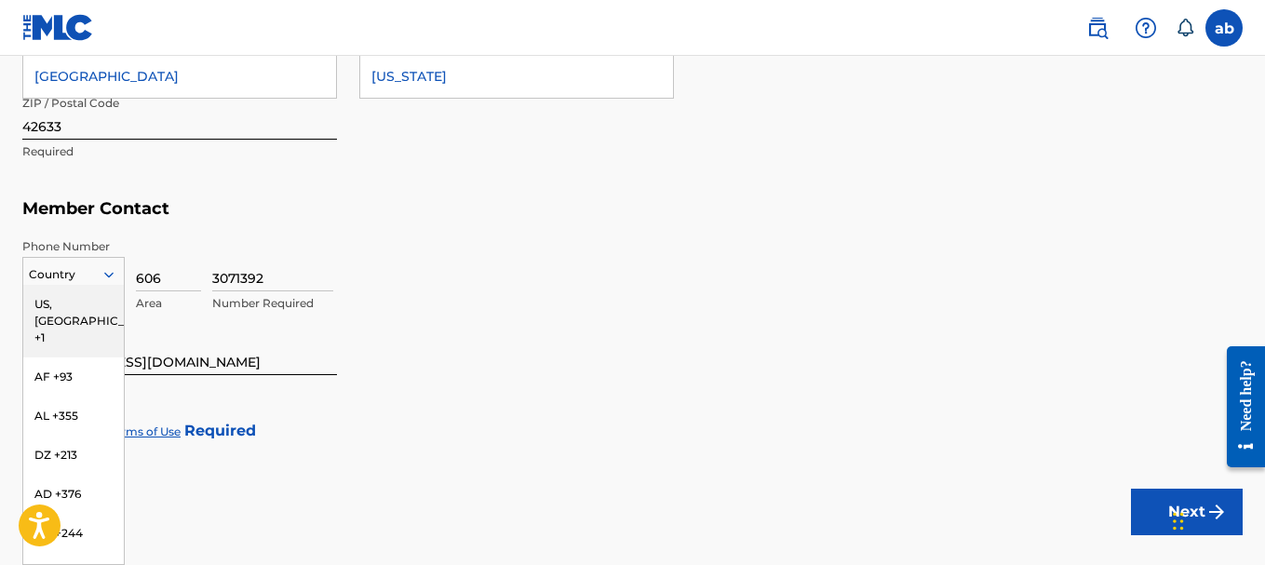
click at [82, 303] on div "US, [GEOGRAPHIC_DATA] +1" at bounding box center [73, 321] width 101 height 73
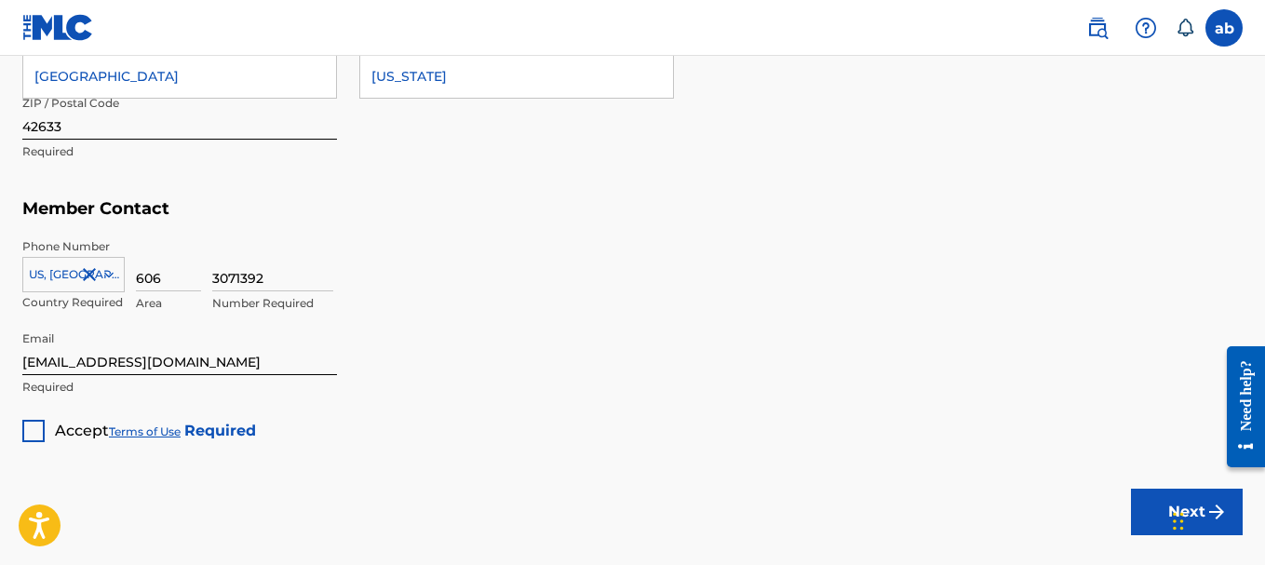
click at [34, 429] on div at bounding box center [33, 431] width 22 height 22
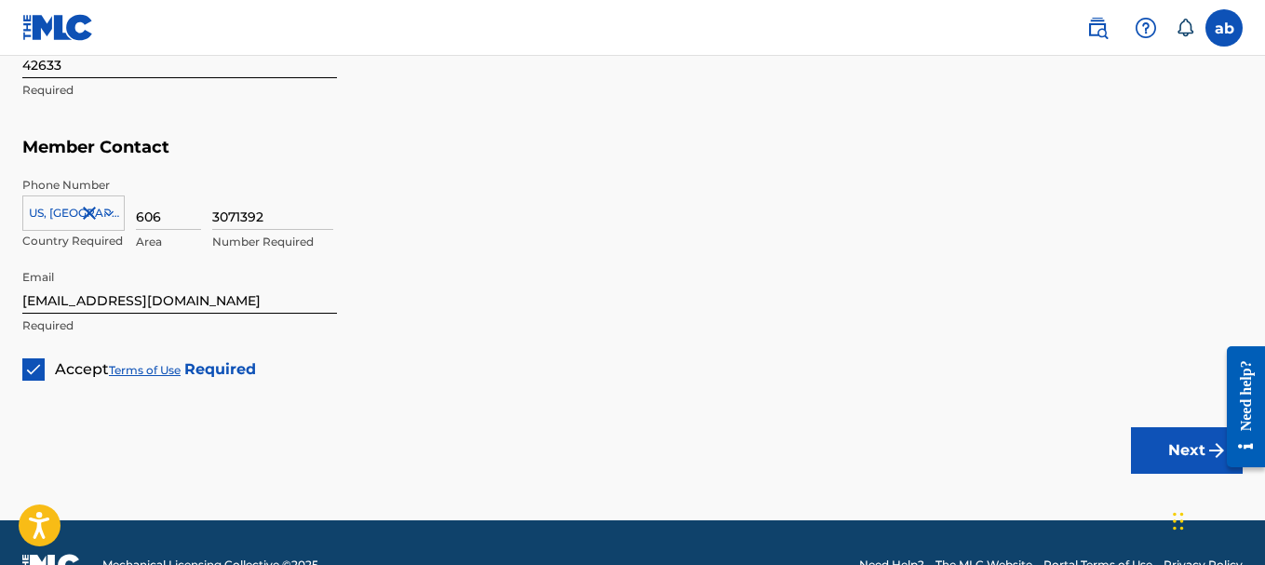
scroll to position [1252, 0]
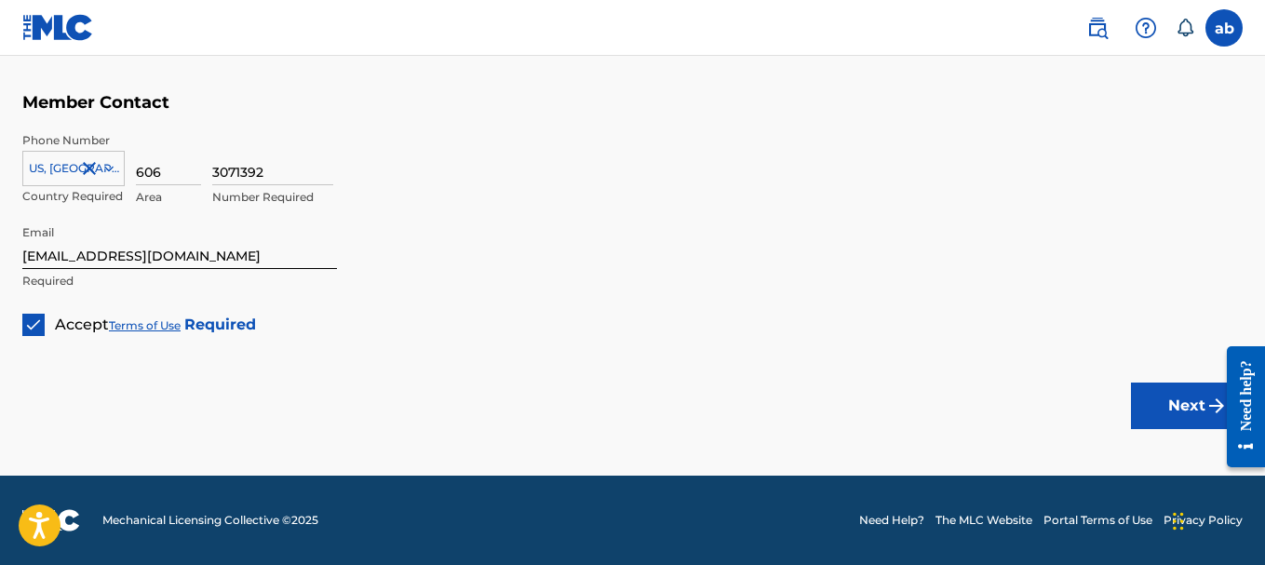
click at [1184, 403] on button "Next" at bounding box center [1187, 406] width 112 height 47
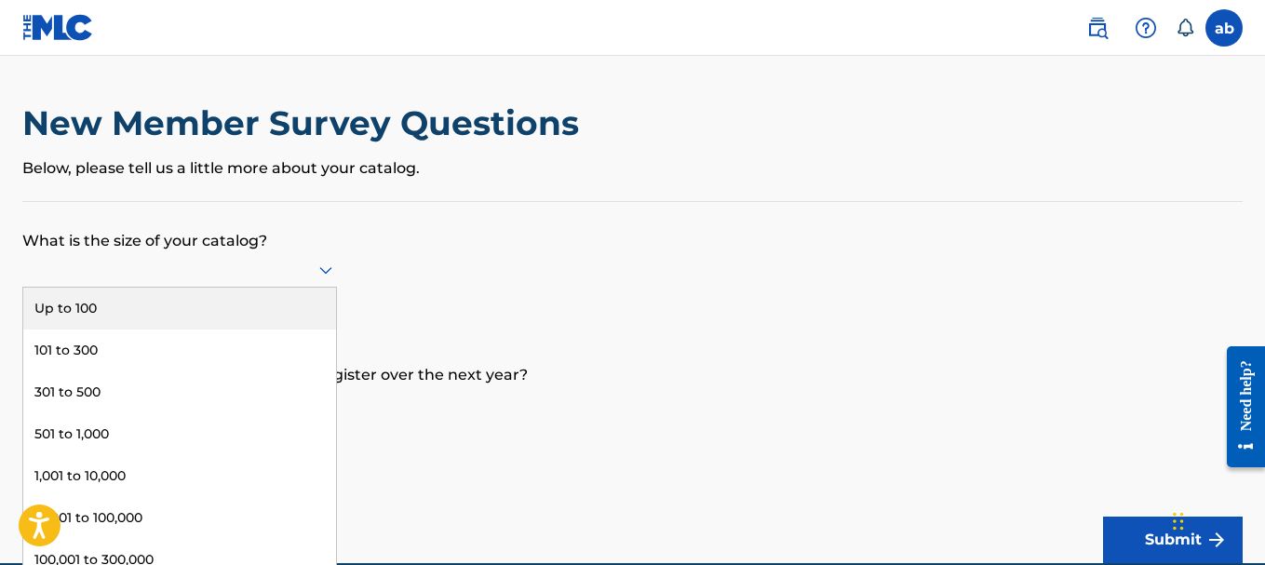
scroll to position [3, 0]
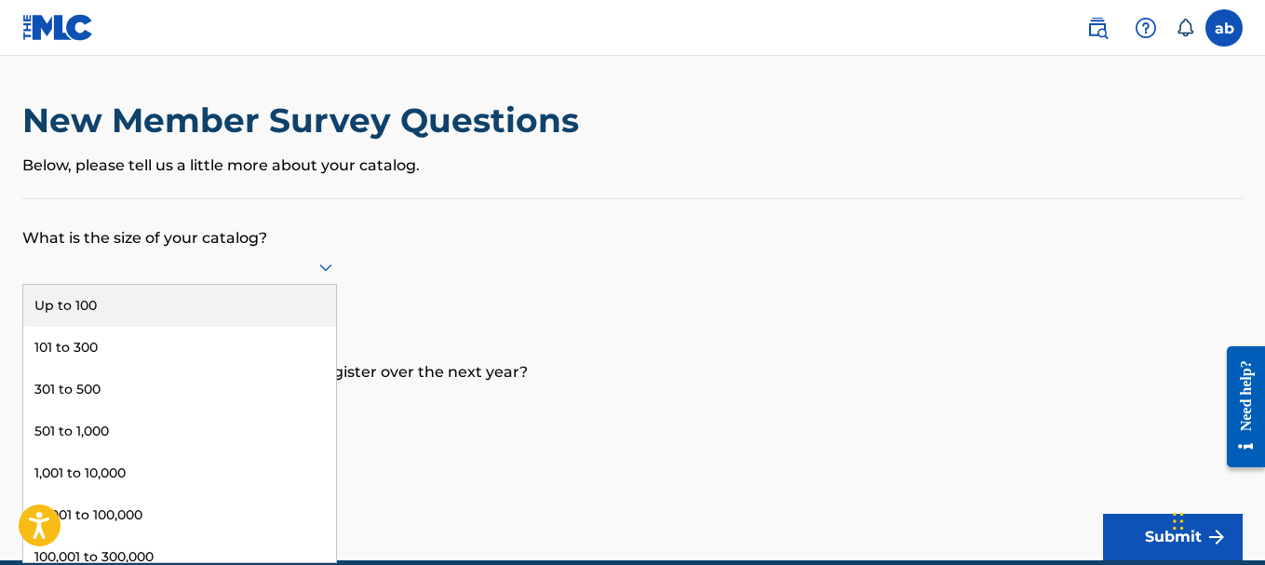
click at [328, 266] on icon at bounding box center [326, 267] width 22 height 22
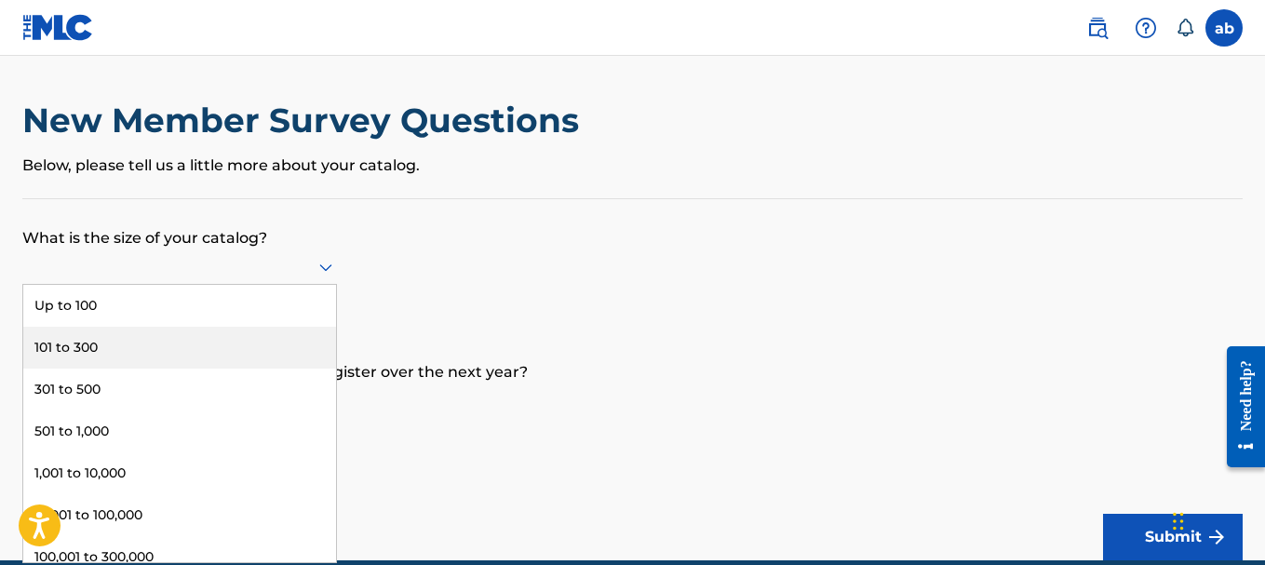
click at [88, 346] on div "101 to 300" at bounding box center [179, 348] width 313 height 42
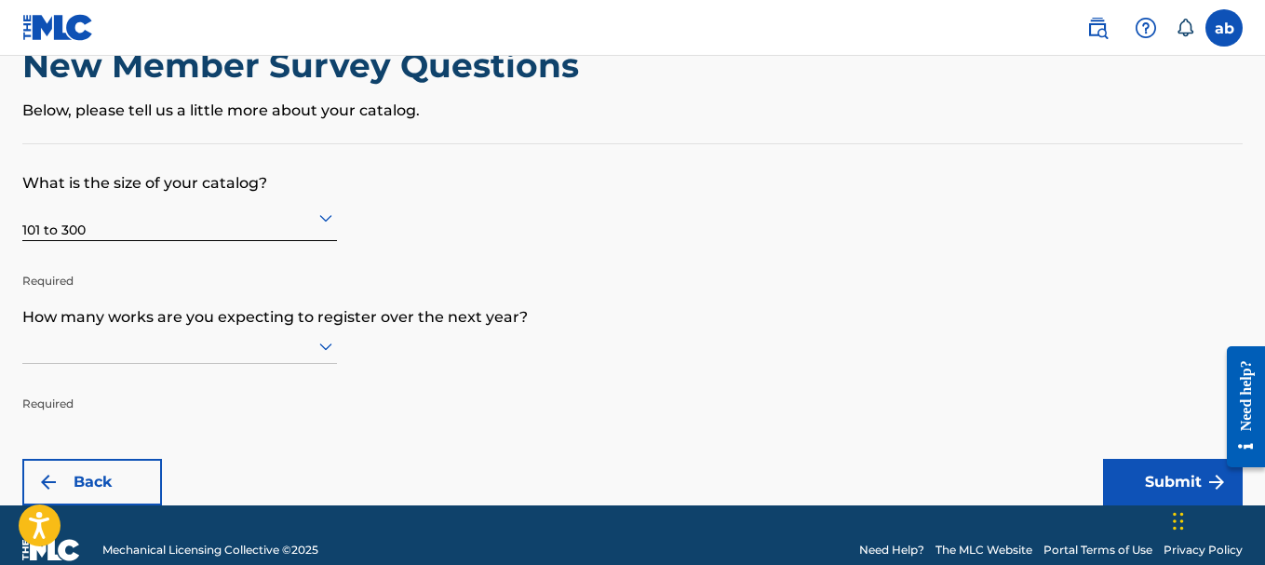
scroll to position [88, 0]
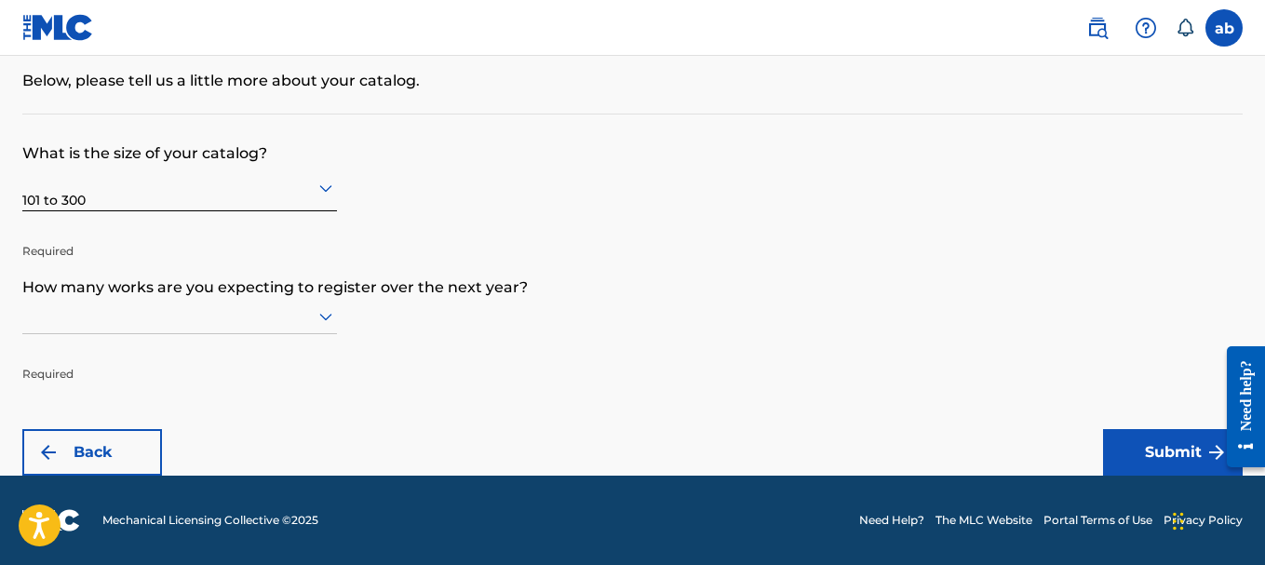
click at [324, 317] on icon at bounding box center [325, 317] width 13 height 7
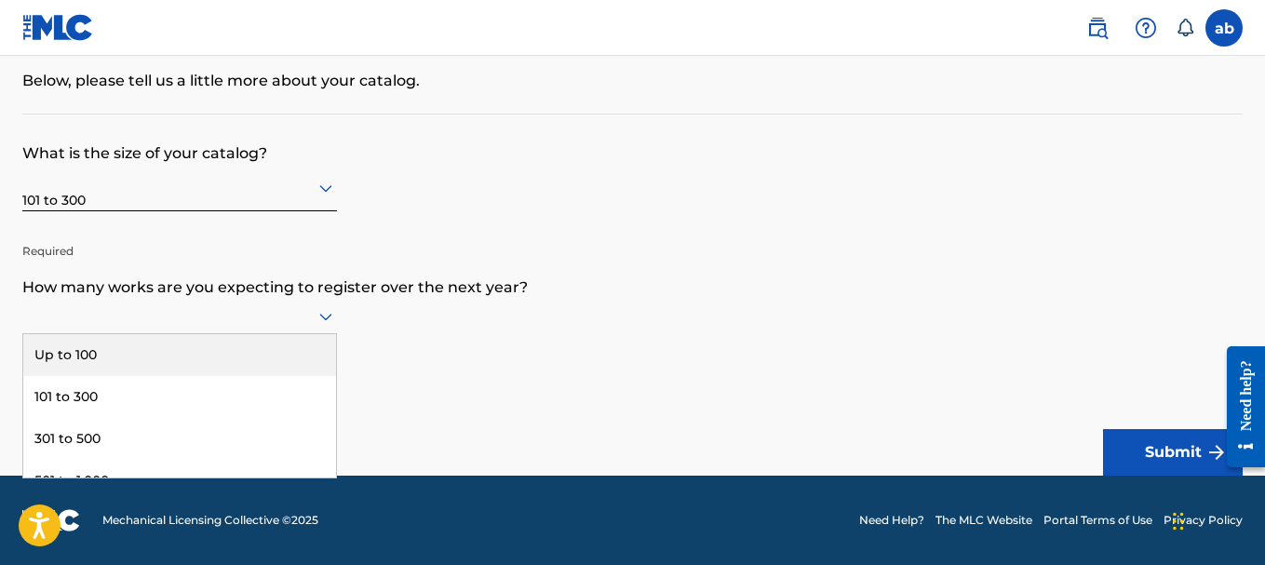
click at [98, 358] on div "Up to 100" at bounding box center [179, 355] width 313 height 42
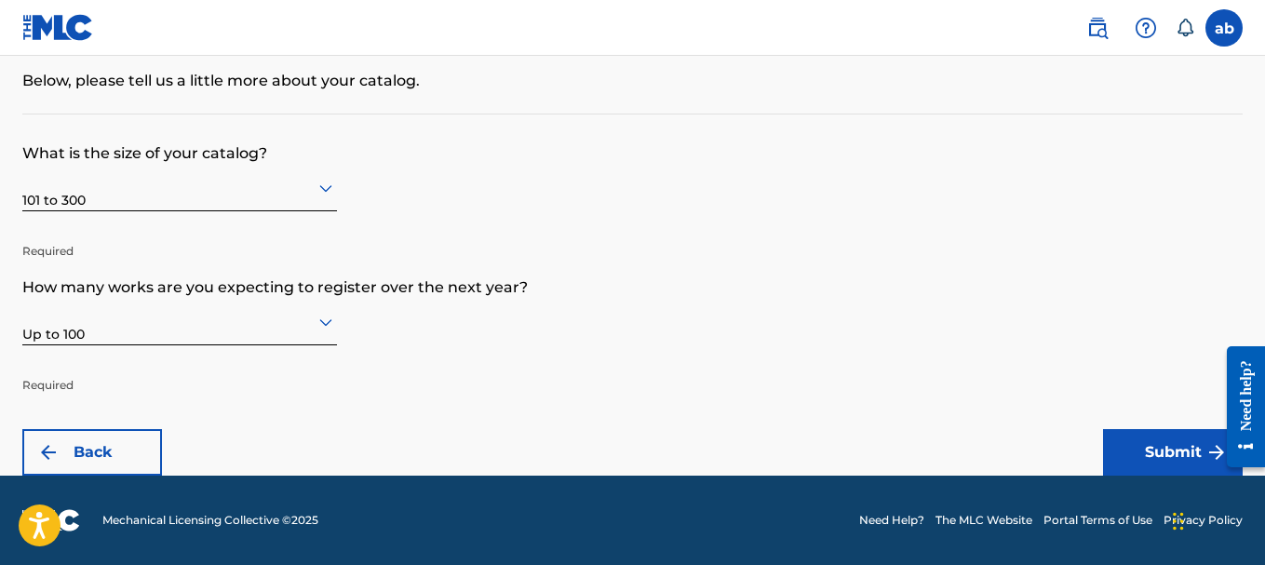
click at [1173, 452] on button "Submit" at bounding box center [1173, 452] width 140 height 47
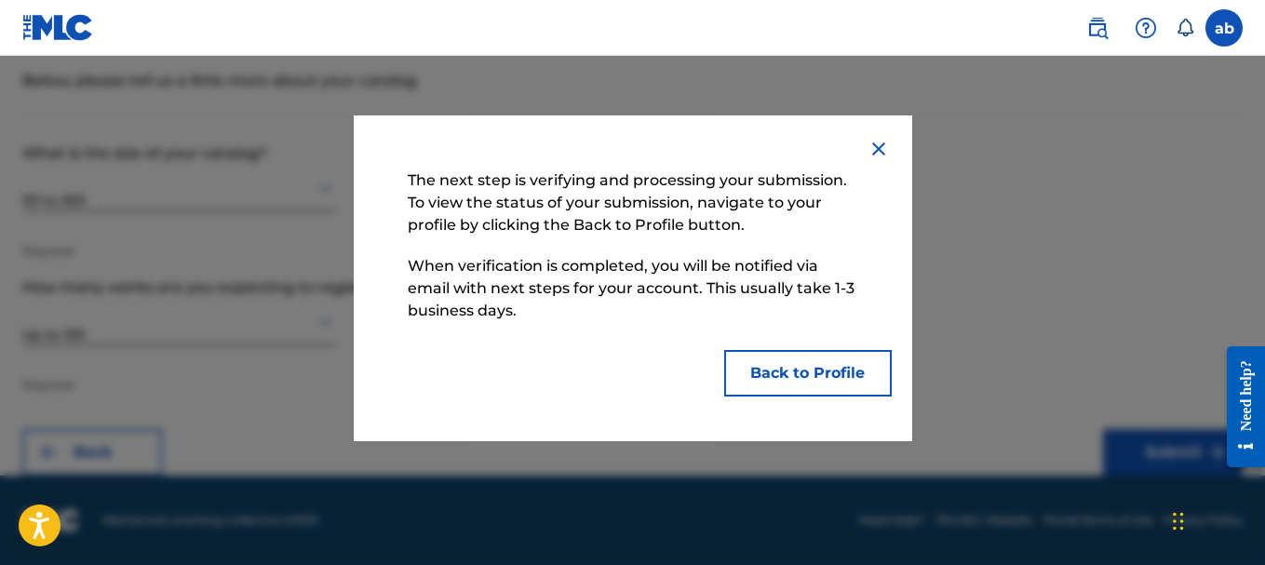
click at [817, 374] on button "Back to Profile" at bounding box center [808, 373] width 168 height 47
